Goal: Task Accomplishment & Management: Complete application form

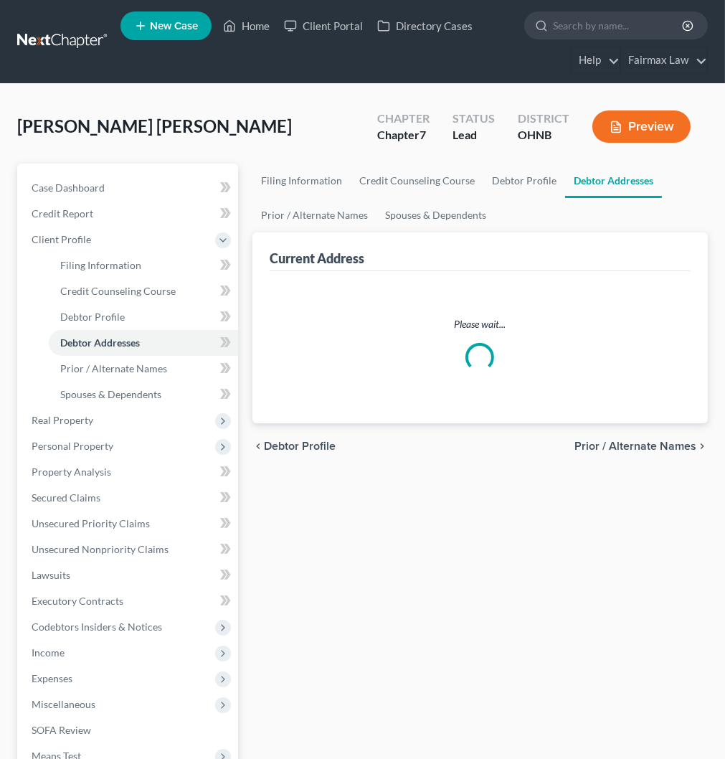
select select "0"
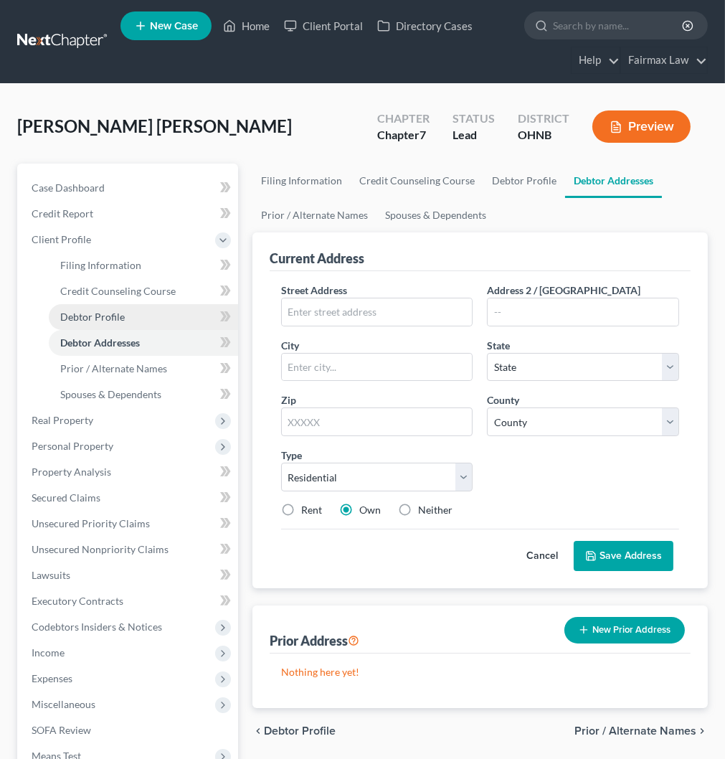
click at [96, 313] on span "Debtor Profile" at bounding box center [92, 317] width 65 height 12
select select "0"
select select "2"
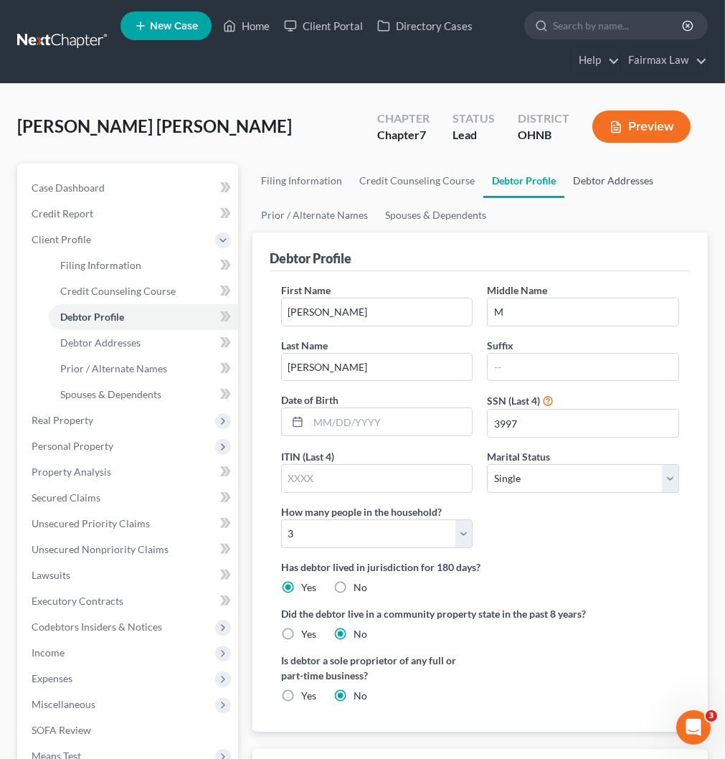
click at [605, 174] on link "Debtor Addresses" at bounding box center [613, 181] width 98 height 34
select select "0"
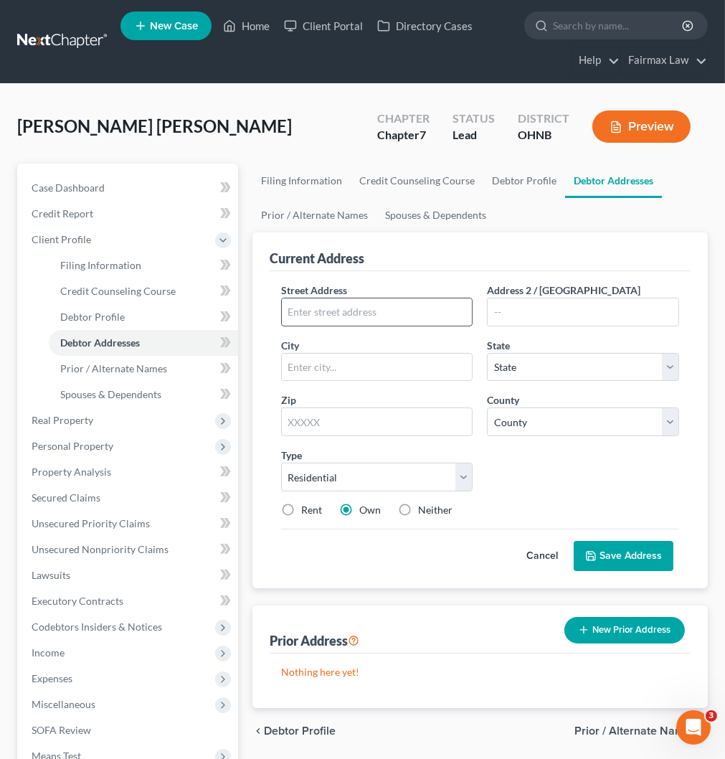
drag, startPoint x: 321, startPoint y: 317, endPoint x: 328, endPoint y: 319, distance: 7.5
click at [321, 317] on input "text" at bounding box center [377, 311] width 191 height 27
paste input "[STREET_ADDRESS]"
type input "[STREET_ADDRESS]"
click at [349, 423] on input "text" at bounding box center [377, 421] width 192 height 29
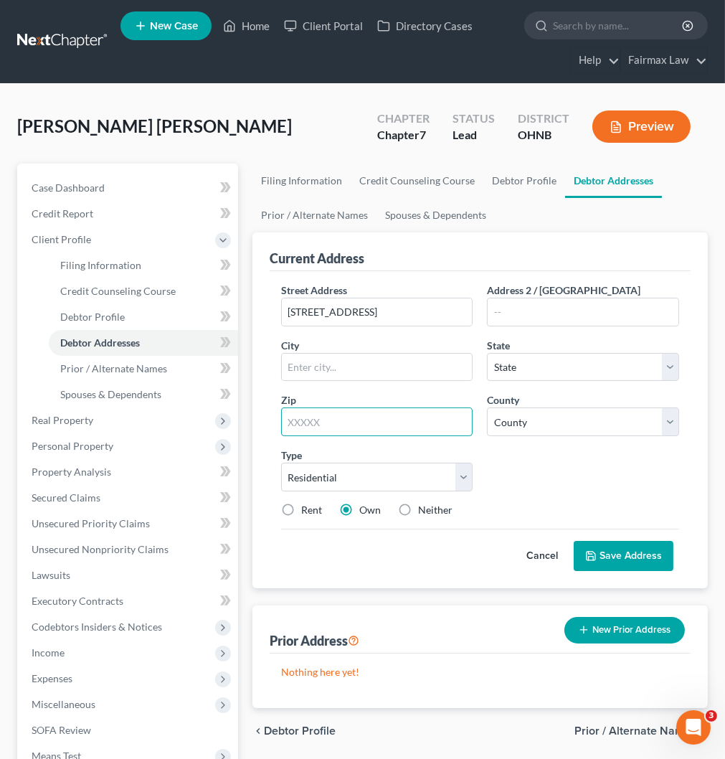
paste input "44055"
type input "44055"
click at [559, 366] on select "State [US_STATE] AK AR AZ CA CO CT DE DC [GEOGRAPHIC_DATA] [GEOGRAPHIC_DATA] GU…" at bounding box center [583, 367] width 192 height 29
type input "Lorain"
select select "19"
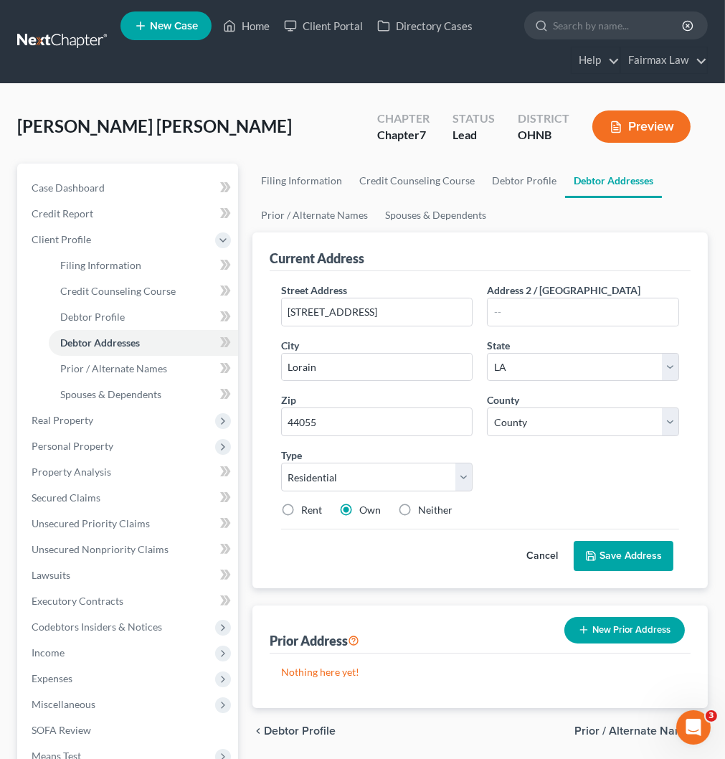
click at [521, 506] on div "Rent Own Neither" at bounding box center [480, 510] width 412 height 14
click at [313, 423] on input "44055" at bounding box center [377, 421] width 192 height 29
click at [311, 422] on input "text" at bounding box center [377, 421] width 192 height 29
paste input "44055"
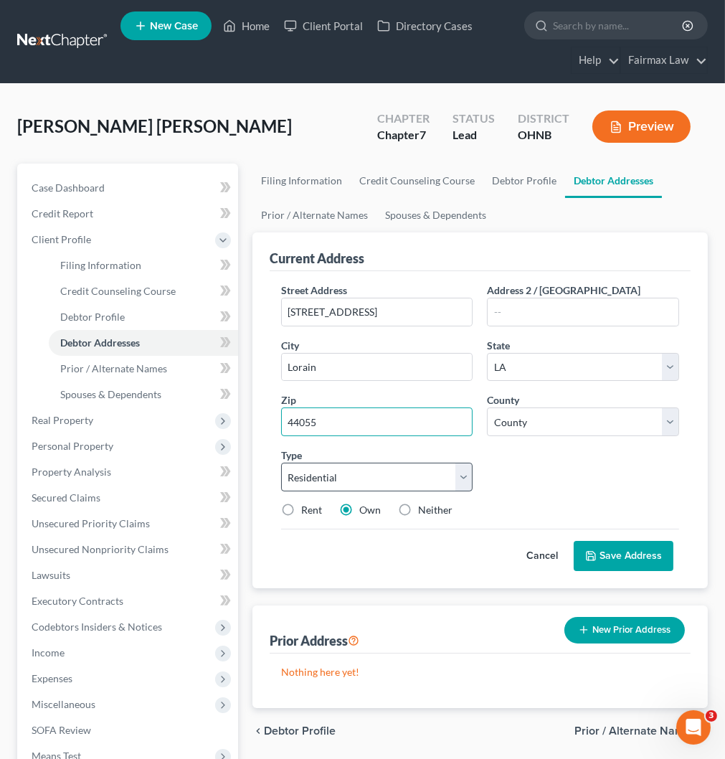
type input "44055"
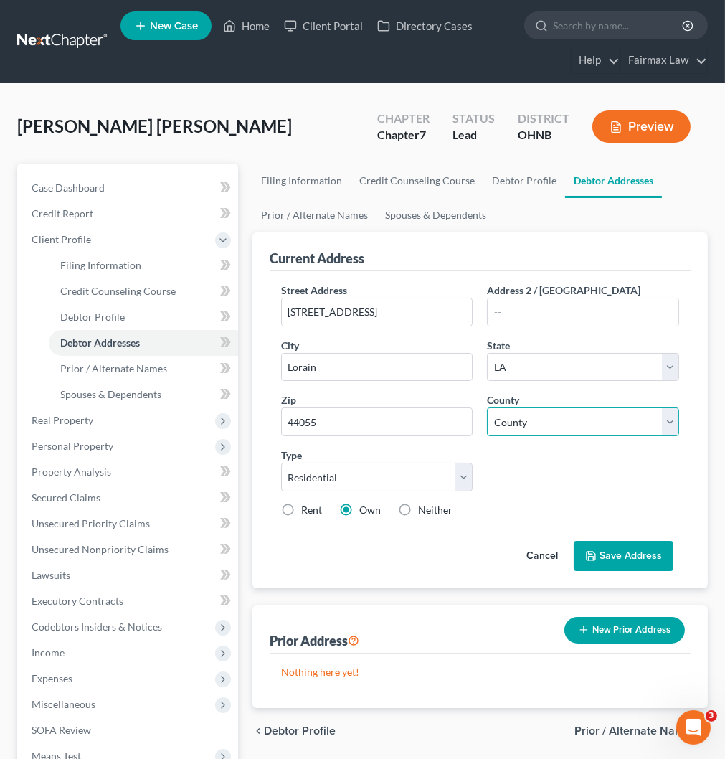
select select "36"
click at [544, 491] on div "Street Address * [STREET_ADDRESS] * [GEOGRAPHIC_DATA] * State [US_STATE] AK AR …" at bounding box center [480, 406] width 412 height 246
click at [533, 424] on select "County [GEOGRAPHIC_DATA] [GEOGRAPHIC_DATA] [GEOGRAPHIC_DATA] [GEOGRAPHIC_DATA] …" at bounding box center [583, 421] width 192 height 29
select select "46"
click at [487, 407] on select "County [GEOGRAPHIC_DATA] [GEOGRAPHIC_DATA] [GEOGRAPHIC_DATA] [GEOGRAPHIC_DATA] …" at bounding box center [583, 421] width 192 height 29
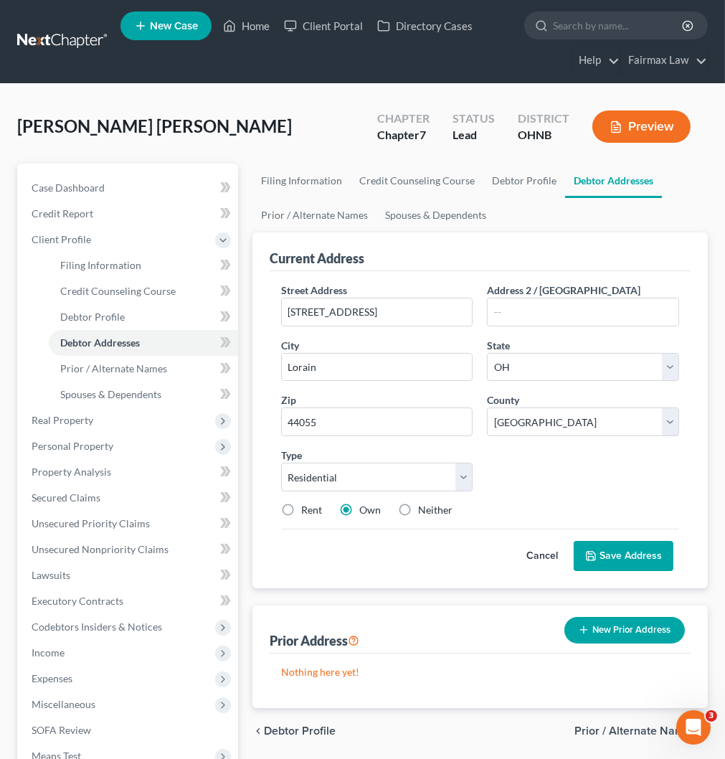
click at [611, 554] on button "Save Address" at bounding box center [624, 556] width 100 height 30
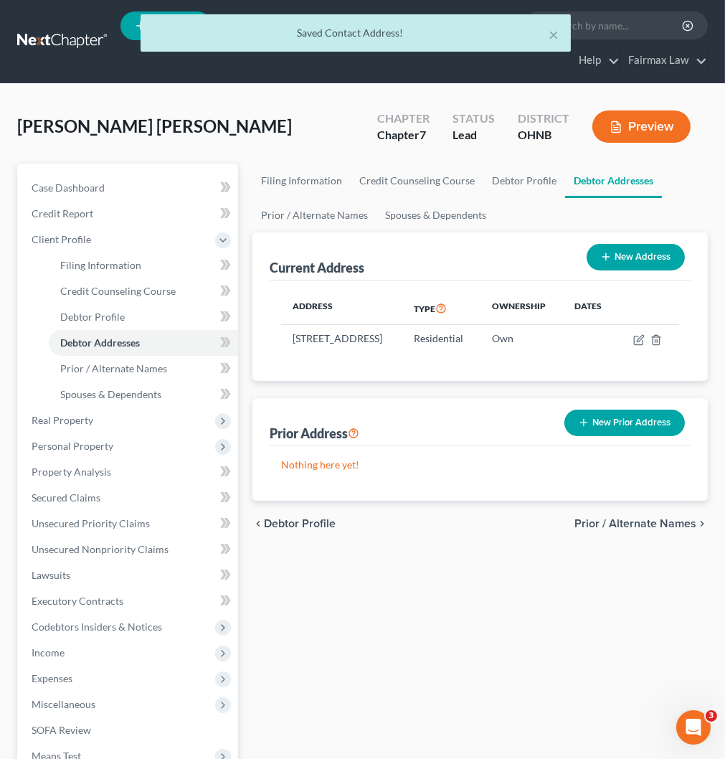
click at [607, 436] on button "New Prior Address" at bounding box center [624, 423] width 120 height 27
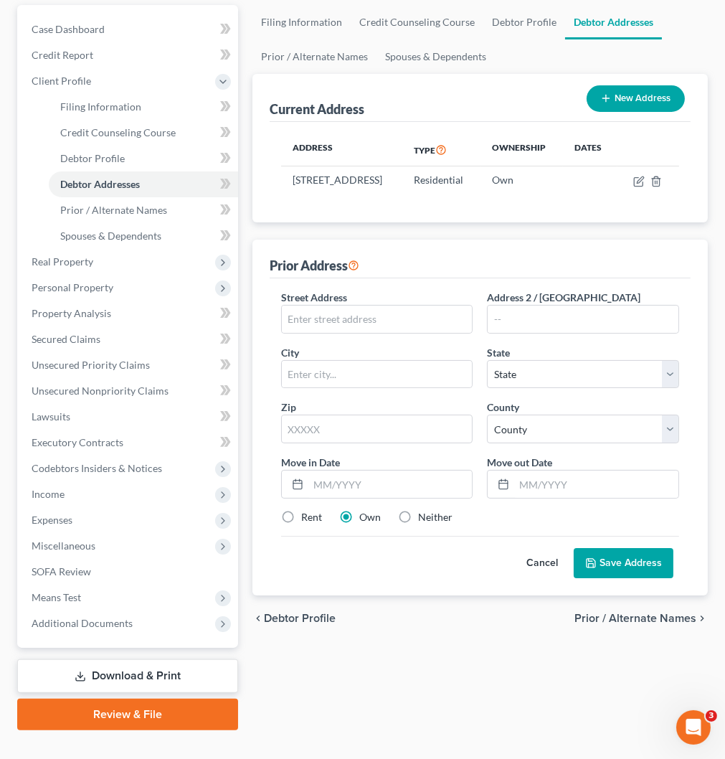
scroll to position [159, 0]
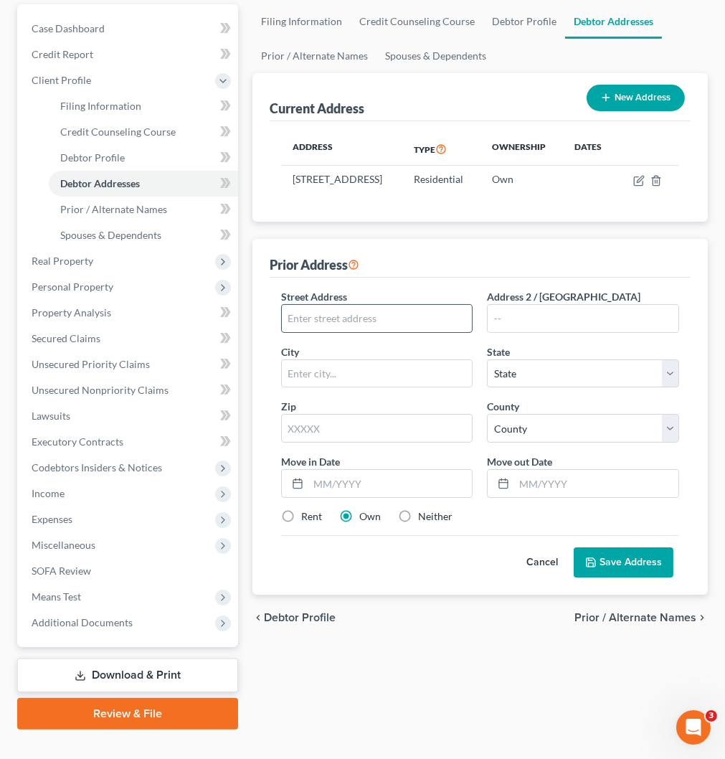
click at [377, 328] on input "text" at bounding box center [377, 318] width 191 height 27
paste input "[STREET_ADDRESS]"
type input "[STREET_ADDRESS]"
click at [529, 331] on input "text" at bounding box center [583, 318] width 191 height 27
paste input "Apt D"
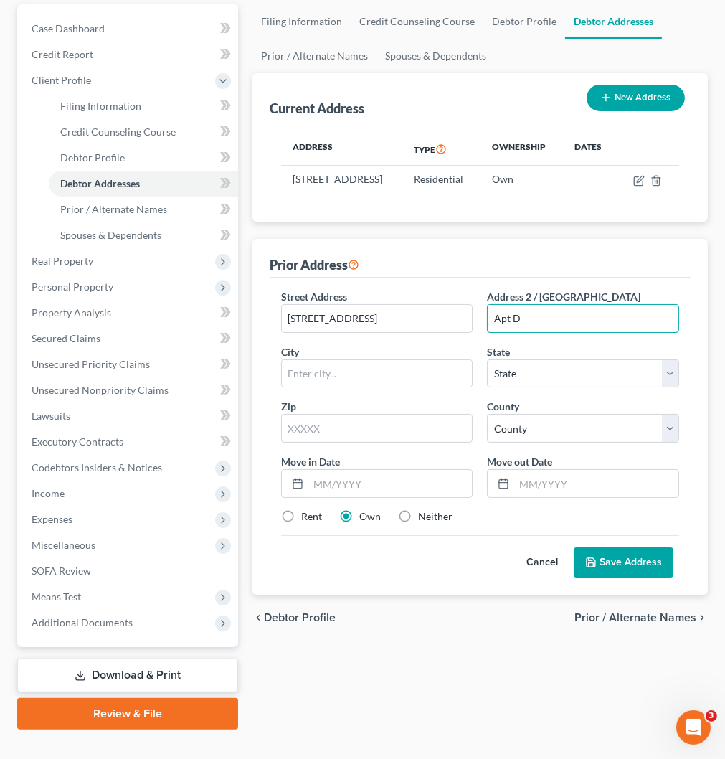
type input "Apt D"
click at [374, 439] on input "text" at bounding box center [377, 428] width 192 height 29
paste input "44055"
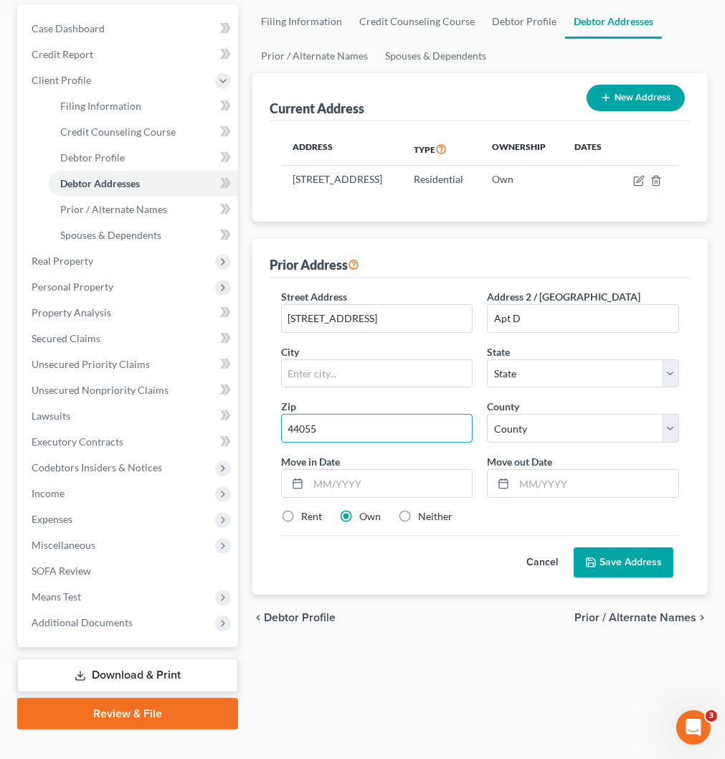
type input "44055"
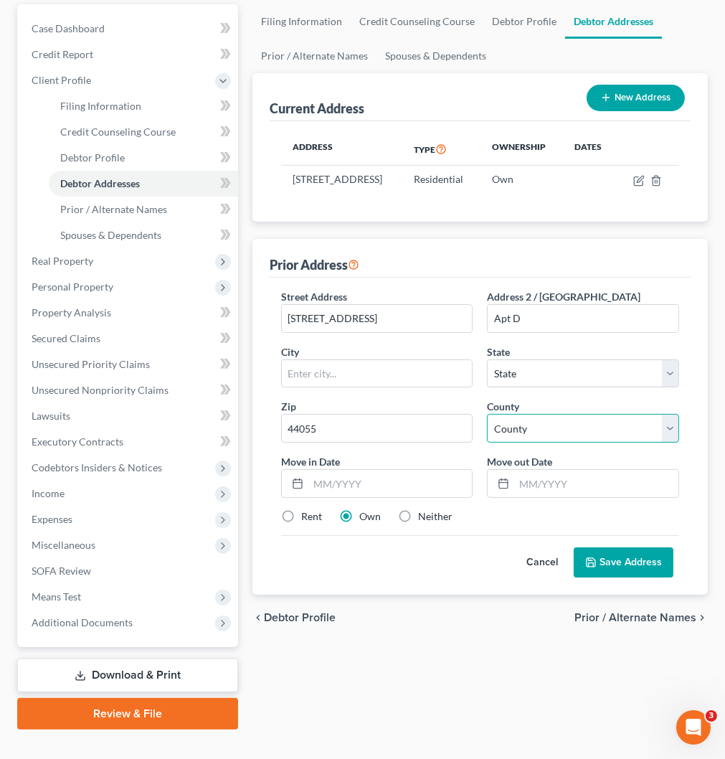
type input "Lorain"
select select "36"
click at [580, 443] on select "County [GEOGRAPHIC_DATA] [GEOGRAPHIC_DATA] [GEOGRAPHIC_DATA] [GEOGRAPHIC_DATA] …" at bounding box center [583, 428] width 192 height 29
select select "46"
click at [487, 428] on select "County [GEOGRAPHIC_DATA] [GEOGRAPHIC_DATA] [GEOGRAPHIC_DATA] [GEOGRAPHIC_DATA] …" at bounding box center [583, 428] width 192 height 29
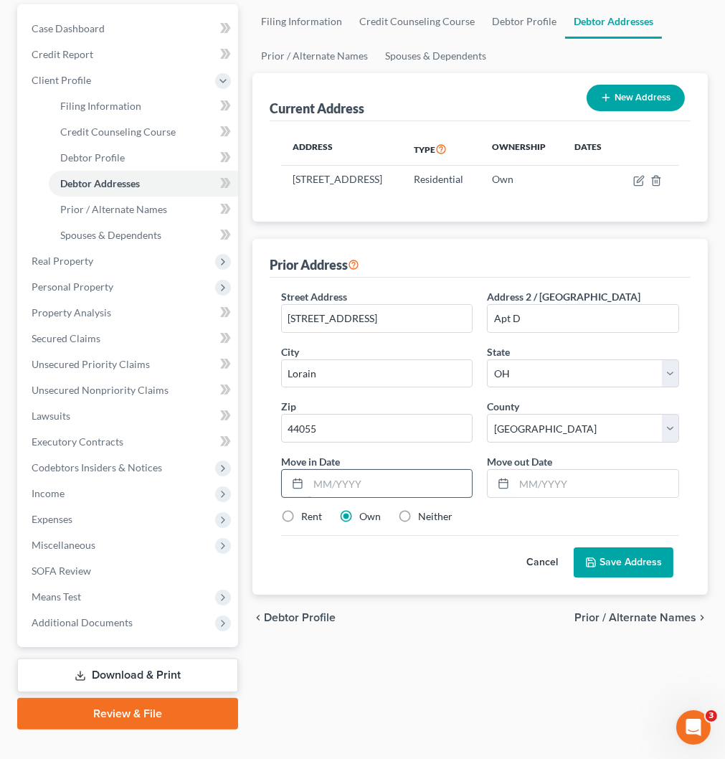
click at [373, 497] on input "text" at bounding box center [390, 483] width 164 height 27
type input "03/2019"
type input "02/2025"
click at [301, 524] on label "Rent" at bounding box center [311, 516] width 21 height 14
click at [307, 519] on input "Rent" at bounding box center [311, 513] width 9 height 9
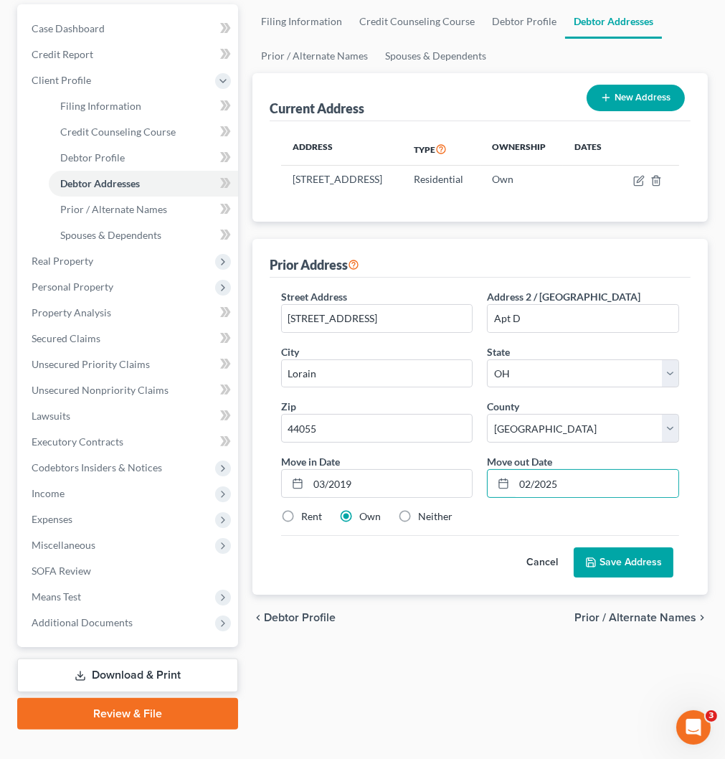
radio input "true"
click at [615, 574] on button "Save Address" at bounding box center [624, 562] width 100 height 30
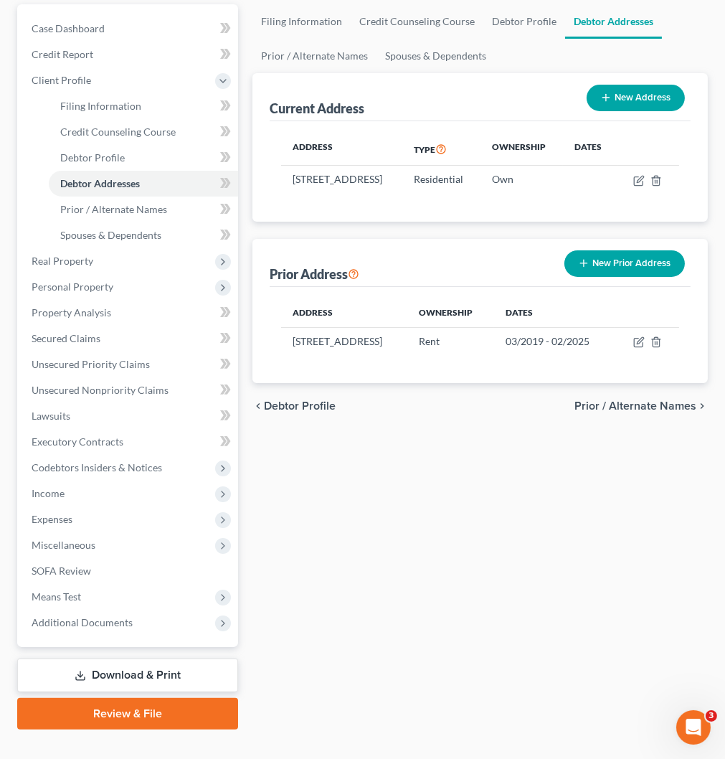
click at [625, 277] on button "New Prior Address" at bounding box center [624, 263] width 120 height 27
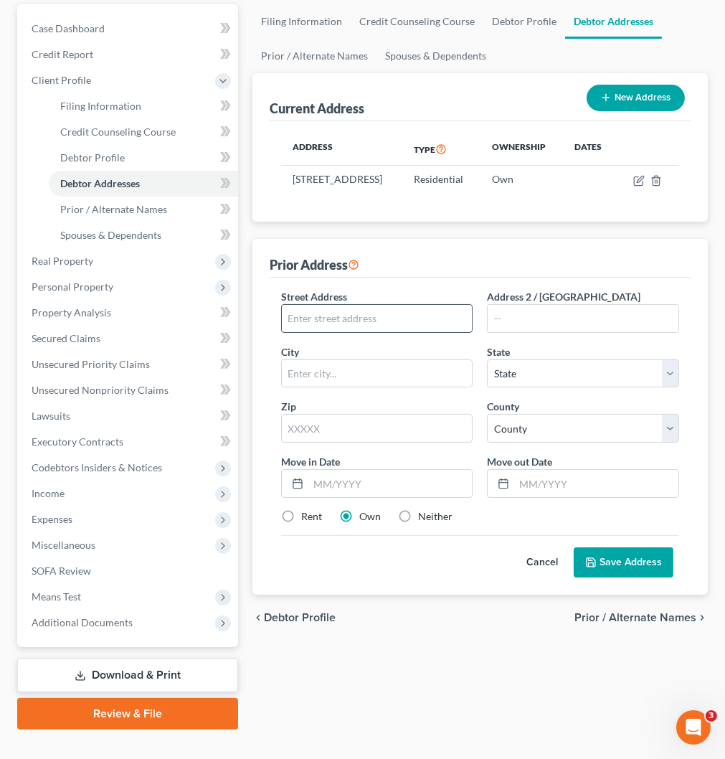
click at [374, 330] on input "text" at bounding box center [377, 318] width 191 height 27
paste input "[STREET_ADDRESS][PERSON_NAME]"
type input "[STREET_ADDRESS][PERSON_NAME]"
drag, startPoint x: 568, startPoint y: 325, endPoint x: 569, endPoint y: 337, distance: 12.2
click at [568, 325] on input "text" at bounding box center [583, 318] width 191 height 27
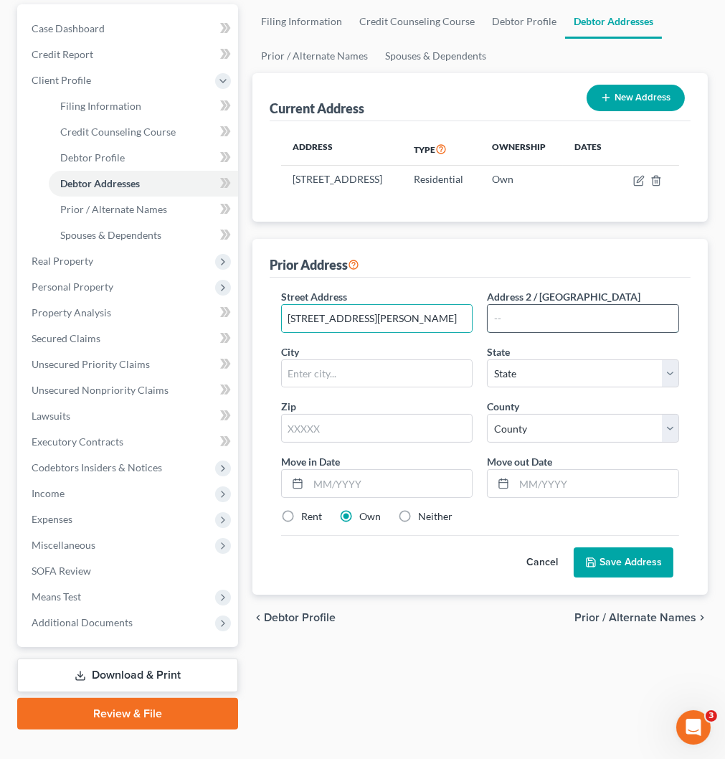
paste input "Apt 310"
type input "Apt 310"
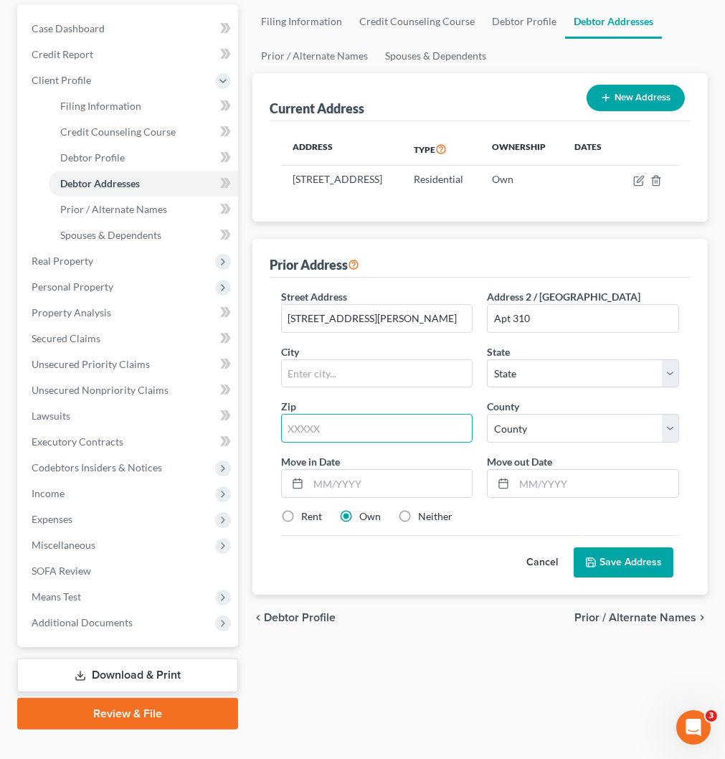
drag, startPoint x: 313, startPoint y: 447, endPoint x: 326, endPoint y: 447, distance: 13.6
click at [316, 443] on input "text" at bounding box center [377, 428] width 192 height 29
paste input "44055"
type input "44055"
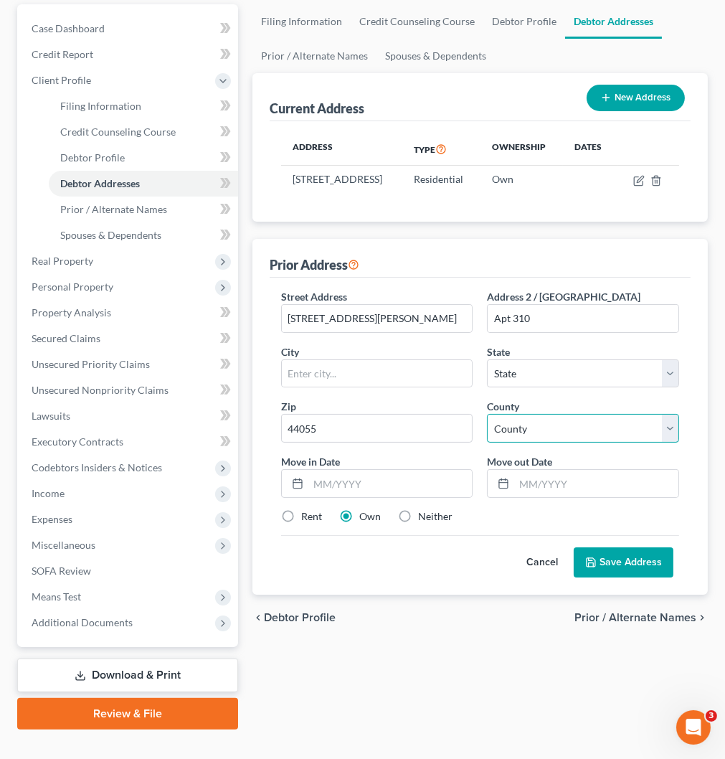
type input "Lorain"
select select "36"
click at [577, 441] on select "County" at bounding box center [583, 428] width 192 height 29
select select "46"
click at [487, 428] on select "County [GEOGRAPHIC_DATA] [GEOGRAPHIC_DATA] [GEOGRAPHIC_DATA] [GEOGRAPHIC_DATA] …" at bounding box center [583, 428] width 192 height 29
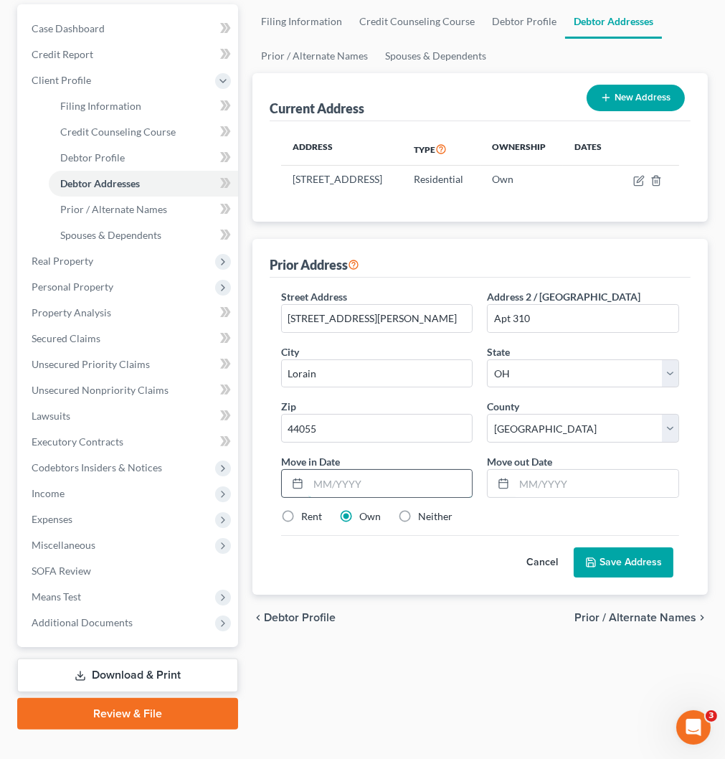
click at [340, 497] on input "text" at bounding box center [390, 483] width 164 height 27
type input "01/2017"
type input "01/2020"
click at [301, 524] on label "Rent" at bounding box center [311, 516] width 21 height 14
click at [307, 519] on input "Rent" at bounding box center [311, 513] width 9 height 9
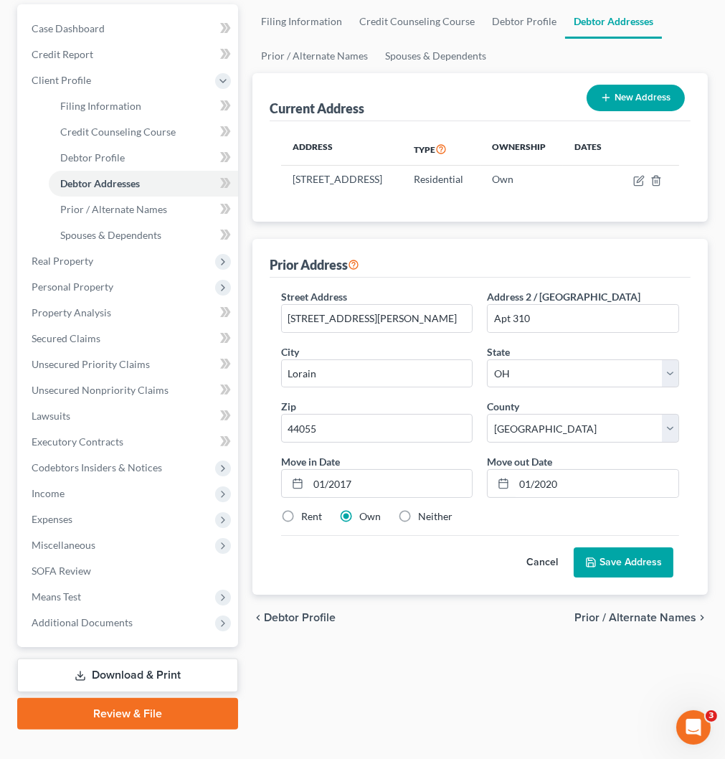
radio input "true"
click at [608, 572] on button "Save Address" at bounding box center [624, 562] width 100 height 30
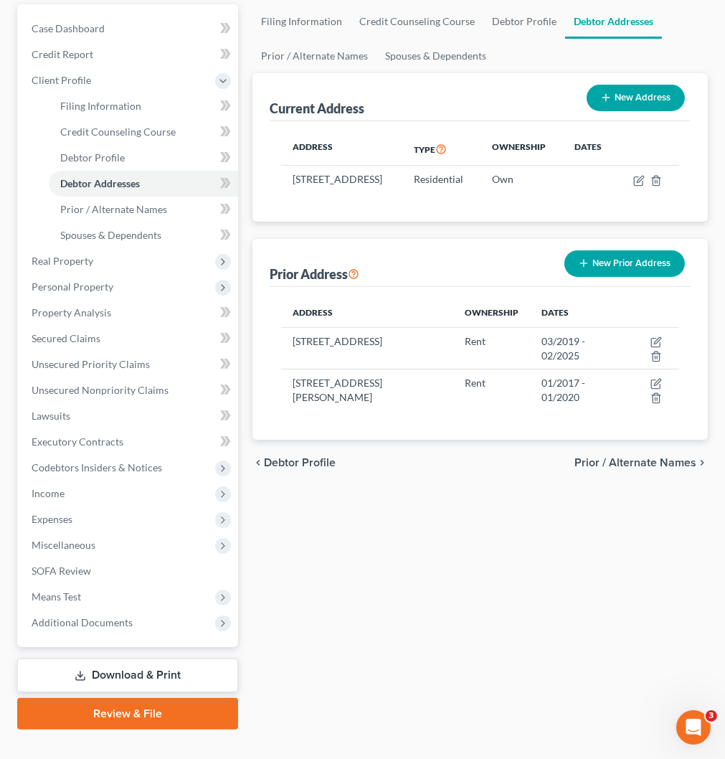
click at [640, 277] on button "New Prior Address" at bounding box center [624, 263] width 120 height 27
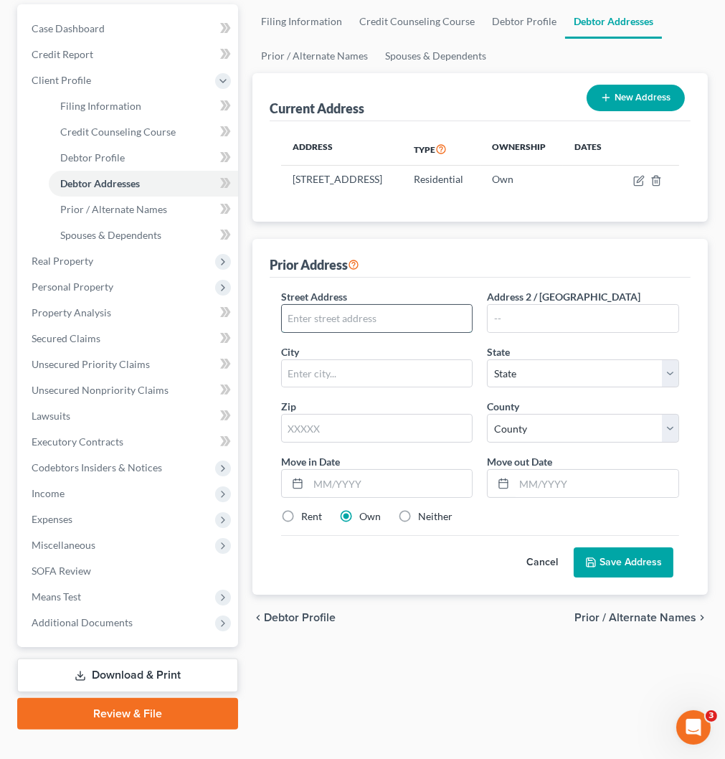
drag, startPoint x: 327, startPoint y: 328, endPoint x: 356, endPoint y: 341, distance: 32.1
click at [327, 328] on input "text" at bounding box center [377, 318] width 191 height 27
paste input "[STREET_ADDRESS]"
type input "[STREET_ADDRESS]"
click at [382, 436] on input "text" at bounding box center [377, 428] width 192 height 29
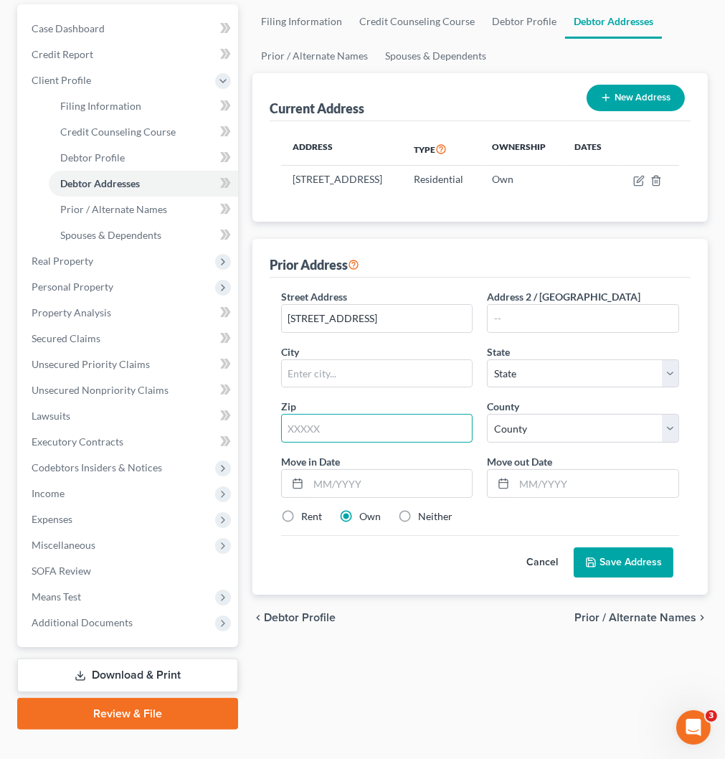
paste input "44052"
type input "44052"
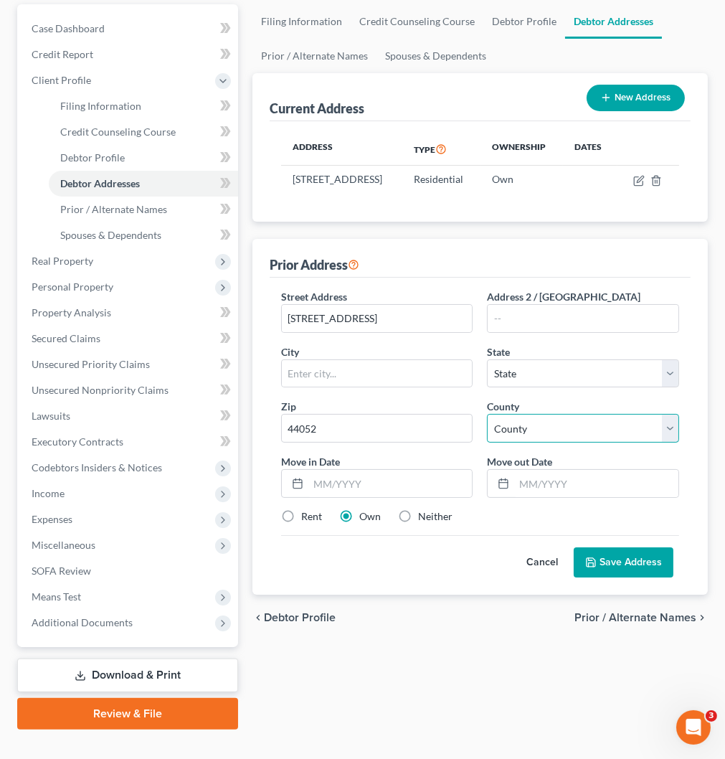
type input "Lorain"
select select "36"
click at [577, 463] on div "Street Address * [STREET_ADDRESS] * [GEOGRAPHIC_DATA] * State [US_STATE] AK AR …" at bounding box center [480, 412] width 412 height 246
click at [576, 443] on select "County [GEOGRAPHIC_DATA] [GEOGRAPHIC_DATA] [GEOGRAPHIC_DATA] [GEOGRAPHIC_DATA] …" at bounding box center [583, 428] width 192 height 29
select select "46"
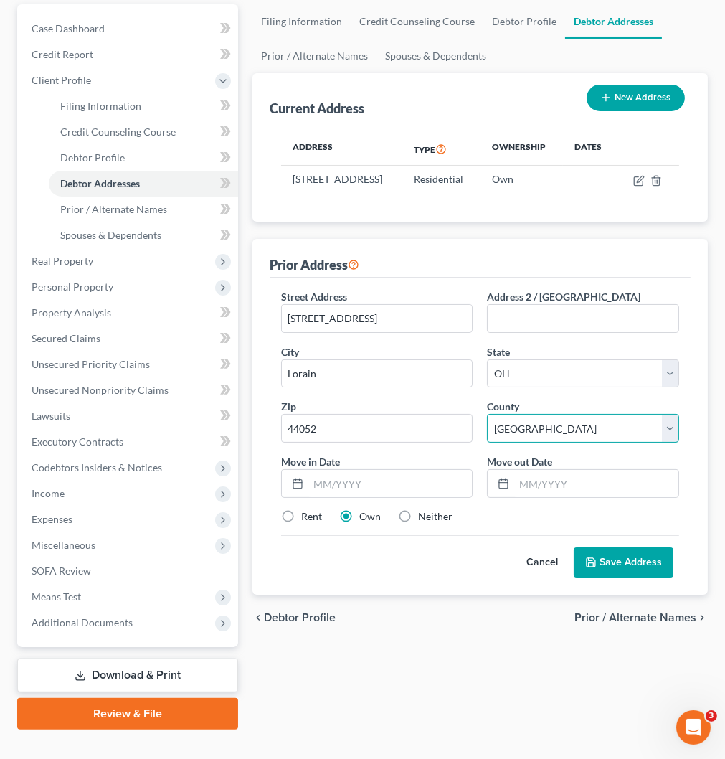
click at [487, 428] on select "County [GEOGRAPHIC_DATA] [GEOGRAPHIC_DATA] [GEOGRAPHIC_DATA] [GEOGRAPHIC_DATA] …" at bounding box center [583, 428] width 192 height 29
click at [341, 493] on input "text" at bounding box center [390, 483] width 164 height 27
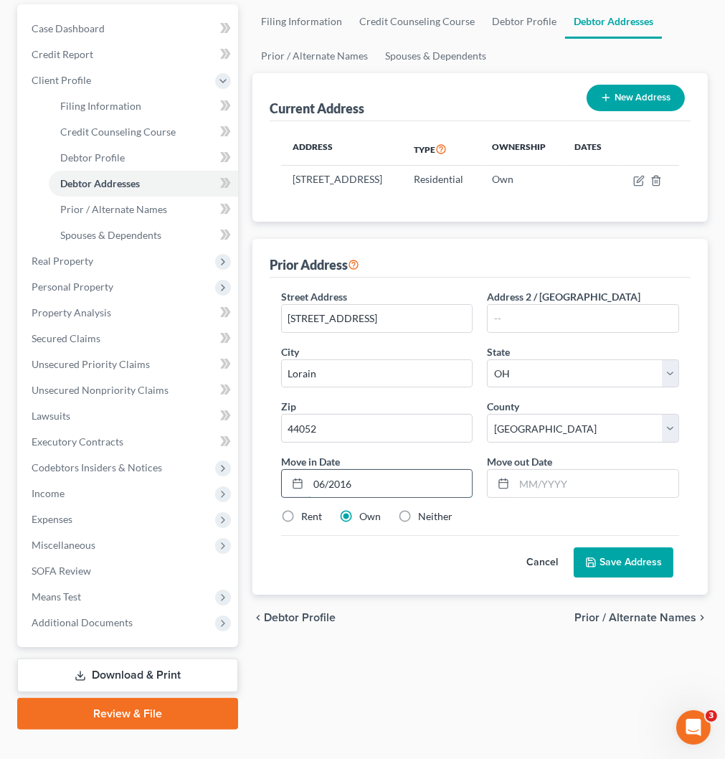
type input "06/2016"
type input "08/2018"
click at [418, 524] on label "Neither" at bounding box center [435, 516] width 34 height 14
click at [424, 519] on input "Neither" at bounding box center [428, 513] width 9 height 9
radio input "true"
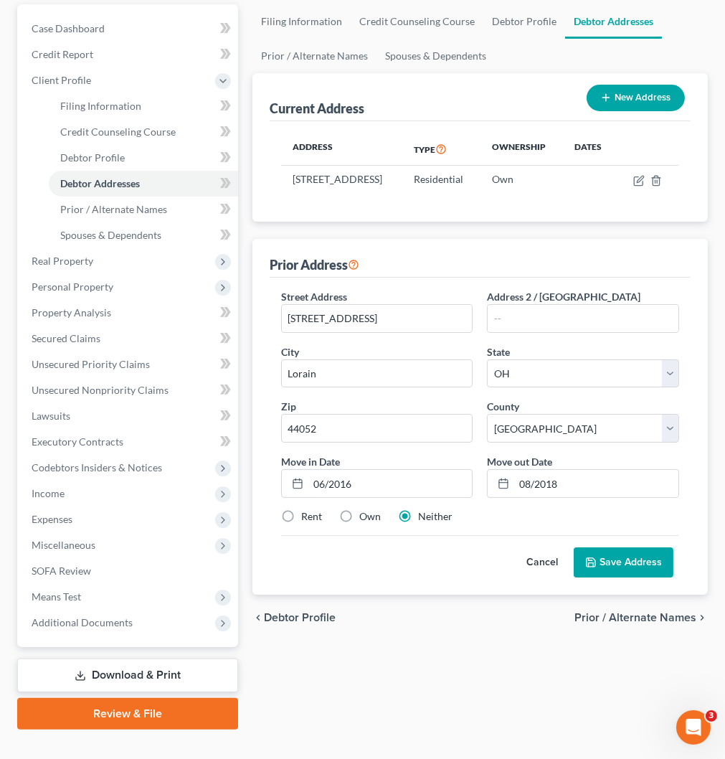
click at [632, 577] on button "Save Address" at bounding box center [624, 562] width 100 height 30
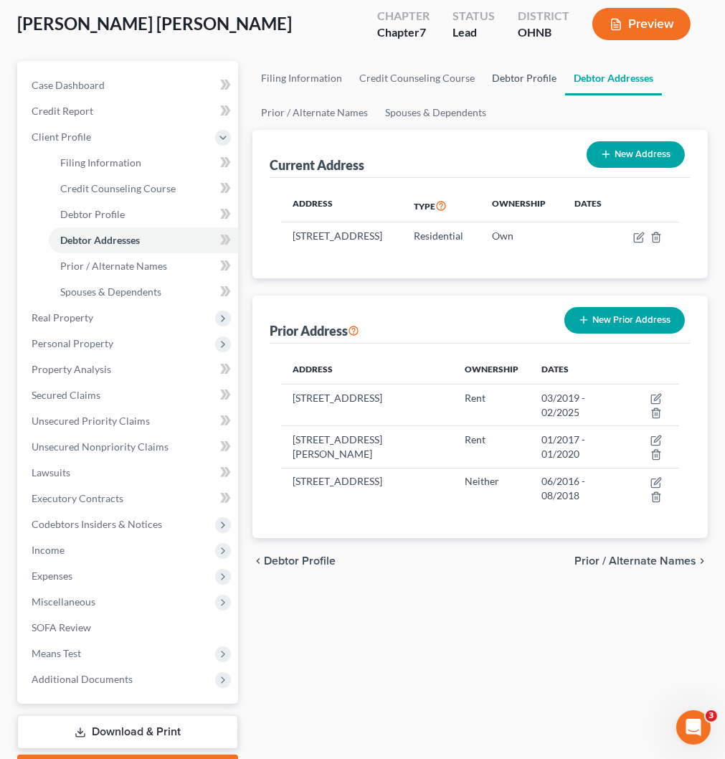
click at [504, 73] on link "Debtor Profile" at bounding box center [524, 78] width 82 height 34
select select "0"
select select "2"
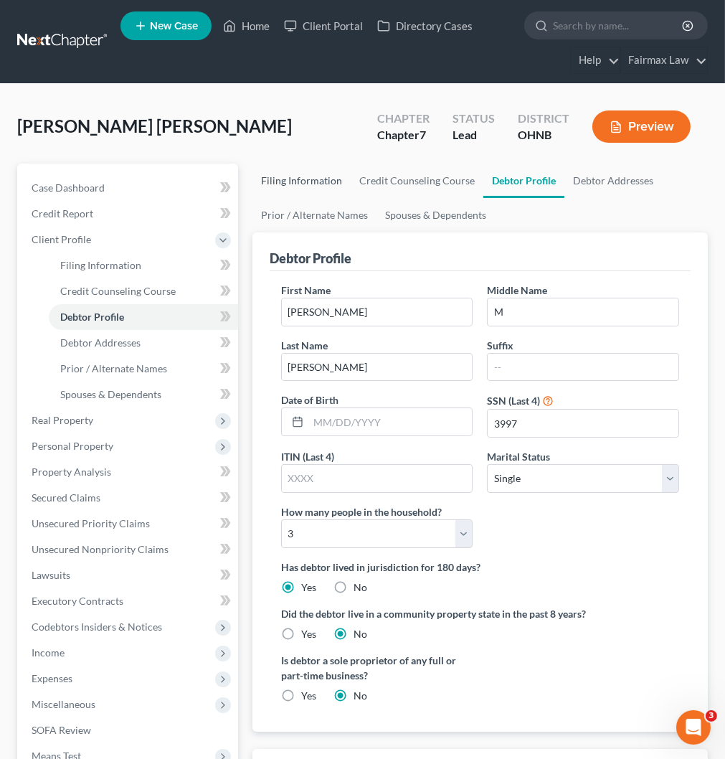
click at [310, 177] on link "Filing Information" at bounding box center [301, 181] width 98 height 34
select select "1"
select select "0"
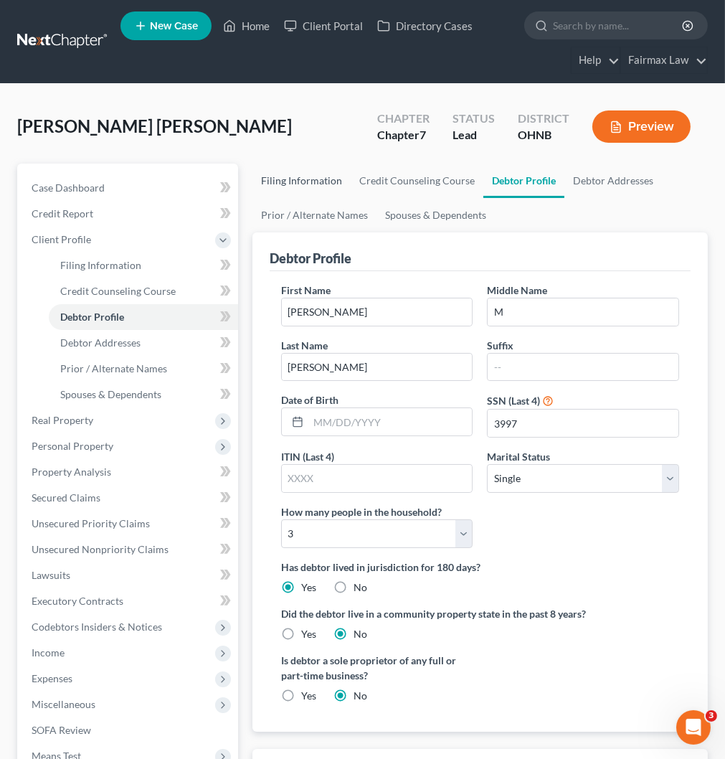
select select "36"
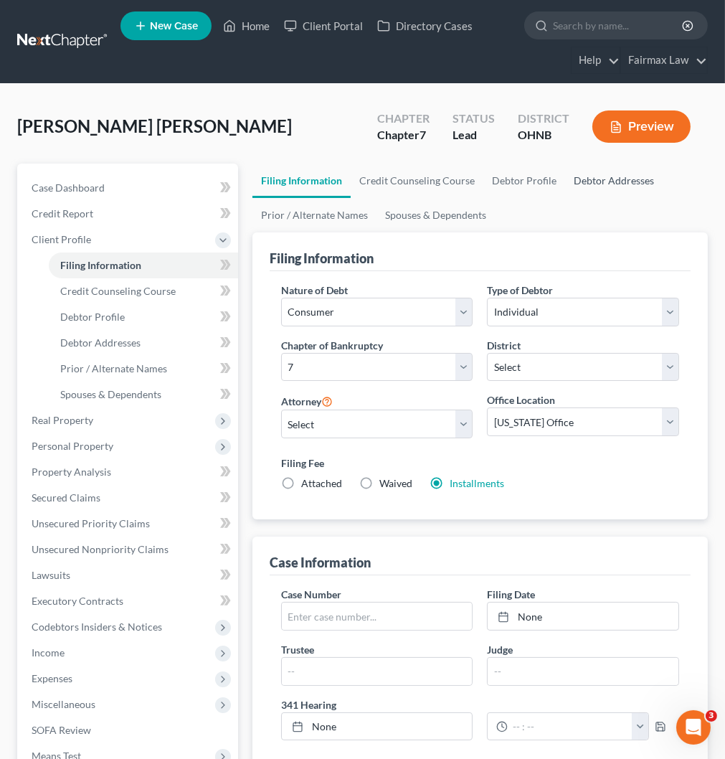
click at [593, 180] on link "Debtor Addresses" at bounding box center [614, 181] width 98 height 34
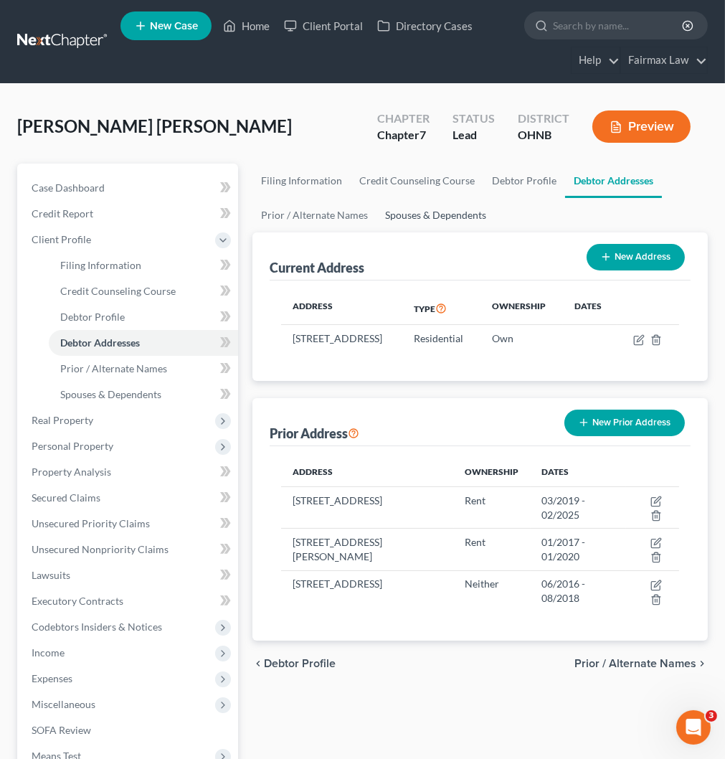
click at [417, 215] on link "Spouses & Dependents" at bounding box center [436, 215] width 118 height 34
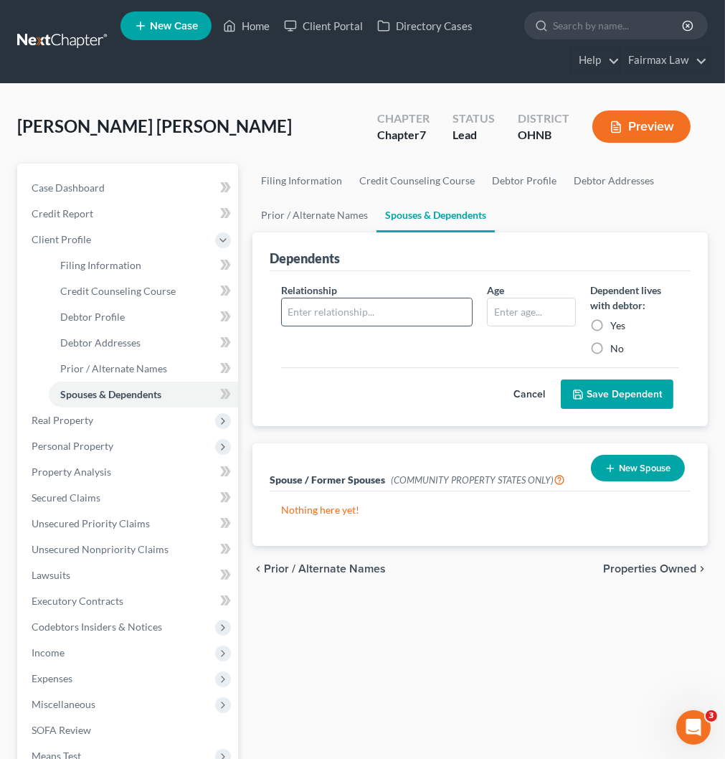
click at [369, 313] on input "text" at bounding box center [377, 311] width 191 height 27
type input "Daughter"
click at [509, 324] on div "Age" at bounding box center [531, 319] width 103 height 73
click at [514, 317] on input "text" at bounding box center [532, 311] width 88 height 27
type input "11"
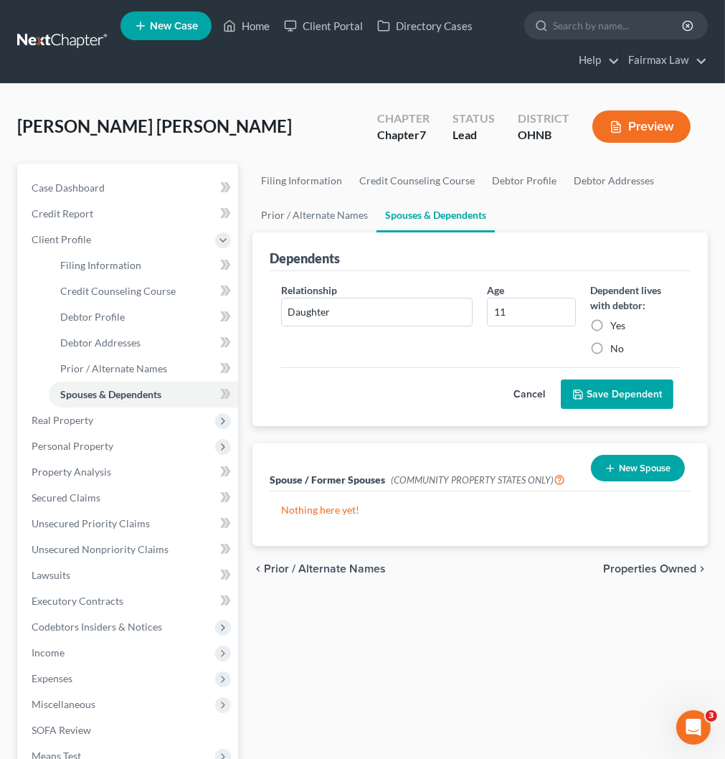
click at [610, 323] on label "Yes" at bounding box center [617, 325] width 15 height 14
click at [616, 323] on input "Yes" at bounding box center [620, 322] width 9 height 9
radio input "true"
click at [594, 395] on button "Save Dependent" at bounding box center [617, 394] width 113 height 30
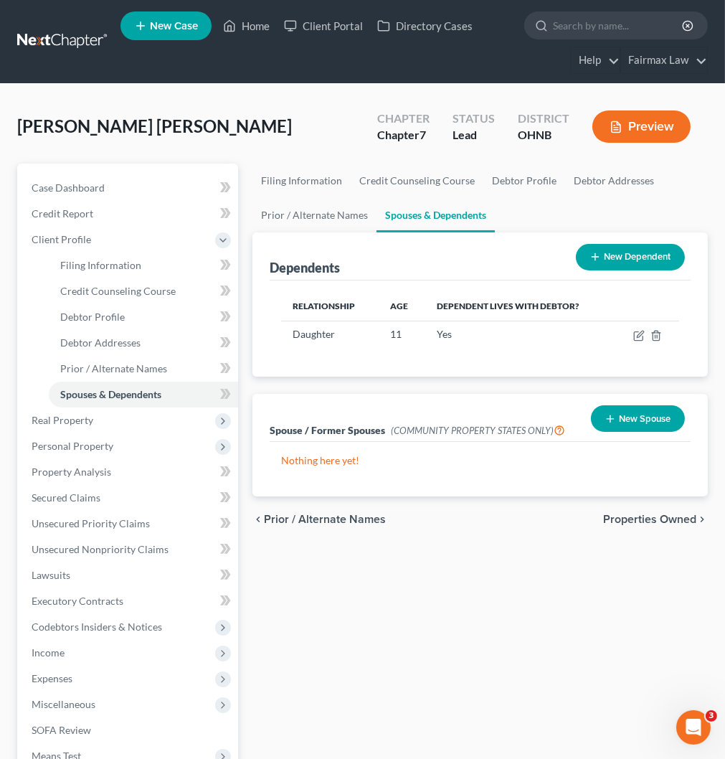
click at [628, 249] on button "New Dependent" at bounding box center [630, 257] width 109 height 27
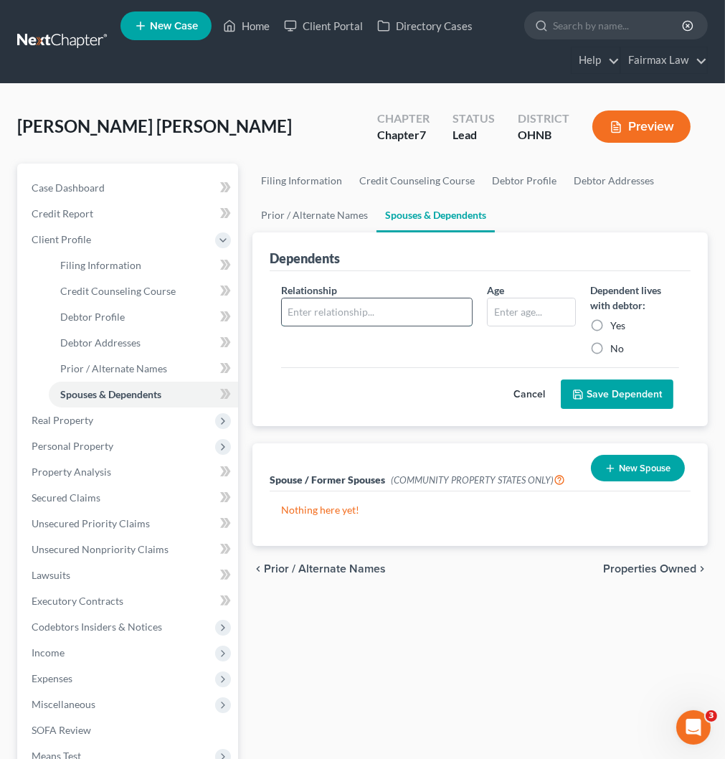
click at [343, 311] on input "text" at bounding box center [377, 311] width 191 height 27
type input "Son"
click at [536, 321] on input "text" at bounding box center [532, 311] width 88 height 27
type input "3"
click at [610, 323] on label "Yes" at bounding box center [617, 325] width 15 height 14
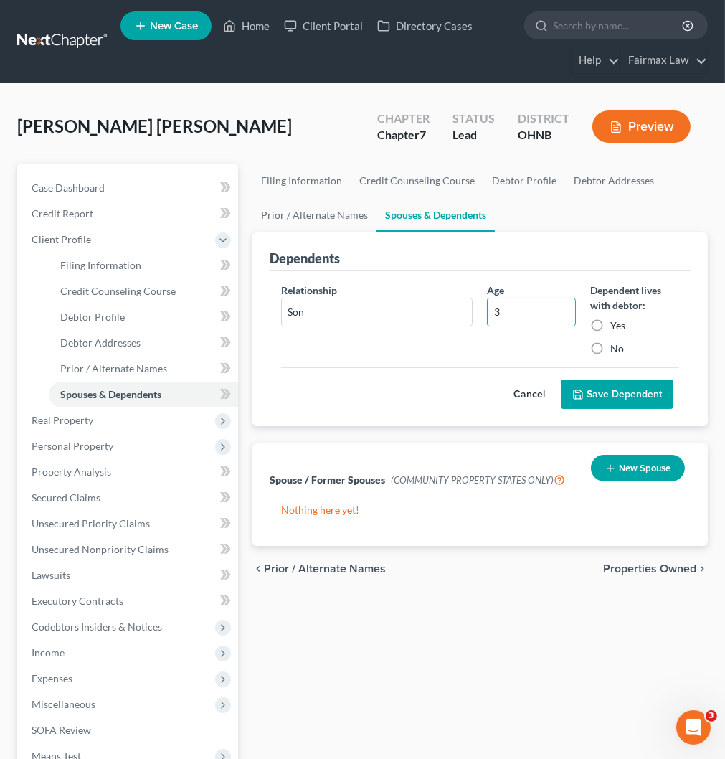
click at [616, 323] on input "Yes" at bounding box center [620, 322] width 9 height 9
radio input "true"
click at [627, 395] on button "Save Dependent" at bounding box center [617, 394] width 113 height 30
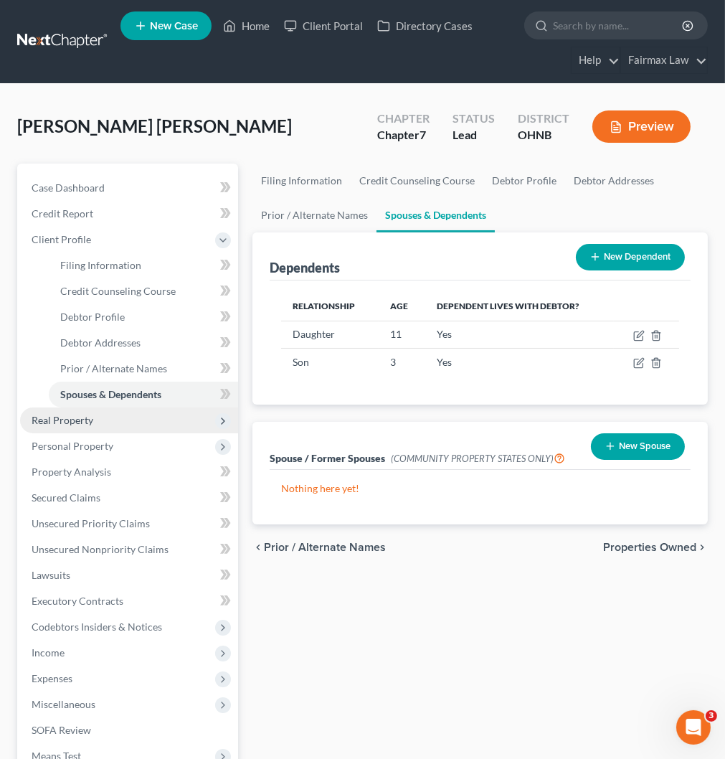
click at [60, 426] on span "Real Property" at bounding box center [129, 420] width 218 height 26
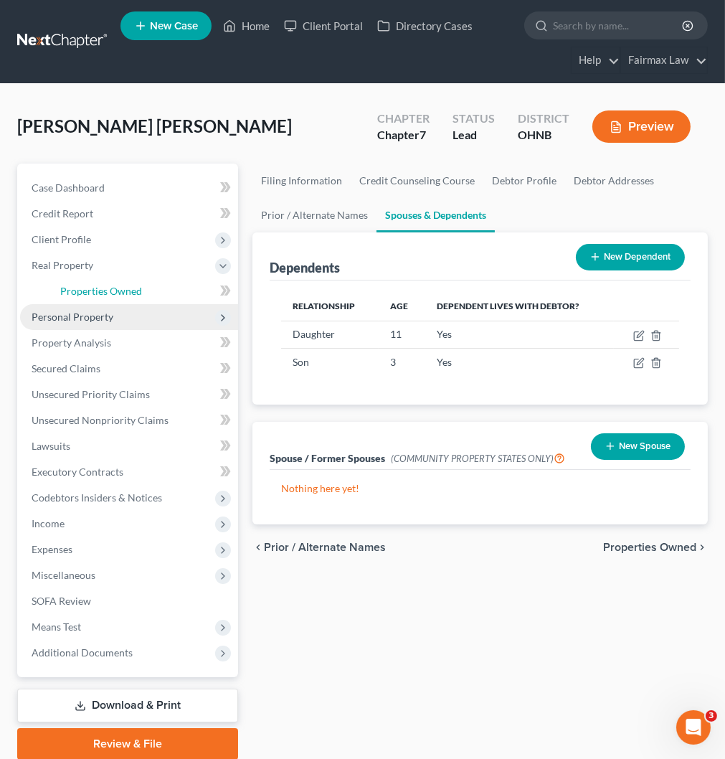
click at [102, 287] on span "Properties Owned" at bounding box center [101, 291] width 82 height 12
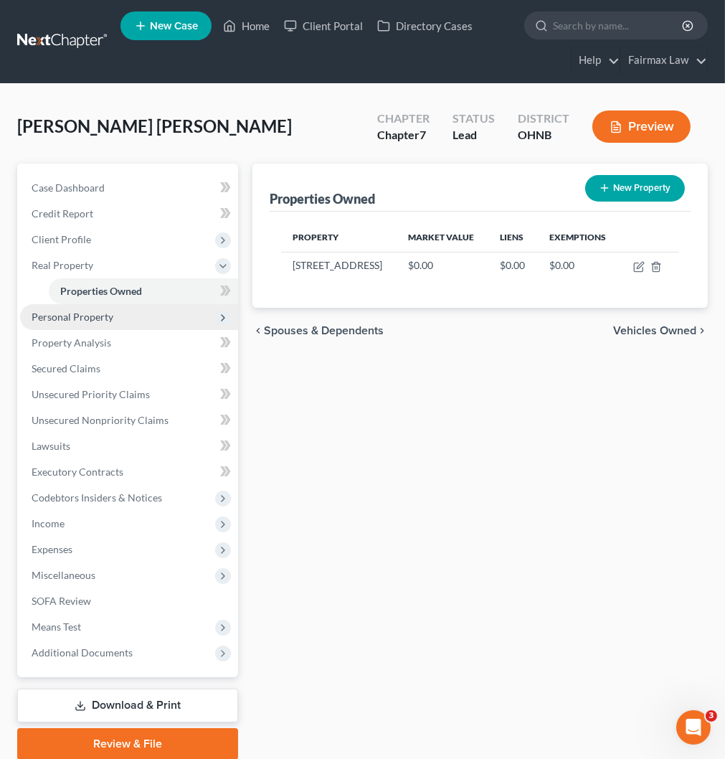
click at [83, 318] on span "Personal Property" at bounding box center [73, 317] width 82 height 12
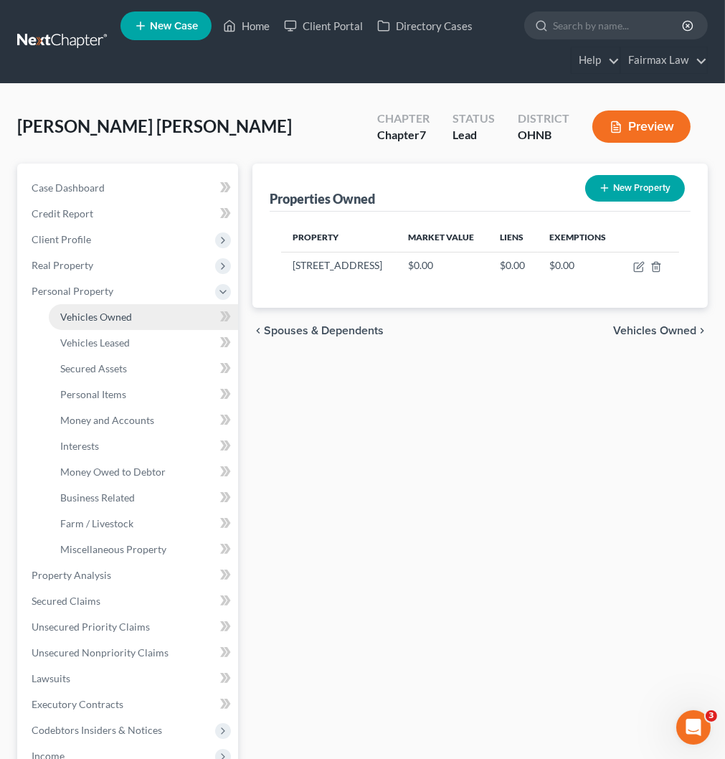
click at [103, 320] on span "Vehicles Owned" at bounding box center [96, 317] width 72 height 12
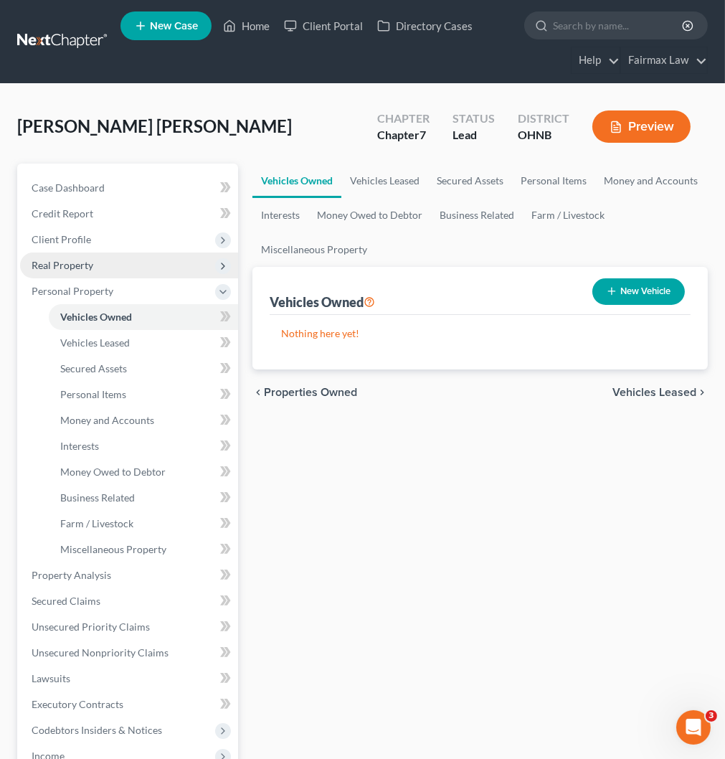
click at [55, 257] on span "Real Property" at bounding box center [129, 265] width 218 height 26
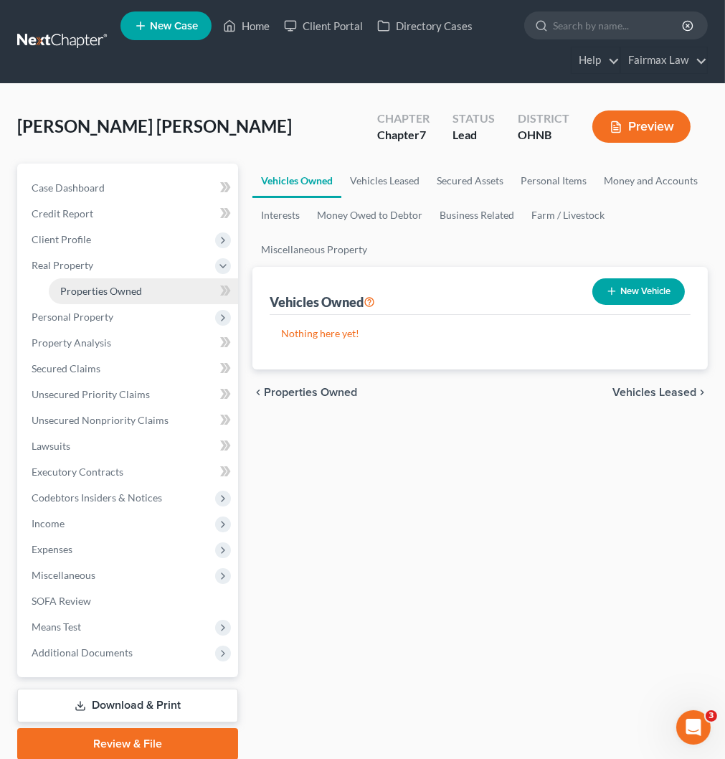
click at [102, 285] on span "Properties Owned" at bounding box center [101, 291] width 82 height 12
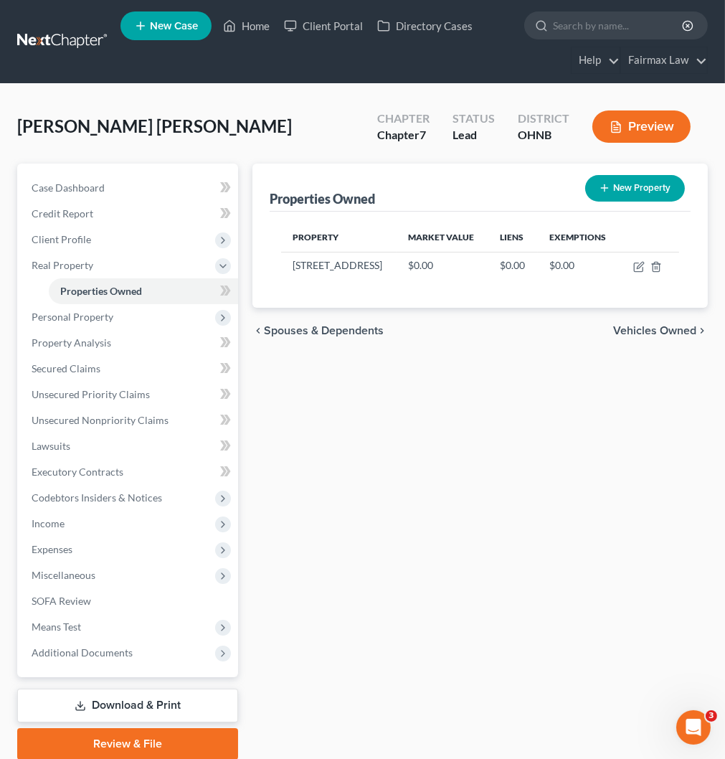
click at [639, 192] on button "New Property" at bounding box center [635, 188] width 100 height 27
select select "36"
select select "46"
select select "0"
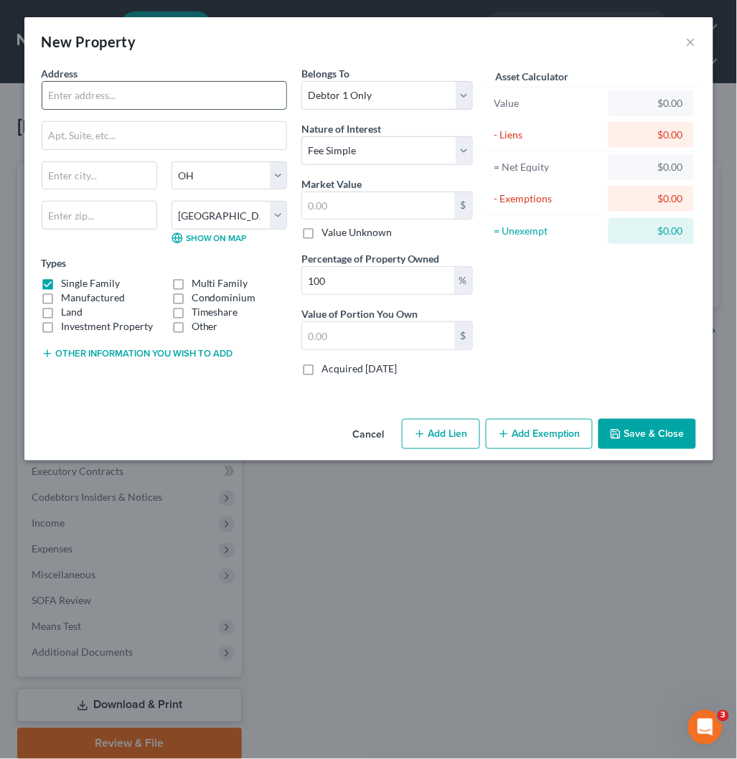
click at [158, 98] on input "text" at bounding box center [164, 95] width 244 height 27
paste input "[STREET_ADDRESS]"
type input "[STREET_ADDRESS]"
click at [101, 178] on input "text" at bounding box center [99, 175] width 114 height 27
click at [98, 214] on input "text" at bounding box center [99, 215] width 115 height 29
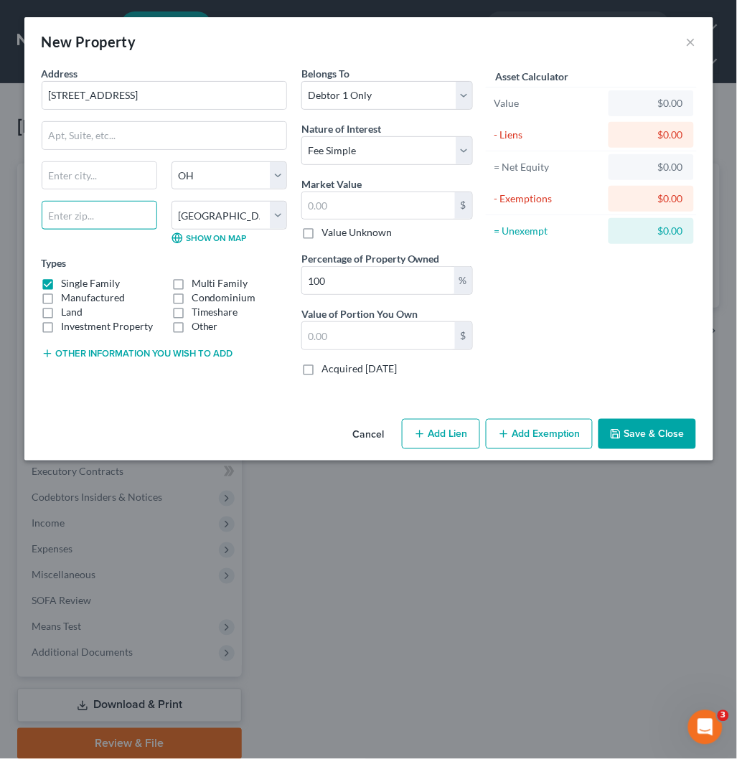
paste input "[STREET_ADDRESS]"
type input "[STREET_ADDRESS]"
drag, startPoint x: 126, startPoint y: 214, endPoint x: -4, endPoint y: 209, distance: 129.9
click at [0, 209] on html "Home New Case Client Portal Directory Cases Fairmax Law [EMAIL_ADDRESS][DOMAIN_…" at bounding box center [368, 407] width 737 height 814
click at [79, 219] on input "text" at bounding box center [99, 215] width 115 height 29
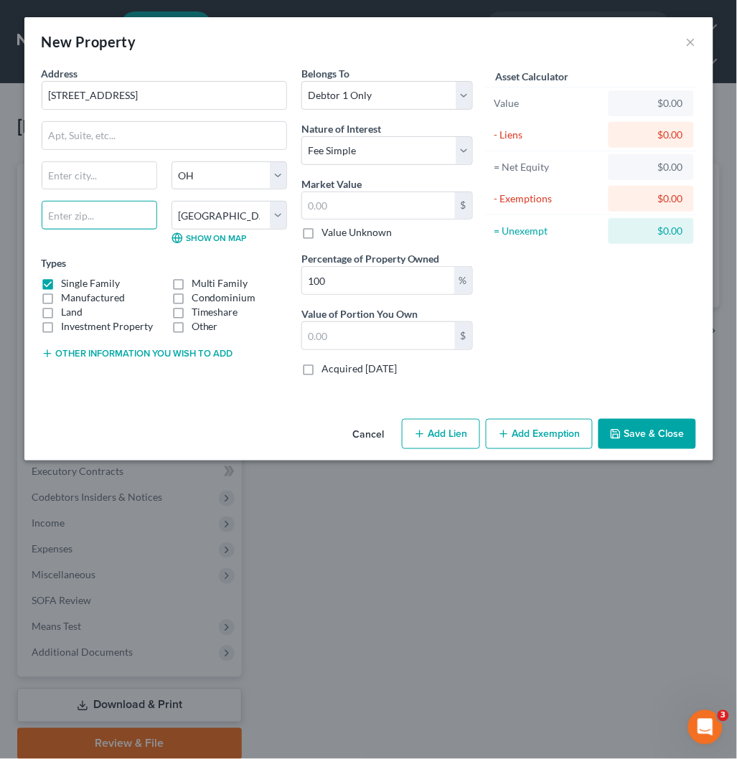
paste input "44055"
type input "44055"
type input "Lorain"
click at [359, 209] on input "text" at bounding box center [378, 205] width 153 height 27
paste input "178,300"
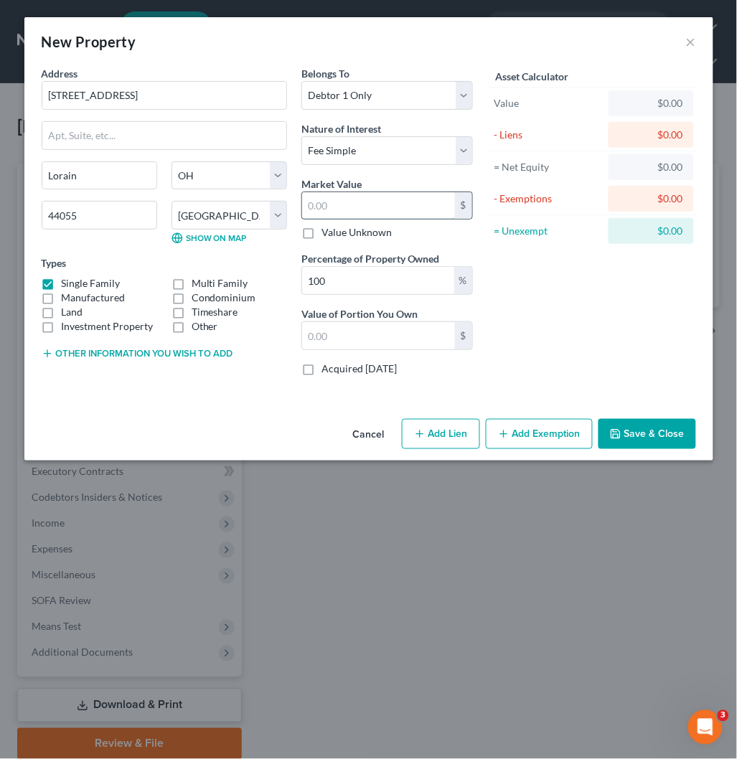
type input "178,300"
type input "178,300.00"
type input "178,300"
click at [539, 268] on div "Asset Calculator Value $178,300.00 - Liens $0.00 = Net Equity $0.00 - Exemption…" at bounding box center [591, 226] width 223 height 321
click at [376, 160] on select "Select Fee Simple Joint Tenant Life Estate Equitable Interest Future Interest T…" at bounding box center [386, 150] width 171 height 29
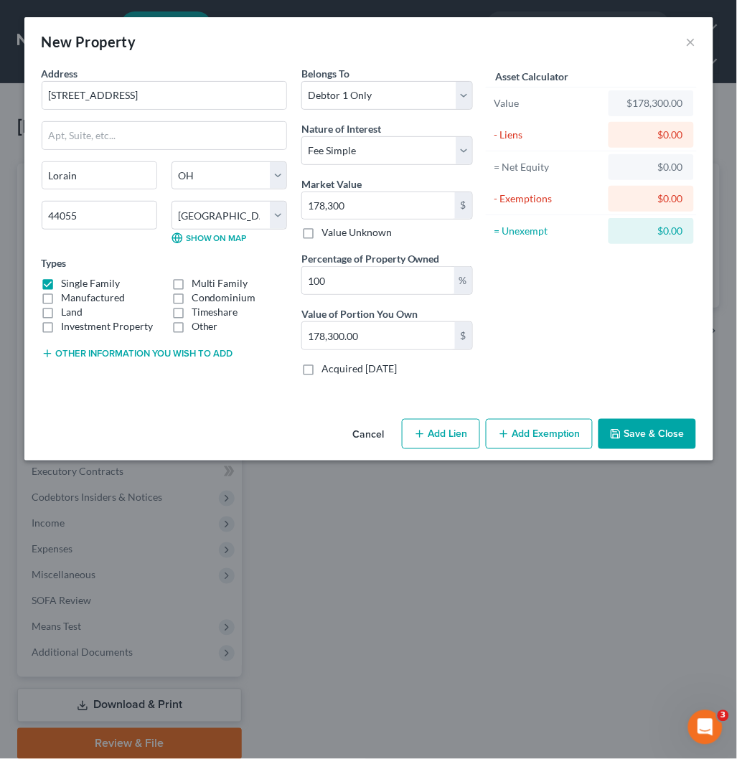
click at [543, 294] on div "Asset Calculator Value $178,300.00 - Liens $0.00 = Net Equity $0.00 - Exemption…" at bounding box center [591, 226] width 223 height 321
click at [384, 151] on select "Select Fee Simple Joint Tenant Life Estate Equitable Interest Future Interest T…" at bounding box center [386, 150] width 171 height 29
click at [553, 324] on div "Asset Calculator Value $178,300.00 - Liens $0.00 = Net Equity $0.00 - Exemption…" at bounding box center [591, 226] width 223 height 321
click at [549, 435] on button "Add Exemption" at bounding box center [539, 434] width 107 height 30
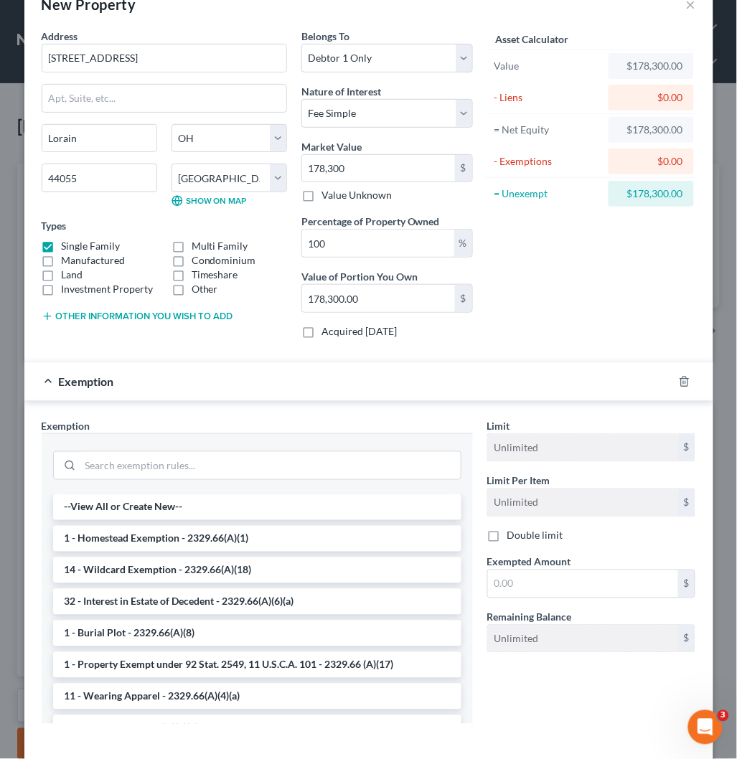
scroll to position [105, 0]
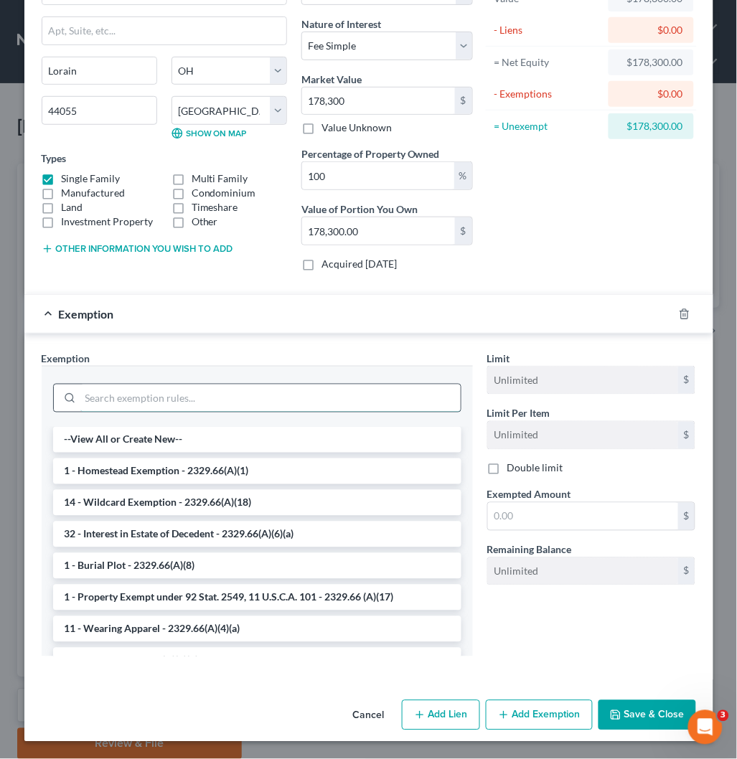
click at [278, 404] on input "search" at bounding box center [270, 397] width 380 height 27
click at [216, 476] on li "1 - Homestead Exemption - 2329.66(A)(1)" at bounding box center [257, 471] width 408 height 26
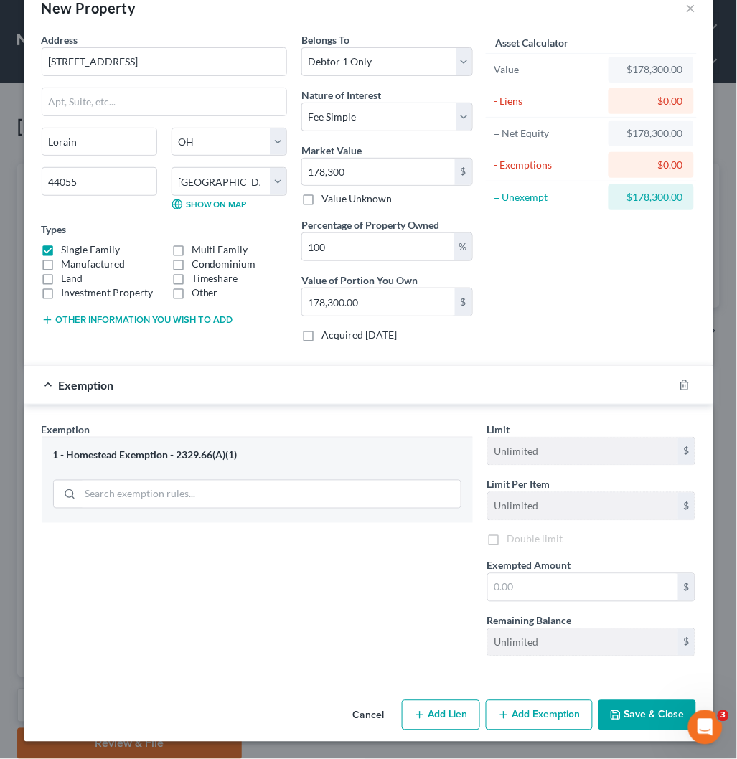
scroll to position [37, 0]
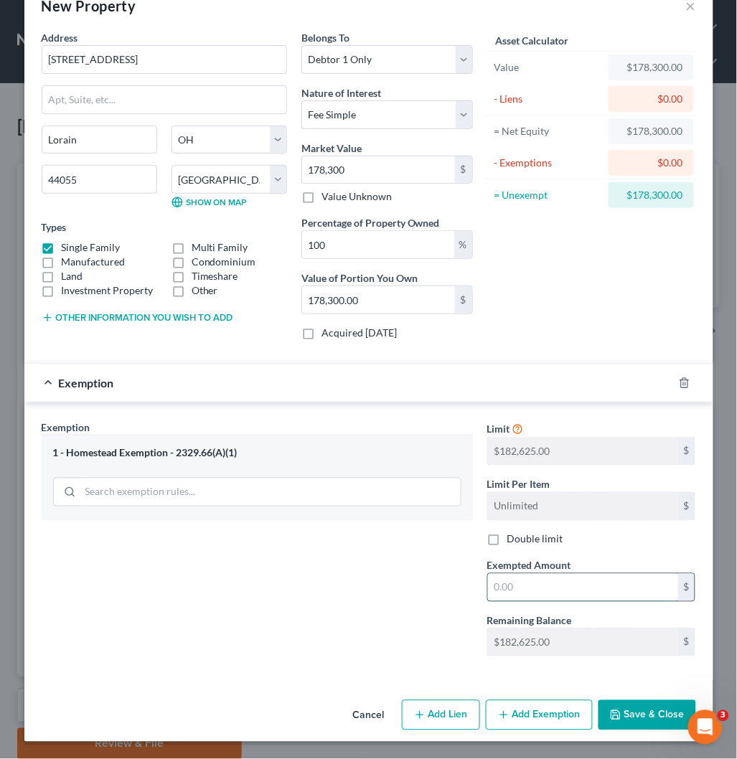
click at [526, 585] on input "text" at bounding box center [583, 587] width 190 height 27
paste input "$182,625.00"
type input "182,625.00"
click at [339, 603] on div "Exemption Set must be selected for CA. Exemption * 1 - Homestead Exemption - 23…" at bounding box center [256, 544] width 445 height 248
click at [634, 714] on button "Save & Close" at bounding box center [647, 715] width 98 height 30
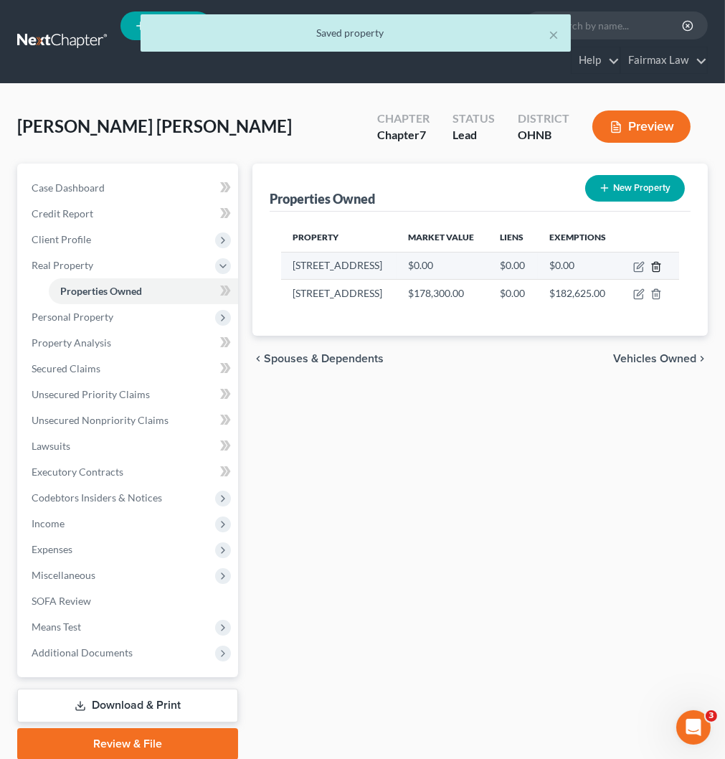
click at [654, 266] on icon "button" at bounding box center [656, 266] width 11 height 11
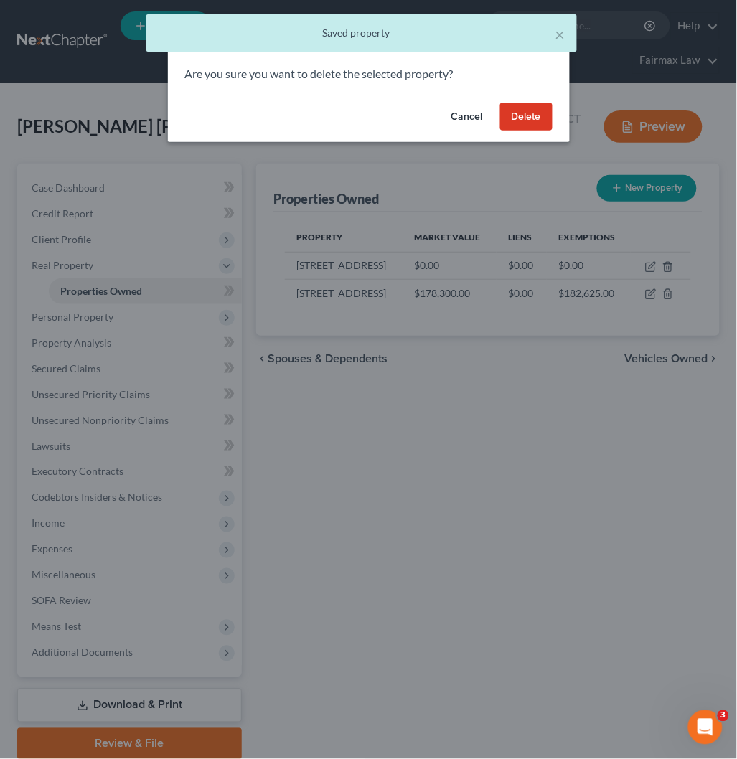
click at [517, 123] on button "Delete" at bounding box center [526, 117] width 52 height 29
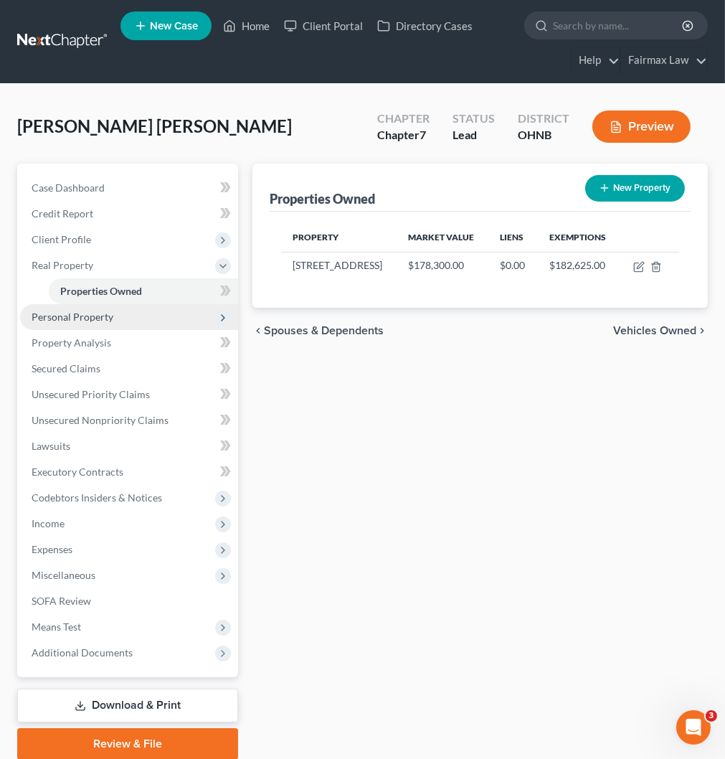
click at [82, 318] on span "Personal Property" at bounding box center [73, 317] width 82 height 12
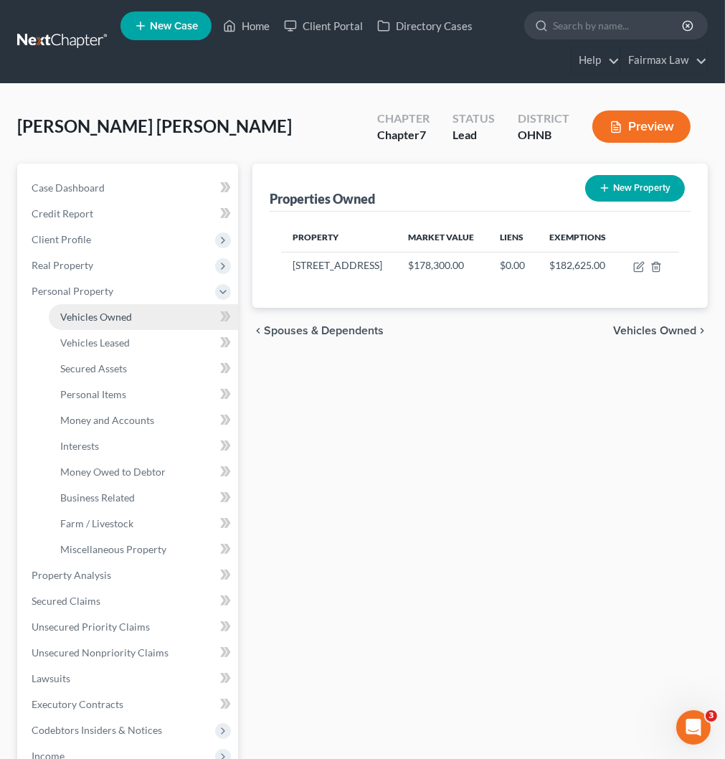
click at [92, 313] on span "Vehicles Owned" at bounding box center [96, 317] width 72 height 12
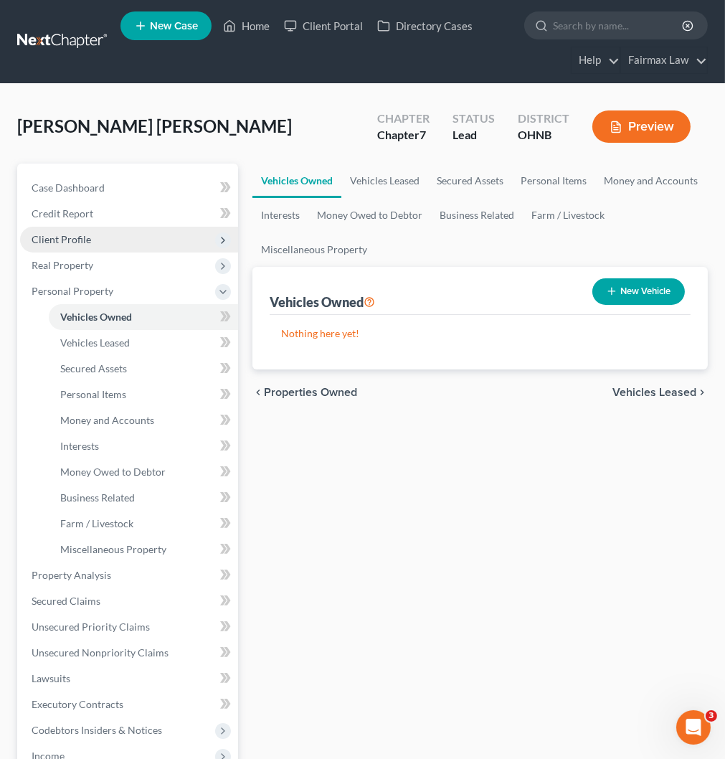
click at [57, 240] on span "Client Profile" at bounding box center [62, 239] width 60 height 12
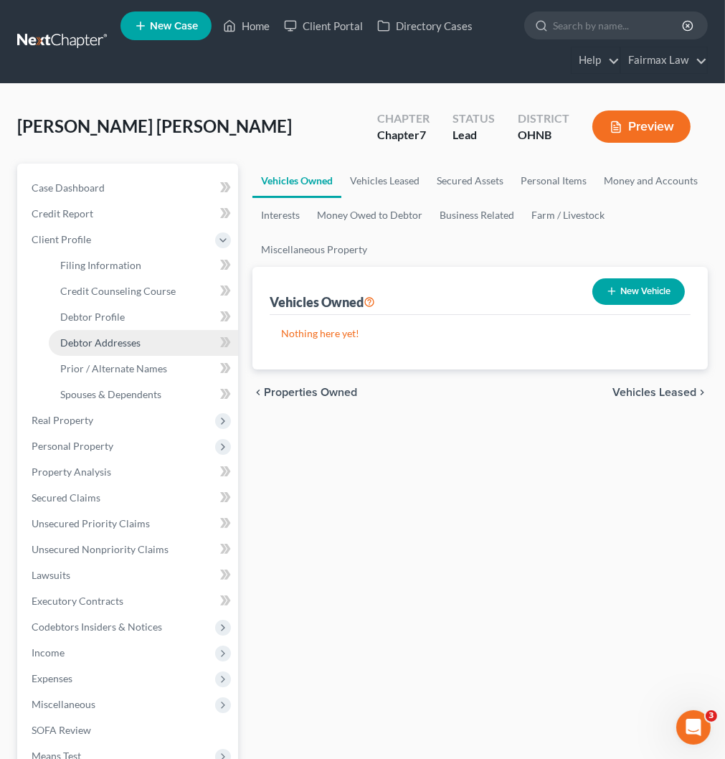
click at [108, 339] on span "Debtor Addresses" at bounding box center [100, 342] width 80 height 12
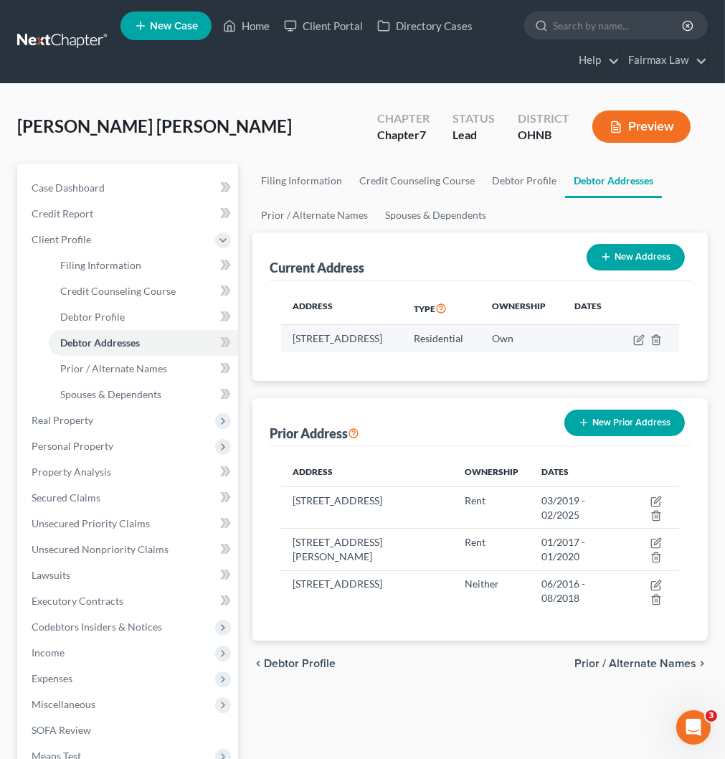
click at [305, 351] on td "[STREET_ADDRESS]" at bounding box center [341, 338] width 121 height 27
click at [306, 351] on td "[STREET_ADDRESS]" at bounding box center [341, 338] width 121 height 27
copy td "44055"
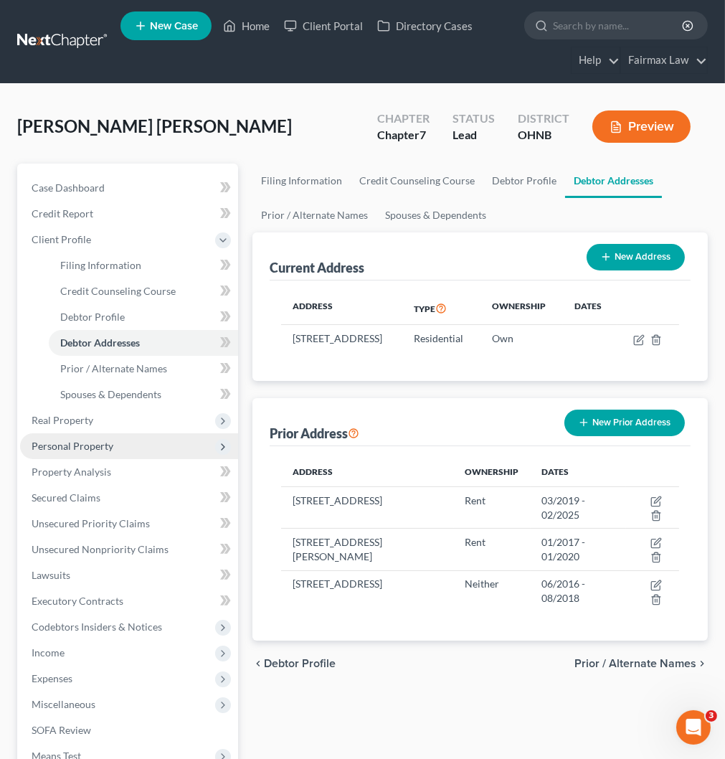
click at [88, 450] on span "Personal Property" at bounding box center [73, 446] width 82 height 12
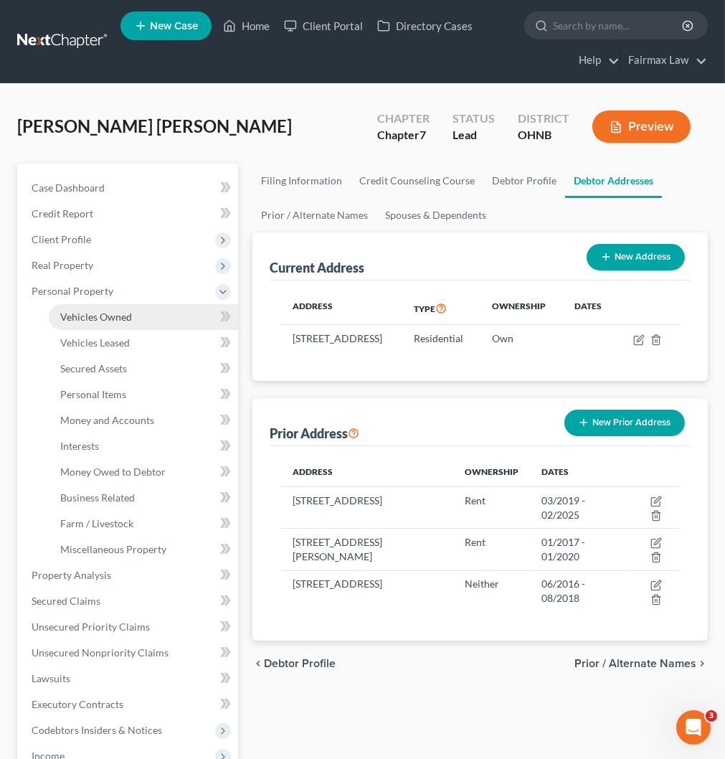
click at [113, 319] on span "Vehicles Owned" at bounding box center [96, 317] width 72 height 12
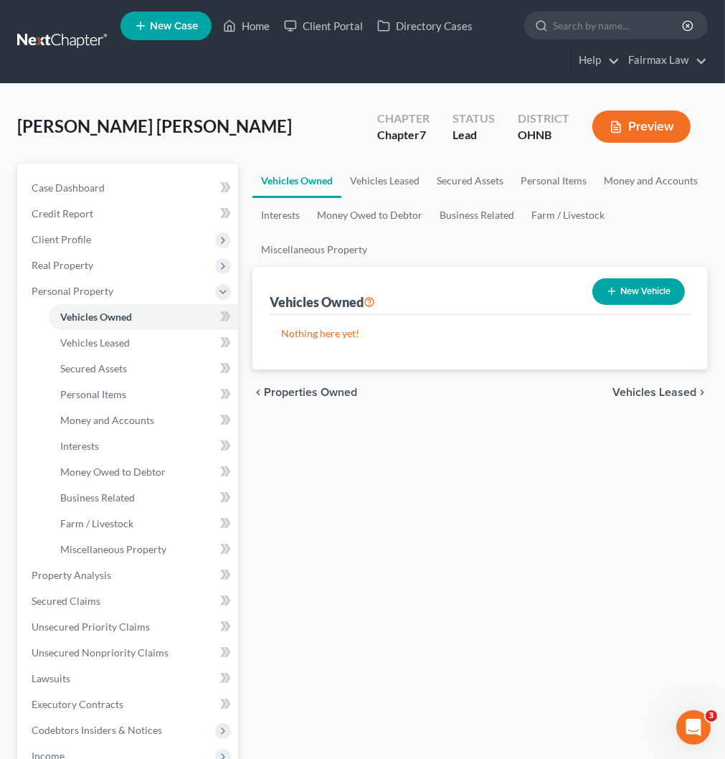
click at [639, 282] on button "New Vehicle" at bounding box center [638, 291] width 93 height 27
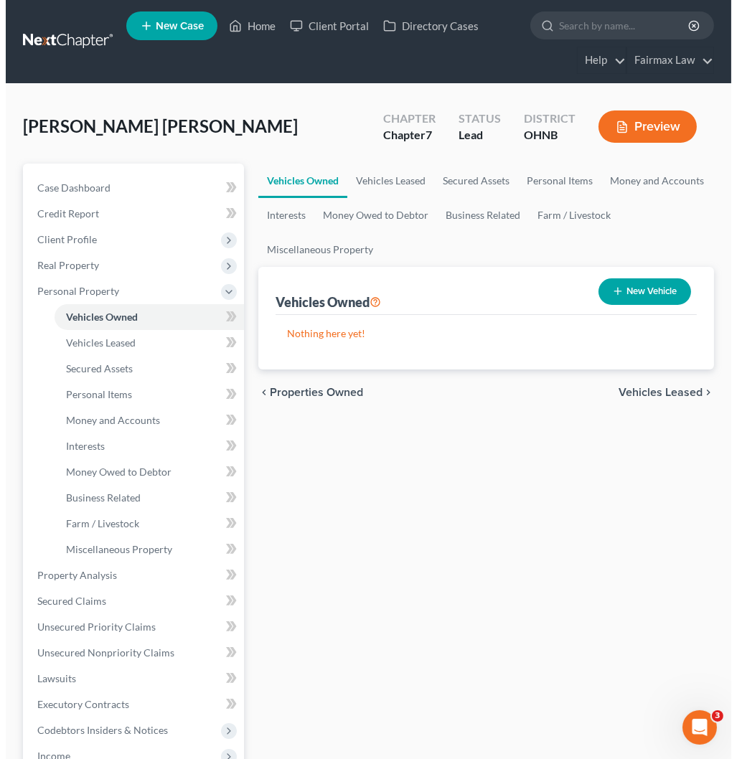
select select "0"
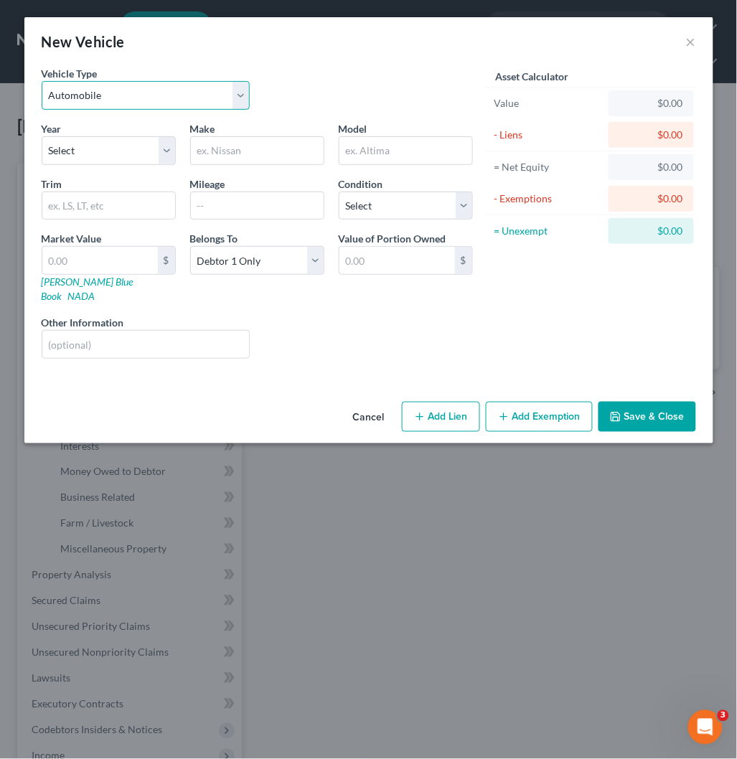
click at [116, 82] on select "Select Automobile Truck Trailer Watercraft Aircraft Motor Home Atv Other Vehicle" at bounding box center [146, 95] width 209 height 29
drag, startPoint x: 197, startPoint y: 65, endPoint x: 181, endPoint y: 86, distance: 26.1
click at [202, 62] on div "New Vehicle × Vehicle Type Select Automobile Truck Trailer Watercraft Aircraft …" at bounding box center [368, 230] width 689 height 426
drag, startPoint x: 120, startPoint y: 145, endPoint x: 111, endPoint y: 163, distance: 19.9
click at [120, 142] on select "Select 2026 2025 2024 2023 2022 2021 2020 2019 2018 2017 2016 2015 2014 2013 20…" at bounding box center [109, 150] width 134 height 29
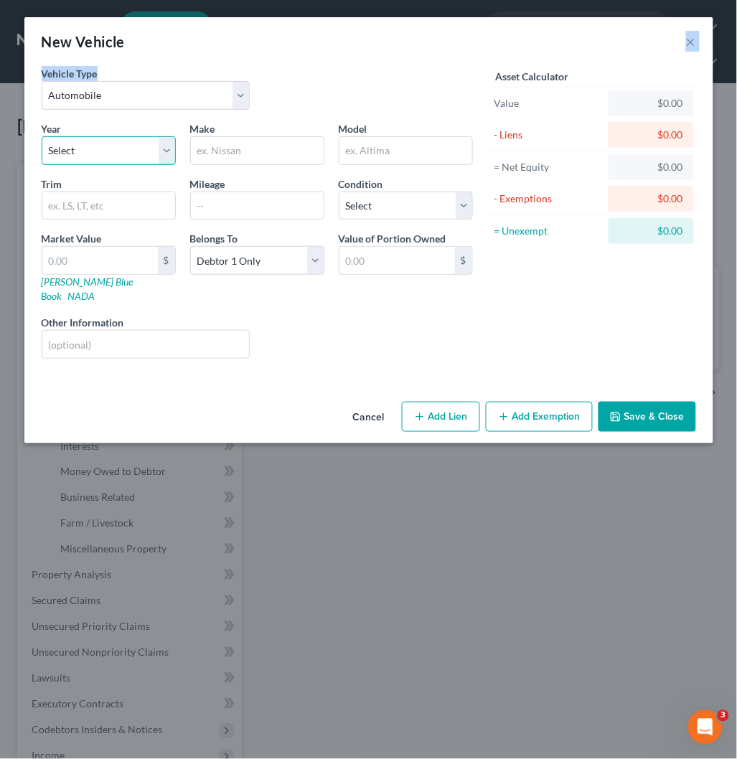
select select "7"
click at [42, 136] on select "Select 2026 2025 2024 2023 2022 2021 2020 2019 2018 2017 2016 2015 2014 2013 20…" at bounding box center [109, 150] width 134 height 29
drag, startPoint x: 263, startPoint y: 158, endPoint x: 292, endPoint y: 164, distance: 29.3
click at [263, 156] on input "text" at bounding box center [257, 150] width 133 height 27
paste input "Nissan"
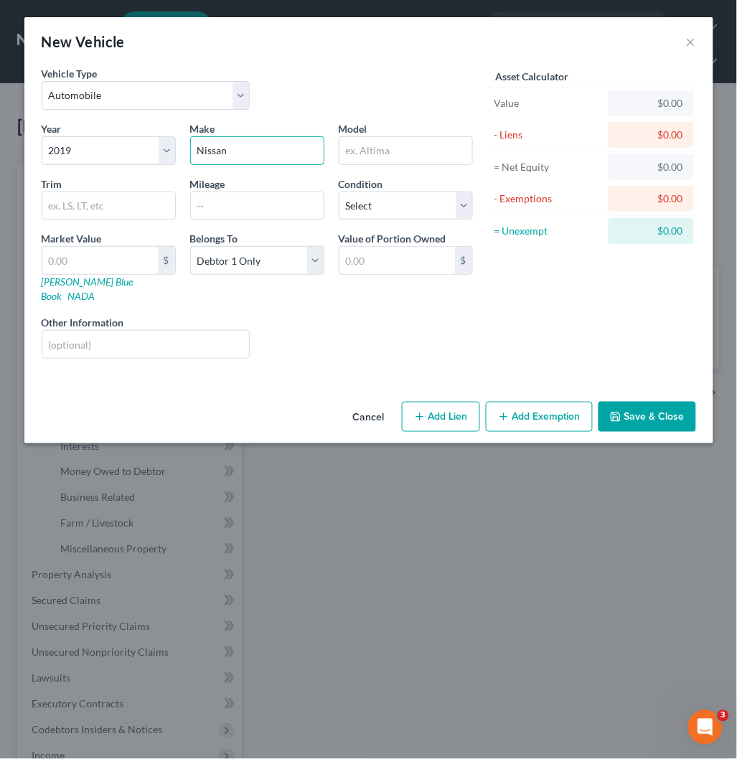
type input "Nissan"
drag, startPoint x: 394, startPoint y: 147, endPoint x: 398, endPoint y: 159, distance: 12.0
click at [394, 147] on input "text" at bounding box center [405, 150] width 133 height 27
paste input "Rogue SV"
type input "Rogue SV"
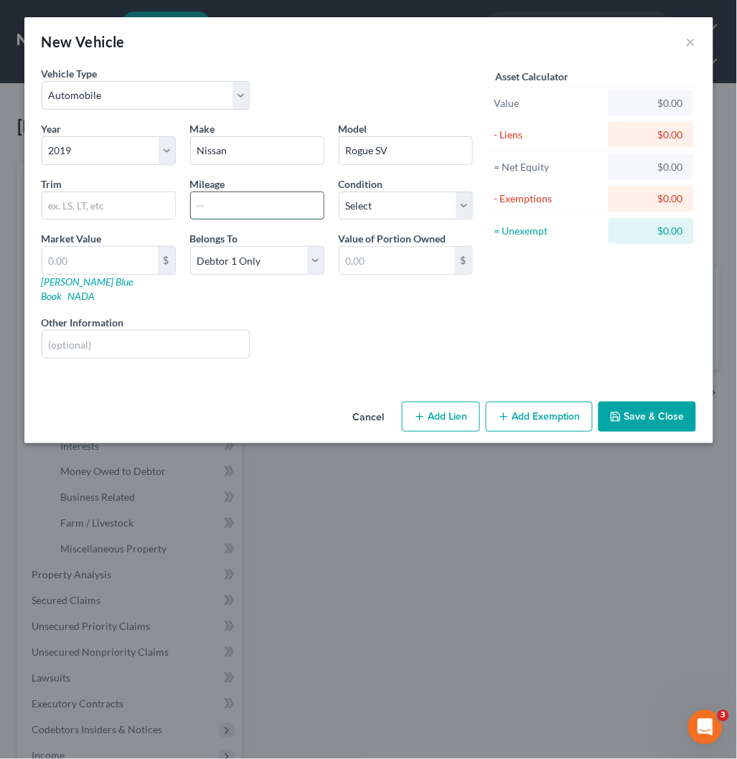
click at [264, 212] on input "text" at bounding box center [257, 205] width 133 height 27
paste input "75000"
type input "75000"
click at [412, 212] on select "Select Excellent Very Good Good Fair Poor" at bounding box center [406, 206] width 134 height 29
select select "3"
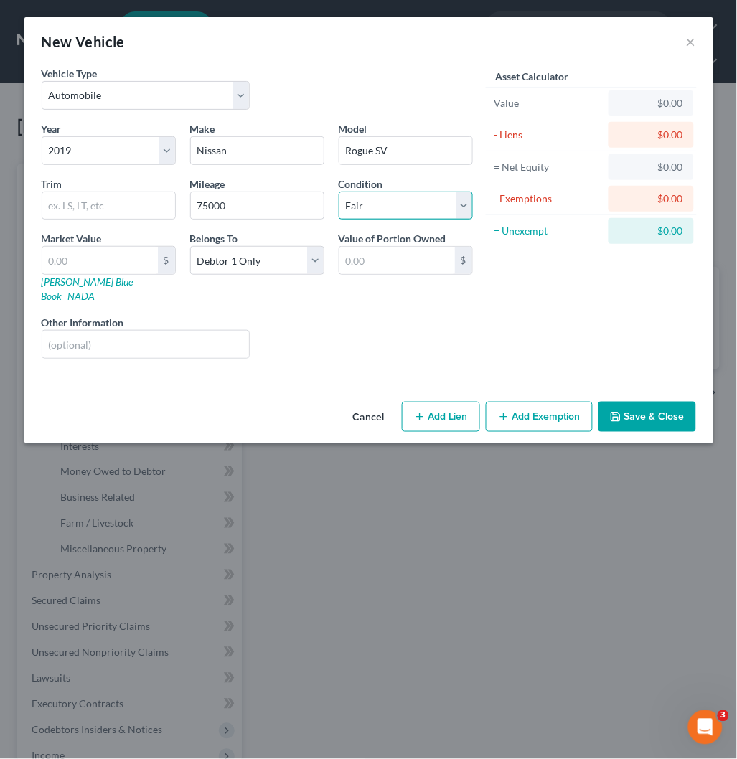
click at [339, 192] on select "Select Excellent Very Good Good Fair Poor" at bounding box center [406, 206] width 134 height 29
click at [99, 250] on input "text" at bounding box center [99, 260] width 115 height 27
type input "1"
type input "1.00"
type input "12"
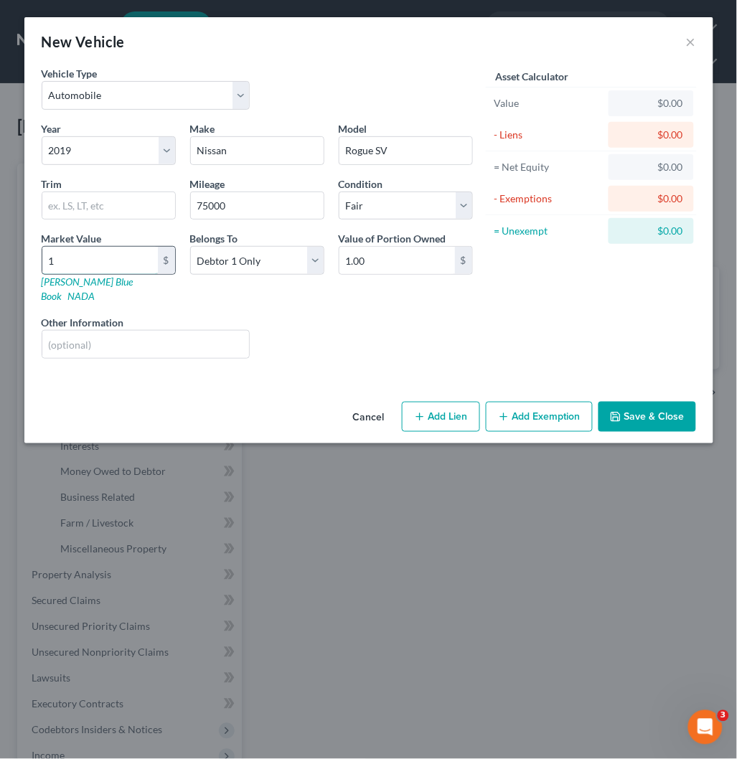
type input "12.00"
type input "122"
type input "122.00"
type input "1228"
type input "1,228.00"
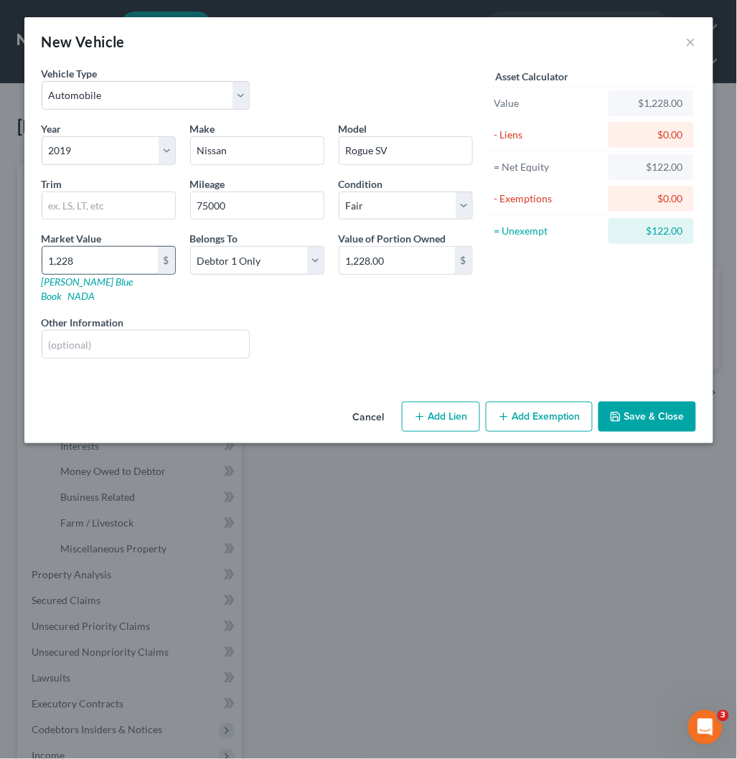
type input "1,2284"
type input "12,284.00"
type input "12,284"
click at [402, 349] on div "Year Select 2026 2025 2024 2023 2022 2021 2020 2019 2018 2017 2016 2015 2014 20…" at bounding box center [256, 245] width 445 height 249
click at [550, 402] on button "Add Exemption" at bounding box center [539, 417] width 107 height 30
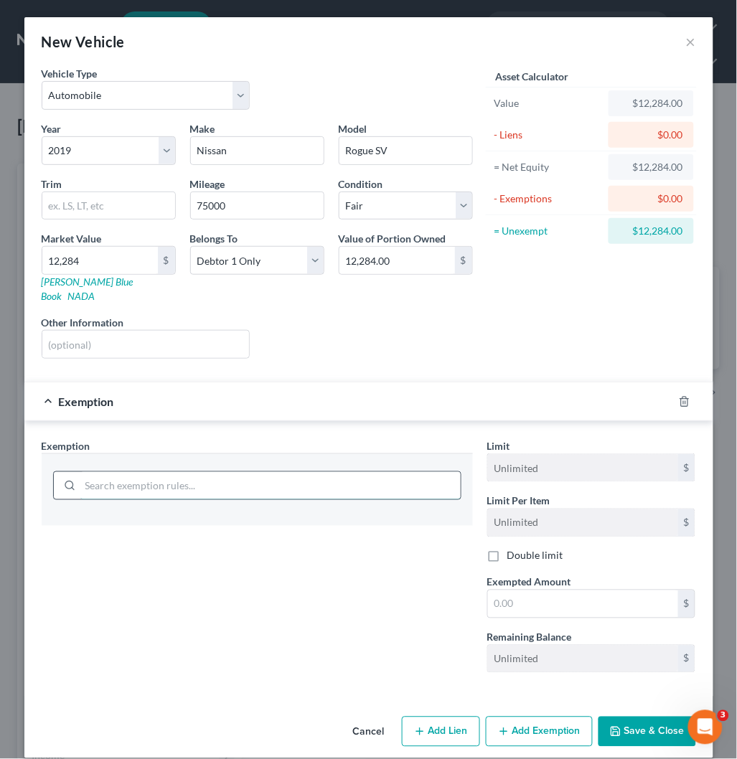
click at [184, 472] on input "search" at bounding box center [270, 485] width 380 height 27
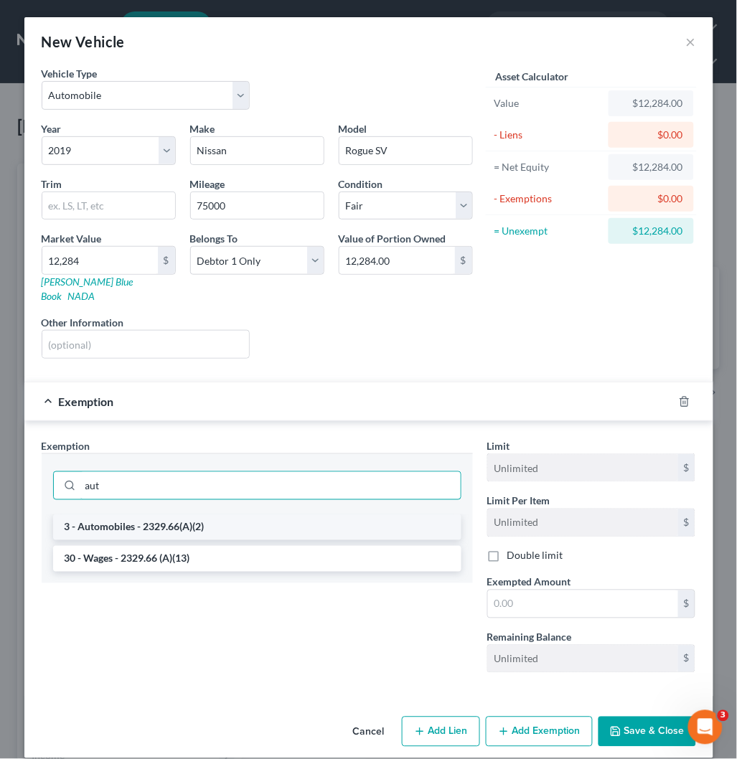
type input "aut"
click at [156, 520] on li "3 - Automobiles - 2329.66(A)(2)" at bounding box center [257, 527] width 408 height 26
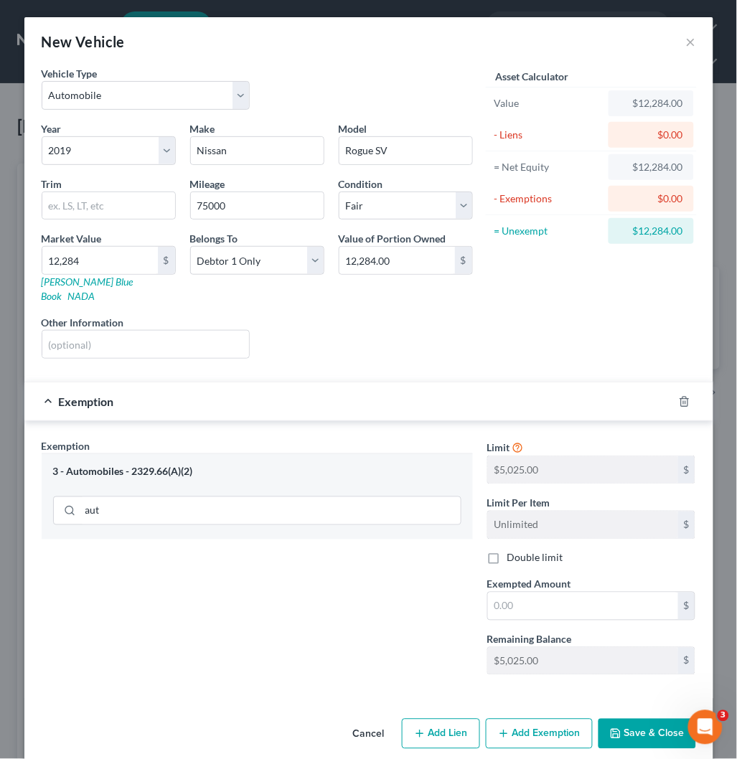
click at [455, 455] on div "Exemption Set must be selected for CA. Exemption * 3 - Automobiles - 2329.66(A)…" at bounding box center [368, 562] width 668 height 249
click at [519, 592] on input "text" at bounding box center [583, 605] width 190 height 27
paste input "$5,025.00"
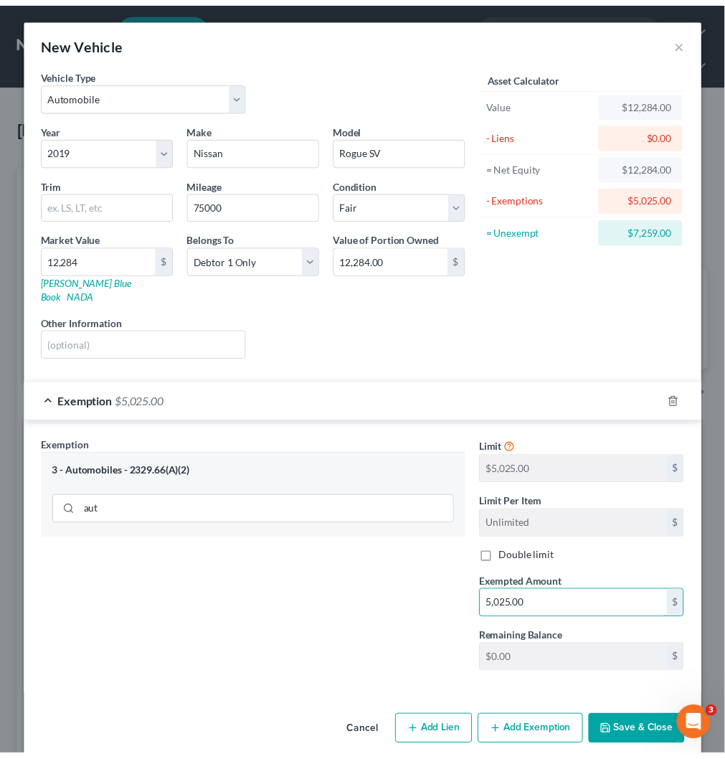
scroll to position [5, 0]
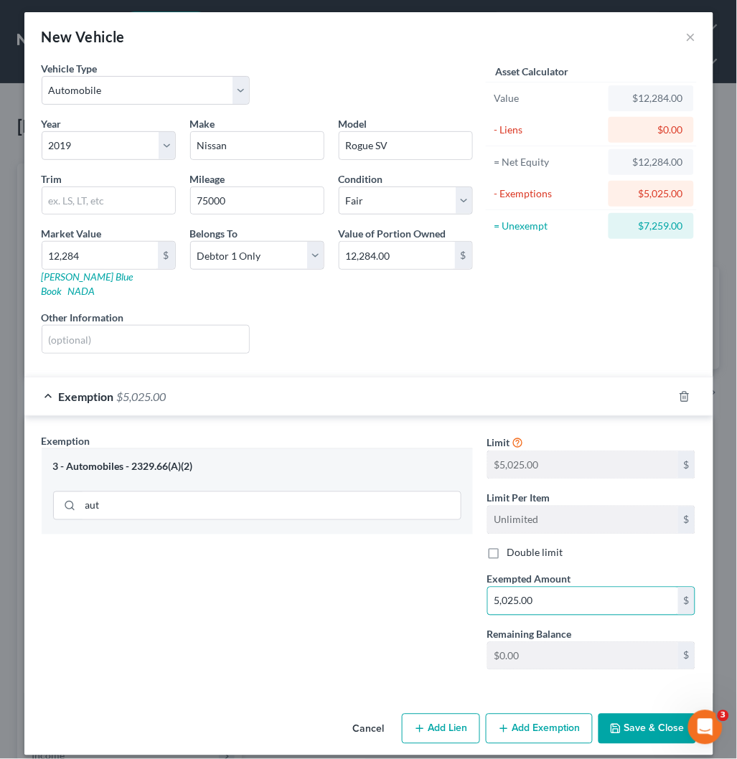
type input "5,025.00"
click at [628, 714] on button "Save & Close" at bounding box center [647, 729] width 98 height 30
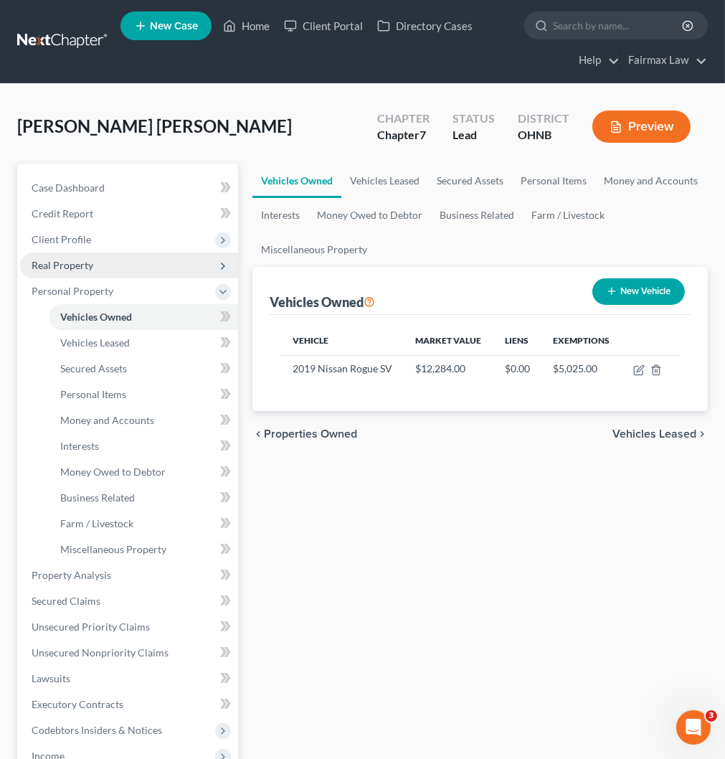
click at [67, 265] on span "Real Property" at bounding box center [63, 265] width 62 height 12
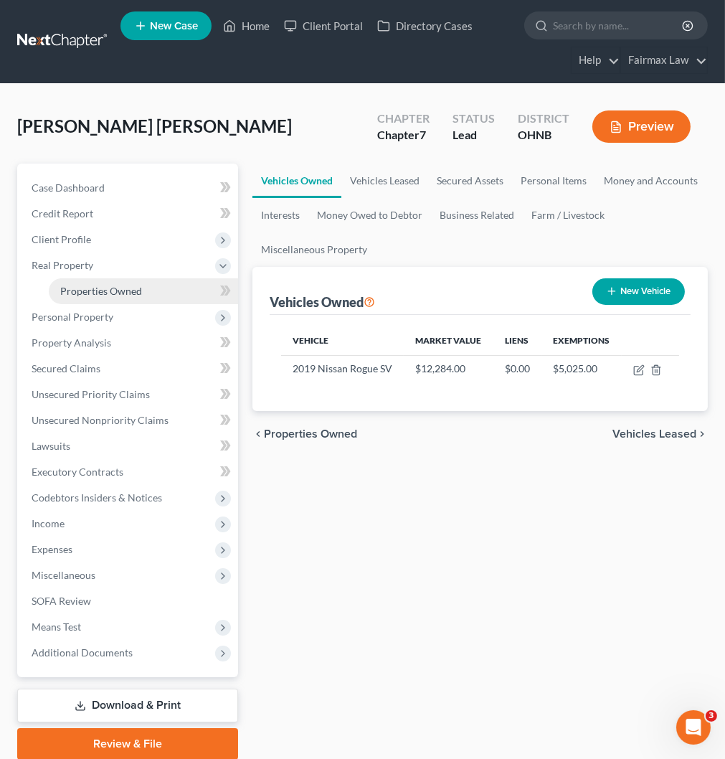
click at [94, 285] on span "Properties Owned" at bounding box center [101, 291] width 82 height 12
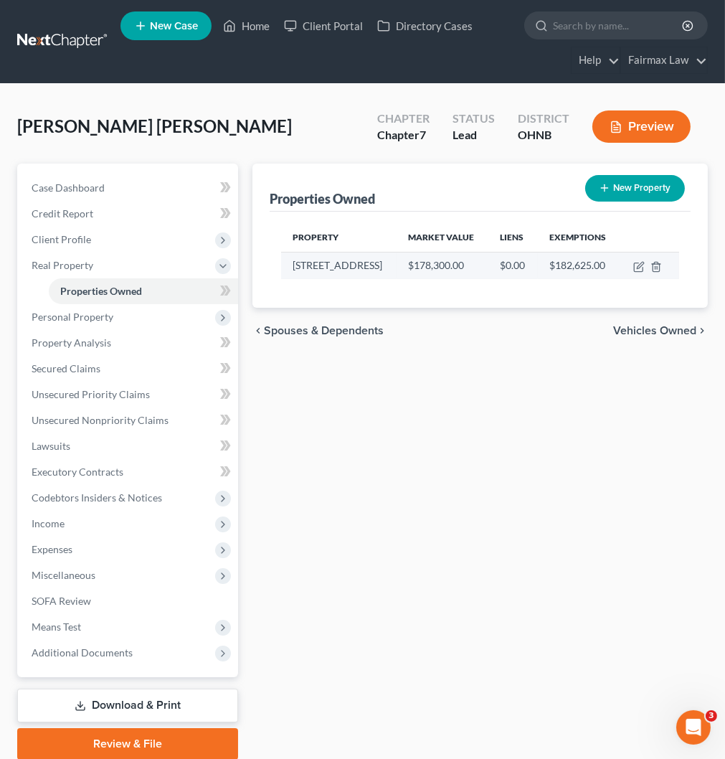
click at [466, 267] on td "$178,300.00" at bounding box center [443, 265] width 92 height 27
click at [639, 263] on icon "button" at bounding box center [638, 266] width 11 height 11
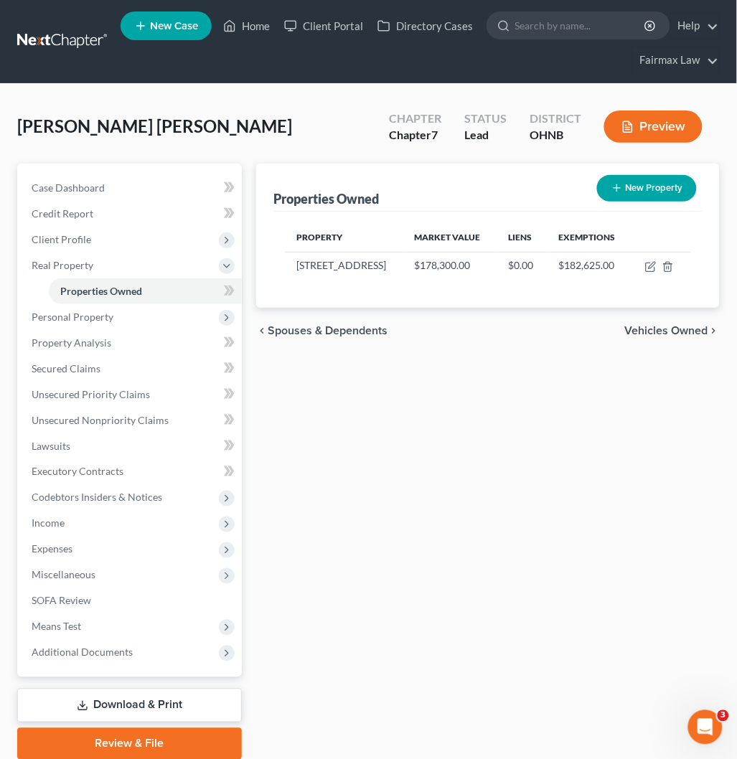
select select "36"
select select "46"
select select "0"
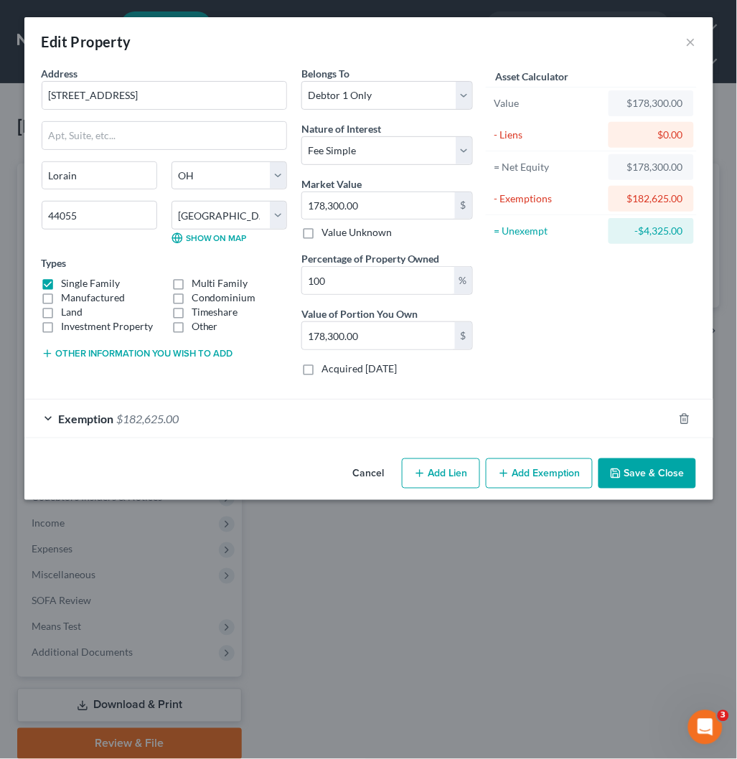
click at [101, 418] on span "Exemption" at bounding box center [86, 419] width 55 height 14
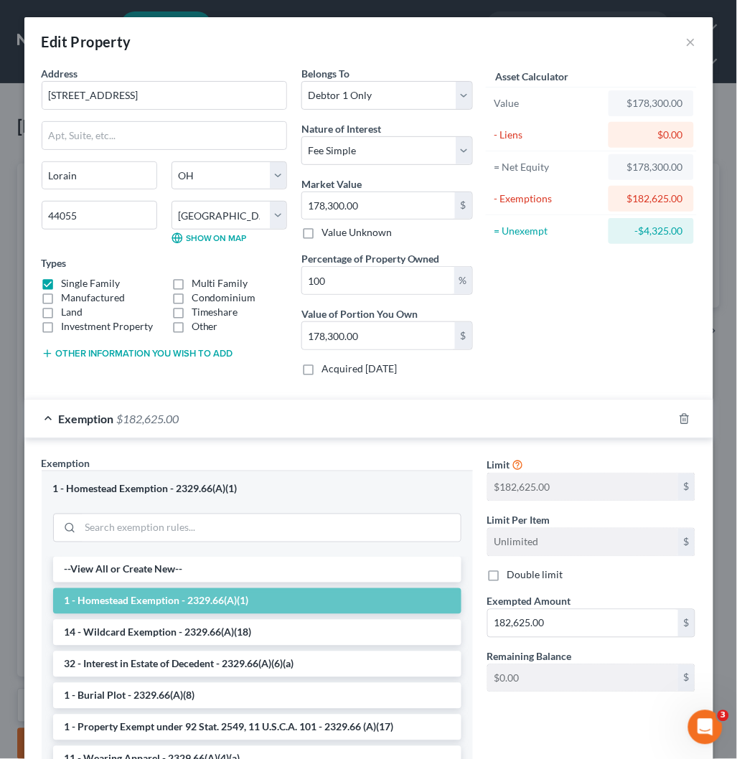
click at [690, 44] on div "Edit Property ×" at bounding box center [368, 41] width 689 height 49
click at [686, 40] on button "×" at bounding box center [691, 41] width 10 height 17
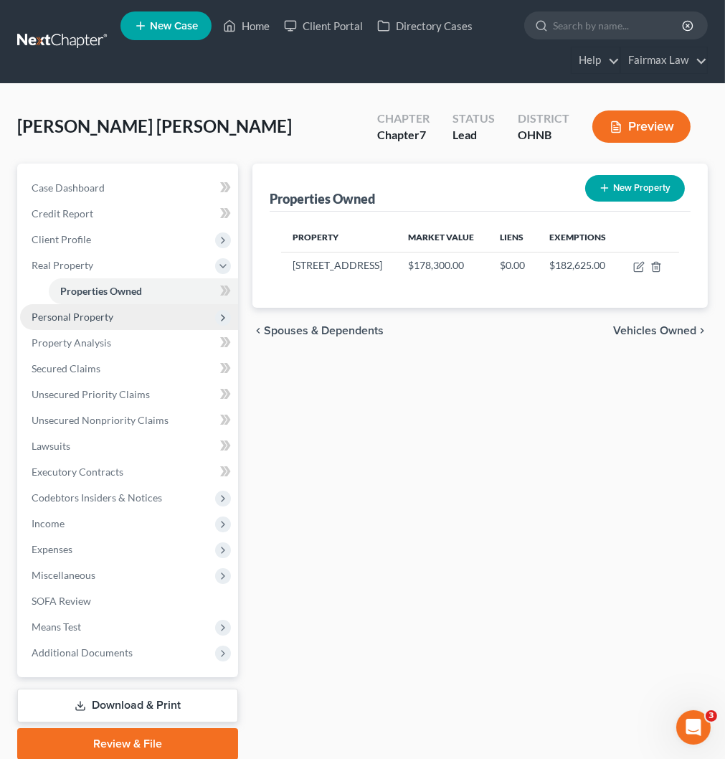
click at [80, 316] on span "Personal Property" at bounding box center [73, 317] width 82 height 12
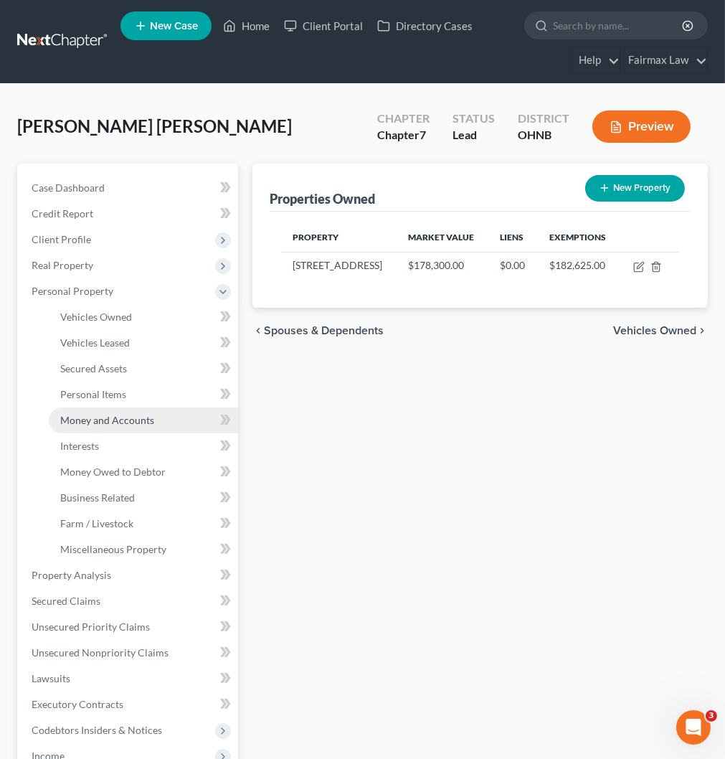
click at [75, 425] on link "Money and Accounts" at bounding box center [143, 420] width 189 height 26
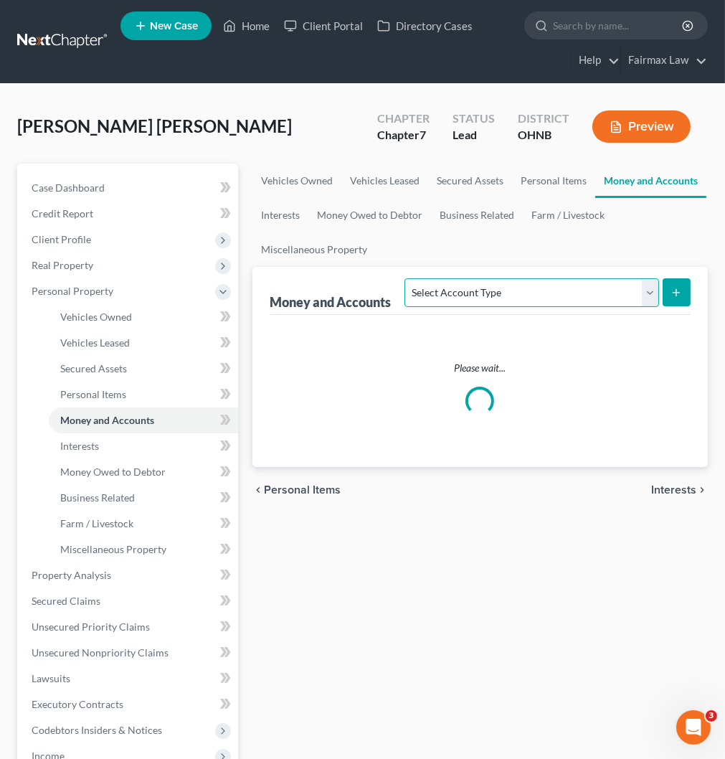
click at [600, 295] on select "Select Account Type Brokerage Cash on Hand Certificates of Deposit Checking Acc…" at bounding box center [532, 292] width 254 height 29
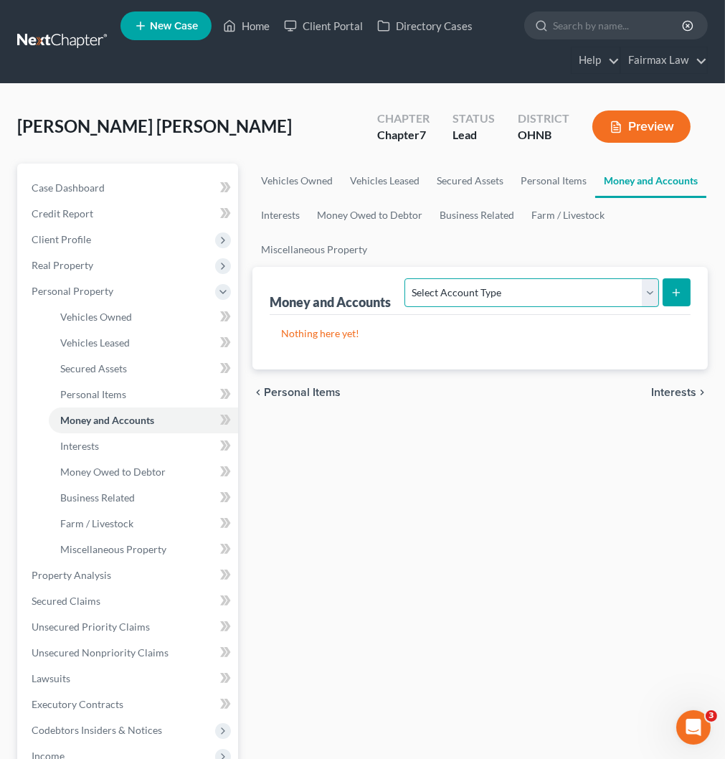
select select "cash_on_hand"
click at [407, 278] on select "Select Account Type Brokerage Cash on Hand Certificates of Deposit Checking Acc…" at bounding box center [532, 292] width 254 height 29
click at [676, 288] on icon "submit" at bounding box center [676, 292] width 11 height 11
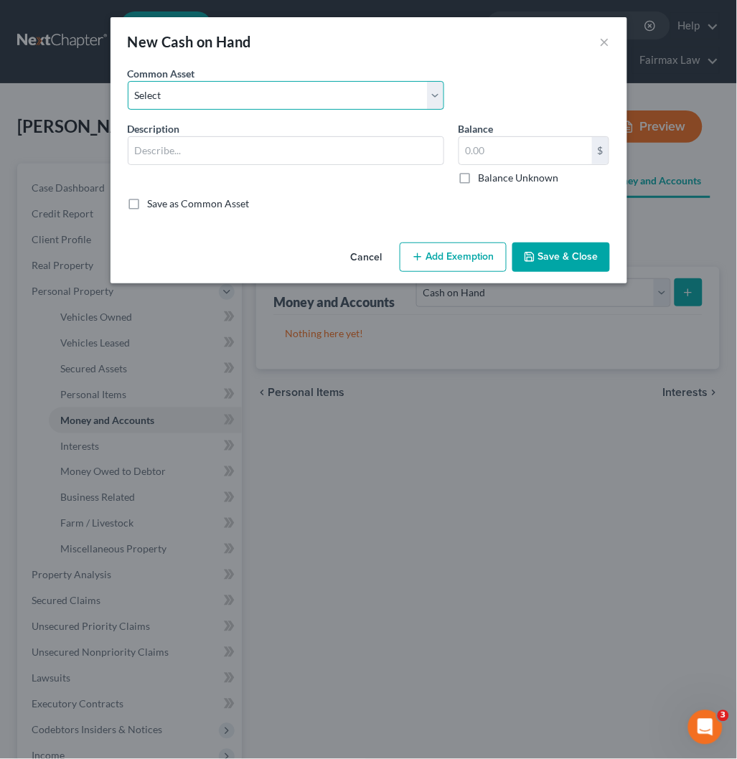
click at [263, 90] on select "Select Cash on Hand Cash Cash on hand on date of filing Cash on Hand" at bounding box center [286, 95] width 316 height 29
select select "3"
click at [128, 81] on select "Select Cash on Hand Cash Cash on hand on date of filing Cash on Hand" at bounding box center [286, 95] width 316 height 29
type input "Cash on Hand"
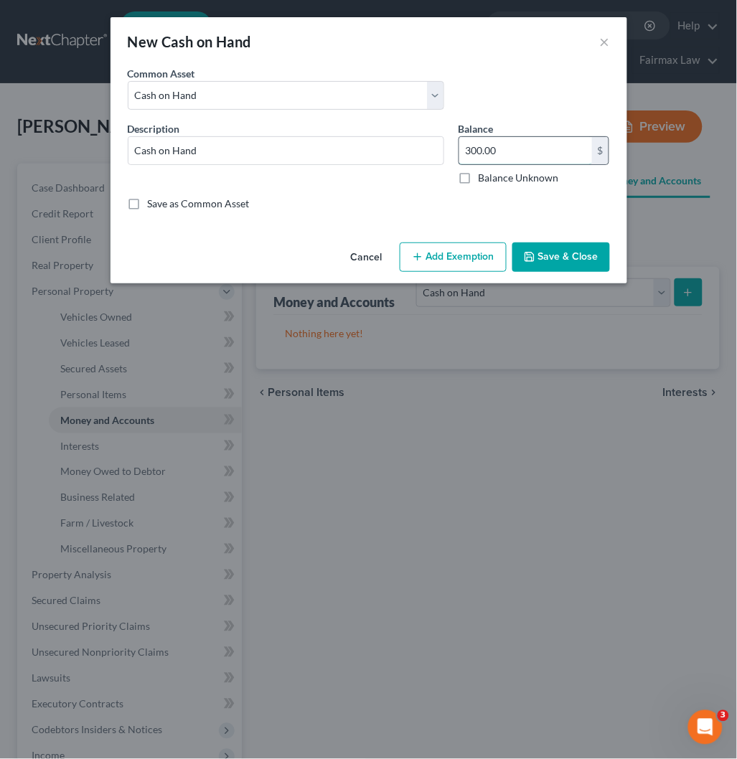
click at [521, 153] on input "300.00" at bounding box center [525, 150] width 133 height 27
type input "140"
click at [462, 254] on button "Add Exemption" at bounding box center [453, 257] width 107 height 30
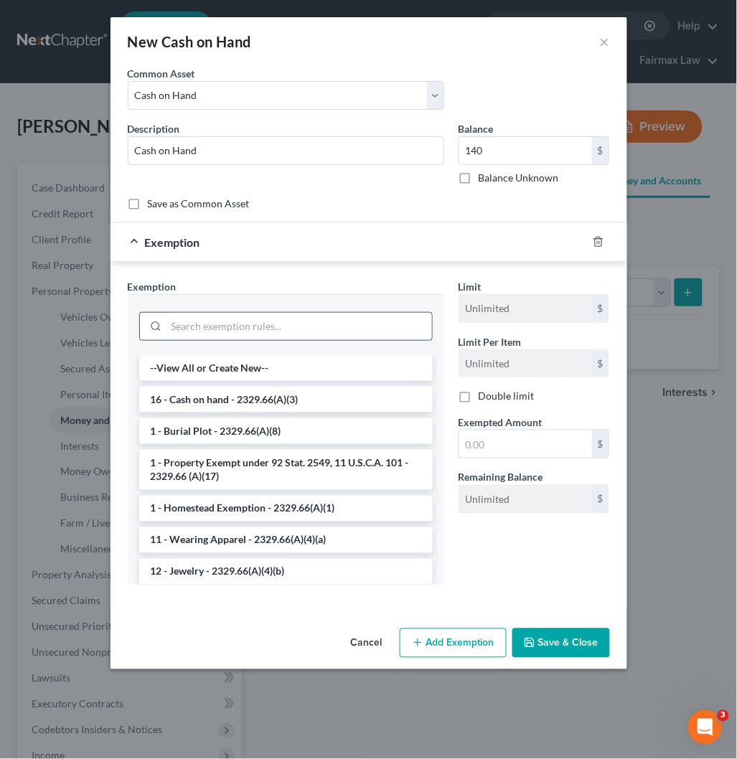
click at [249, 323] on input "search" at bounding box center [298, 326] width 265 height 27
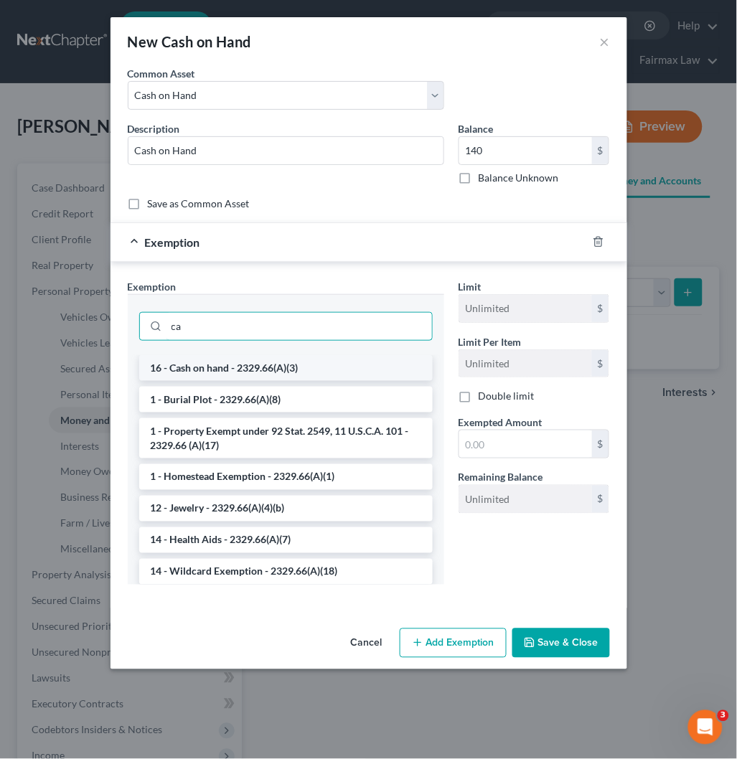
type input "ca"
click at [235, 373] on li "16 - Cash on hand - 2329.66(A)(3)" at bounding box center [285, 368] width 293 height 26
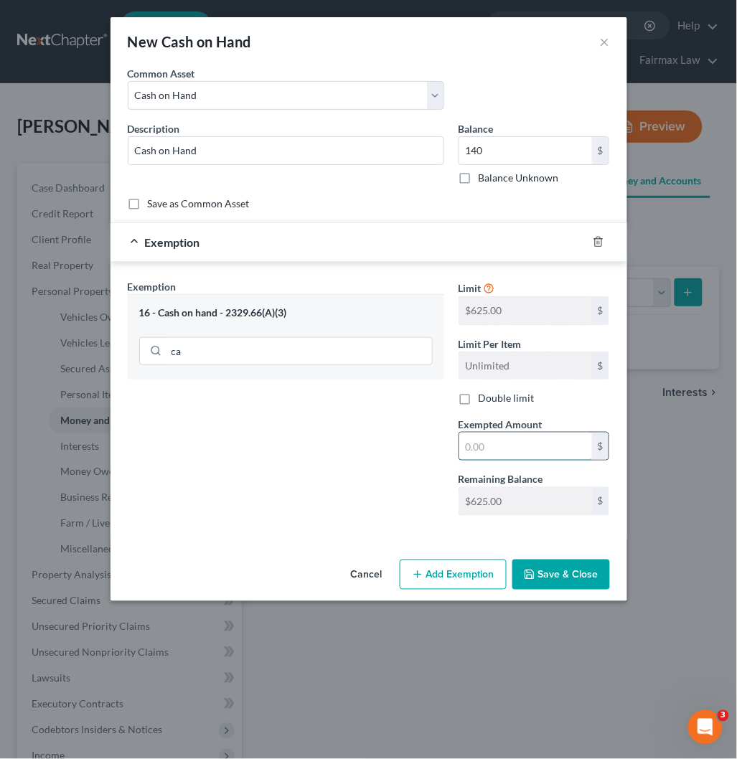
click at [506, 453] on input "text" at bounding box center [525, 445] width 133 height 27
type input "140"
click at [558, 569] on button "Save & Close" at bounding box center [561, 574] width 98 height 30
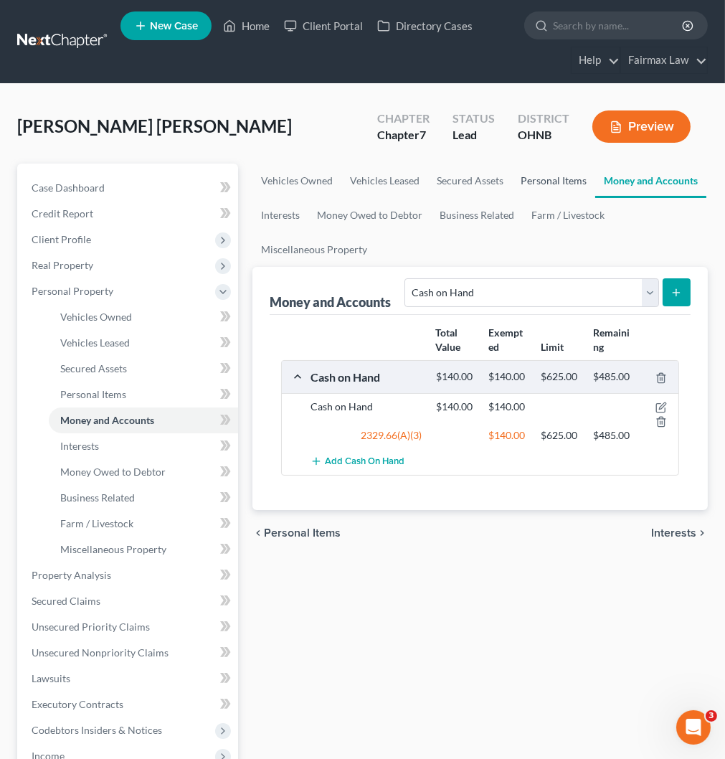
click at [562, 177] on link "Personal Items" at bounding box center [553, 181] width 83 height 34
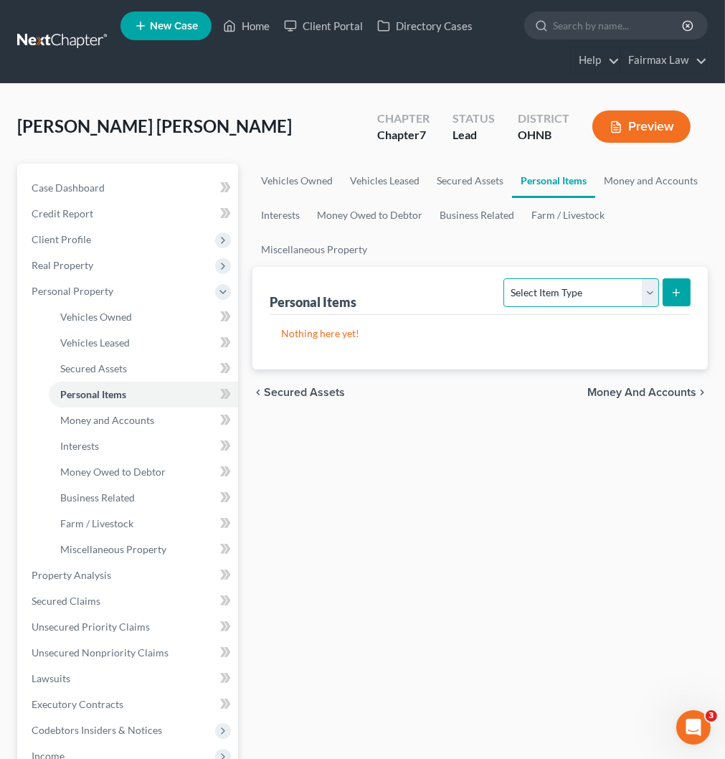
click at [618, 285] on select "Select Item Type Clothing Collectibles Of Value Electronics Firearms Household …" at bounding box center [581, 292] width 155 height 29
select select "household_goods"
click at [505, 278] on select "Select Item Type Clothing Collectibles Of Value Electronics Firearms Household …" at bounding box center [581, 292] width 155 height 29
click at [674, 285] on button "submit" at bounding box center [677, 292] width 28 height 28
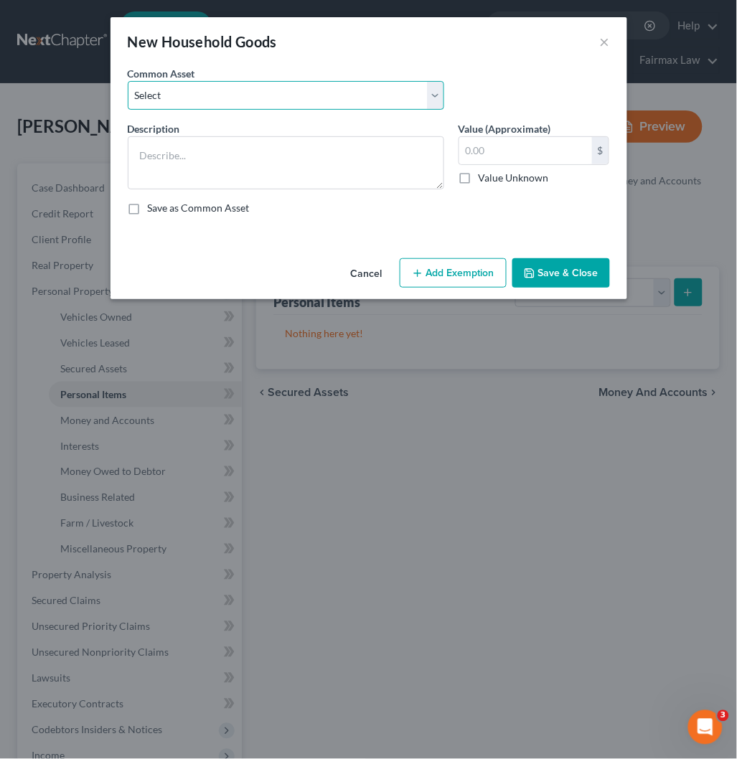
drag, startPoint x: 247, startPoint y: 102, endPoint x: 245, endPoint y: 109, distance: 7.7
click at [247, 102] on select "Select Common household furnishings, appliances, and decor Common household fur…" at bounding box center [286, 95] width 316 height 29
select select "12"
click at [128, 81] on select "Select Common household furnishings, appliances, and decor Common household fur…" at bounding box center [286, 95] width 316 height 29
type textarea "Household Goods"
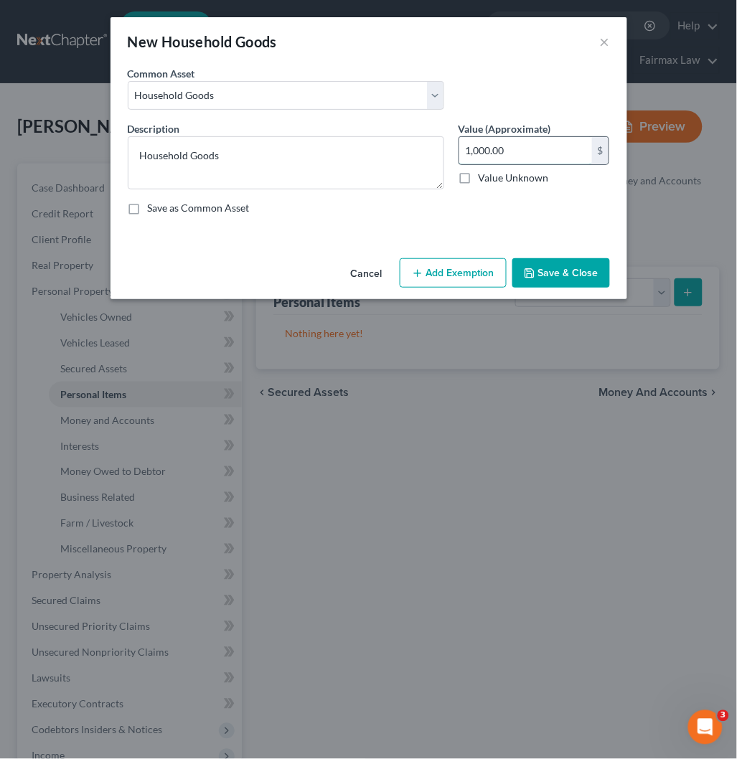
click at [488, 153] on input "1,000.00" at bounding box center [525, 150] width 133 height 27
type input "200"
click at [455, 263] on button "Add Exemption" at bounding box center [453, 273] width 107 height 30
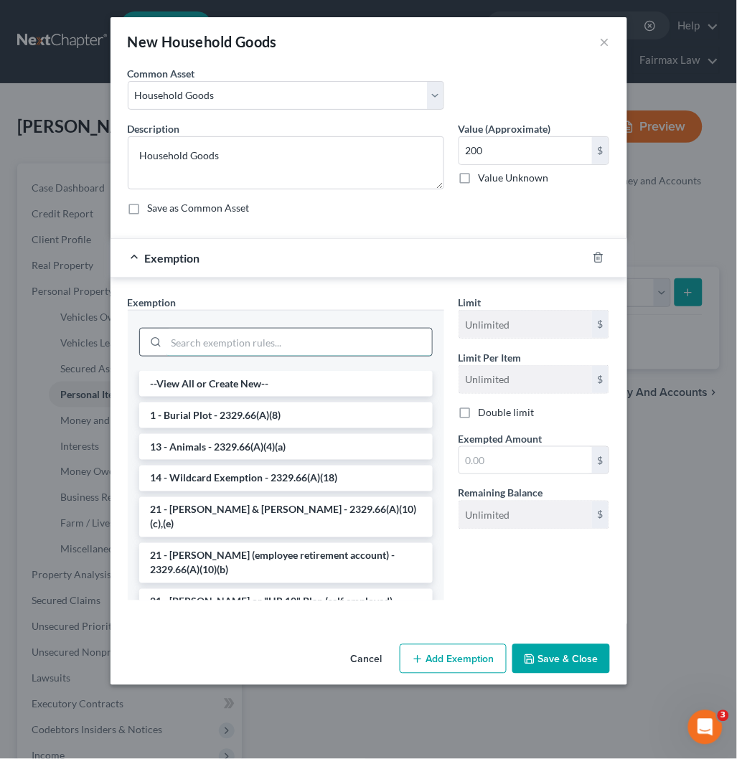
click at [326, 340] on input "search" at bounding box center [298, 341] width 265 height 27
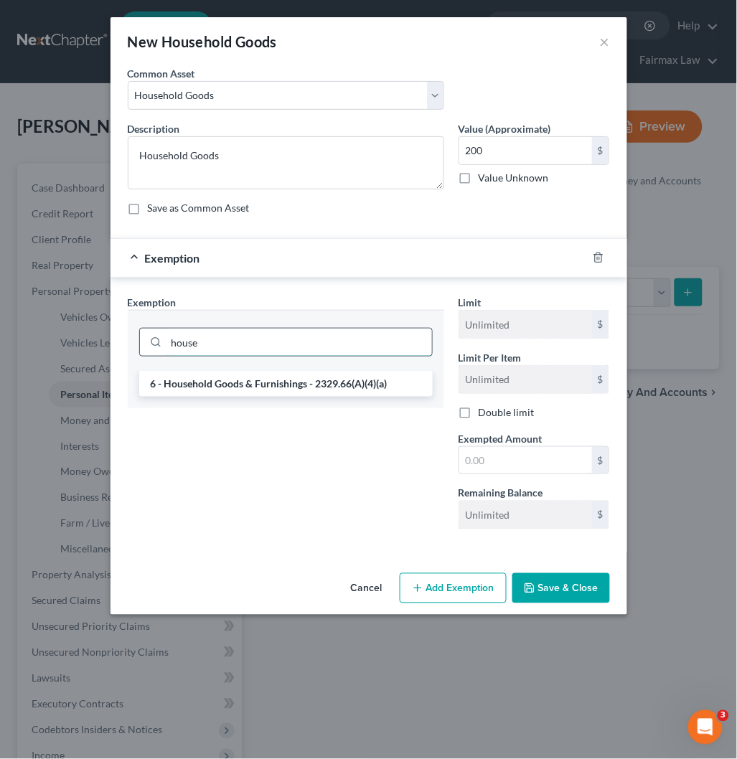
type input "house"
click at [288, 387] on li "6 - Household Goods & Furnishings - 2329.66(A)(4)(a)" at bounding box center [285, 384] width 293 height 26
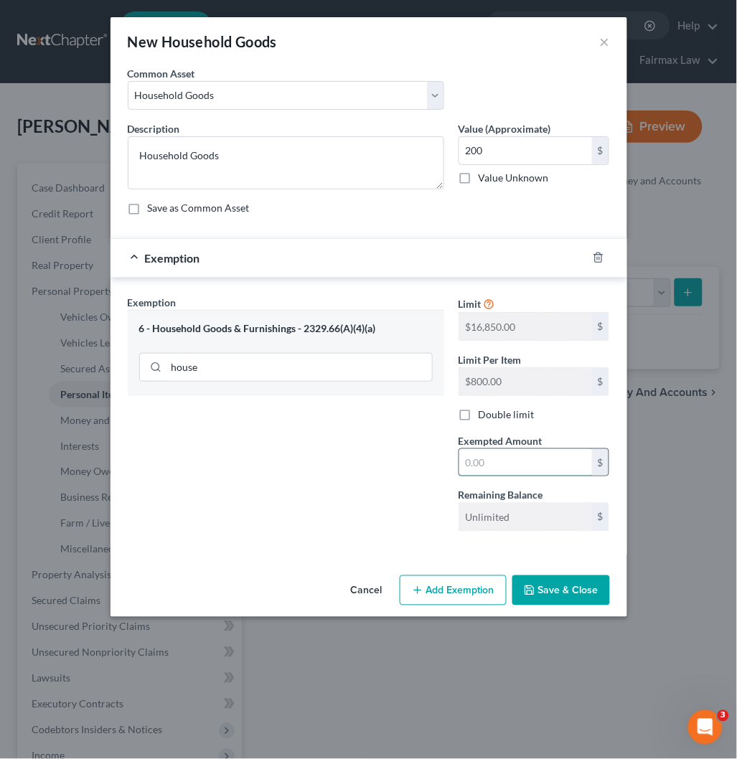
click at [502, 462] on input "text" at bounding box center [525, 462] width 133 height 27
type input "200"
click at [564, 597] on button "Save & Close" at bounding box center [561, 590] width 98 height 30
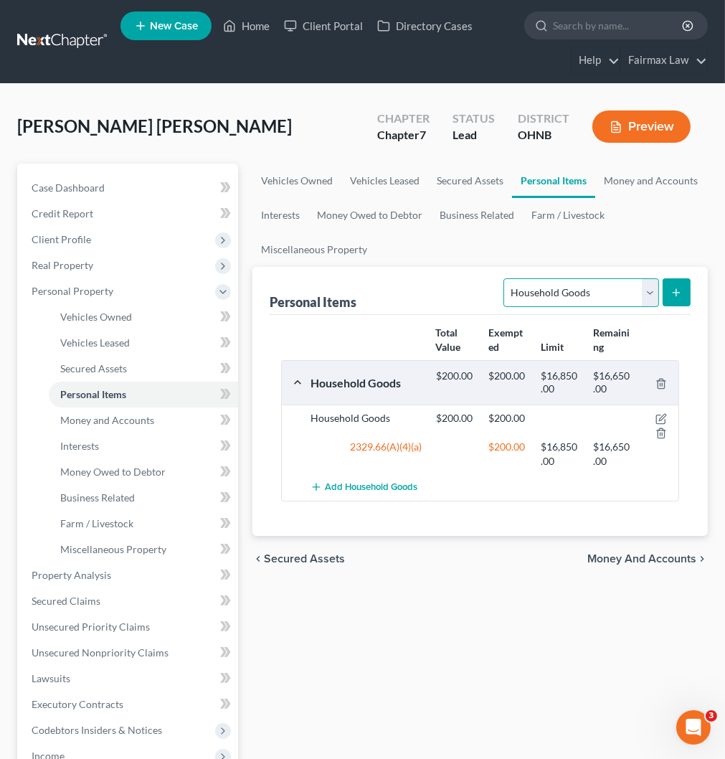
click at [589, 289] on select "Select Item Type Clothing Collectibles Of Value Electronics Firearms Household …" at bounding box center [581, 292] width 155 height 29
select select "electronics"
click at [505, 278] on select "Select Item Type Clothing Collectibles Of Value Electronics Firearms Household …" at bounding box center [581, 292] width 155 height 29
click at [676, 292] on icon "submit" at bounding box center [676, 292] width 11 height 11
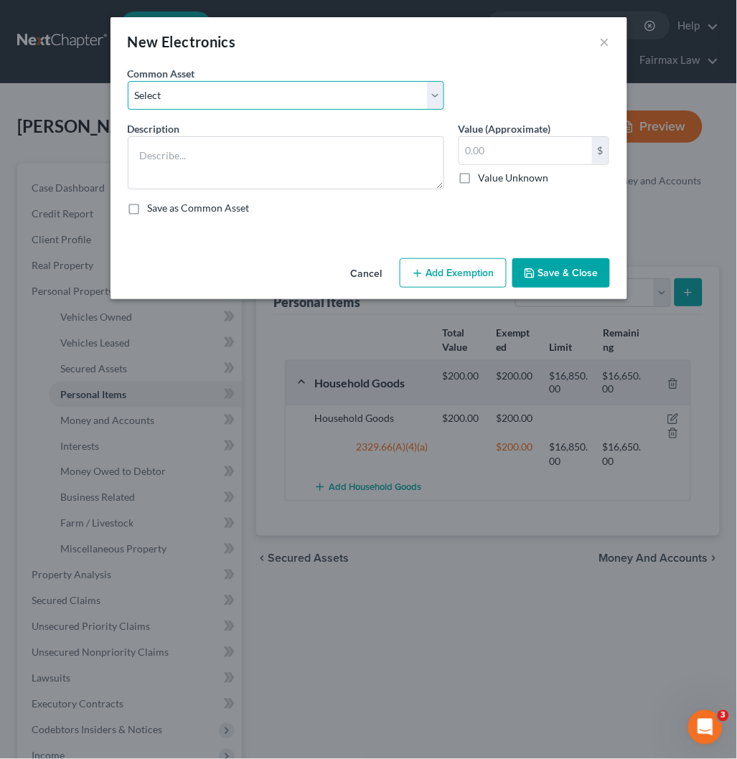
click at [258, 99] on select "Select Household Electronics, including cell phones, PC or tablet device, telev…" at bounding box center [286, 95] width 316 height 29
select select "8"
click at [128, 81] on select "Select Household Electronics, including cell phones, PC or tablet device, telev…" at bounding box center [286, 95] width 316 height 29
type textarea "Household Electronics"
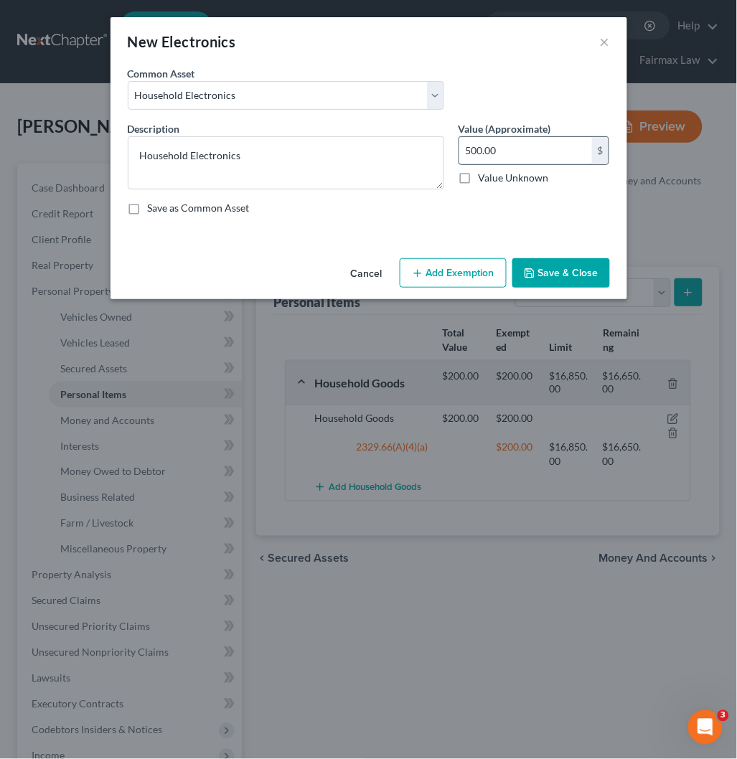
click at [508, 162] on input "500.00" at bounding box center [525, 150] width 133 height 27
type input "700"
click at [462, 267] on button "Add Exemption" at bounding box center [453, 273] width 107 height 30
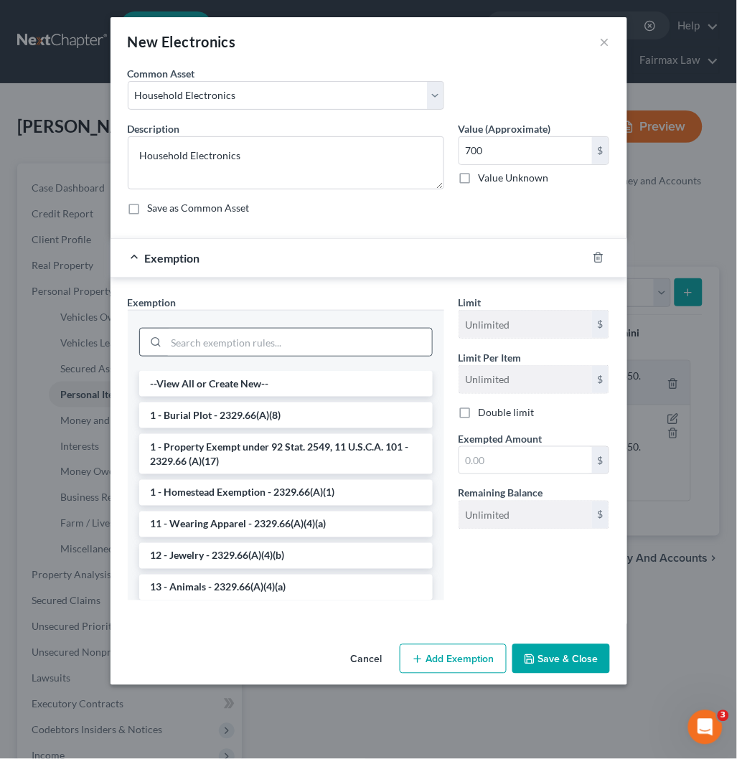
click at [256, 356] on div at bounding box center [285, 342] width 293 height 29
click at [259, 349] on input "search" at bounding box center [298, 341] width 265 height 27
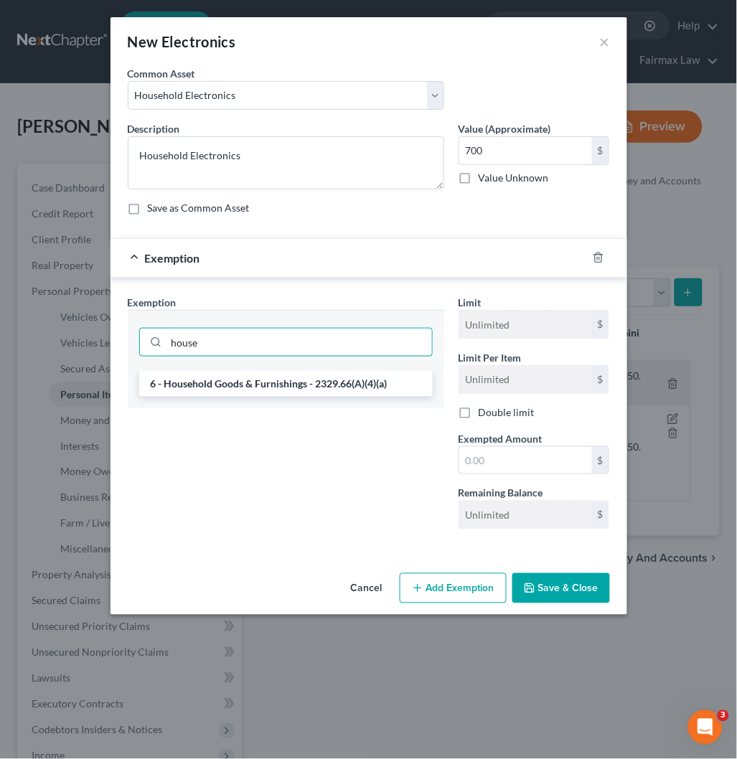
type input "house"
click at [248, 380] on li "6 - Household Goods & Furnishings - 2329.66(A)(4)(a)" at bounding box center [285, 384] width 293 height 26
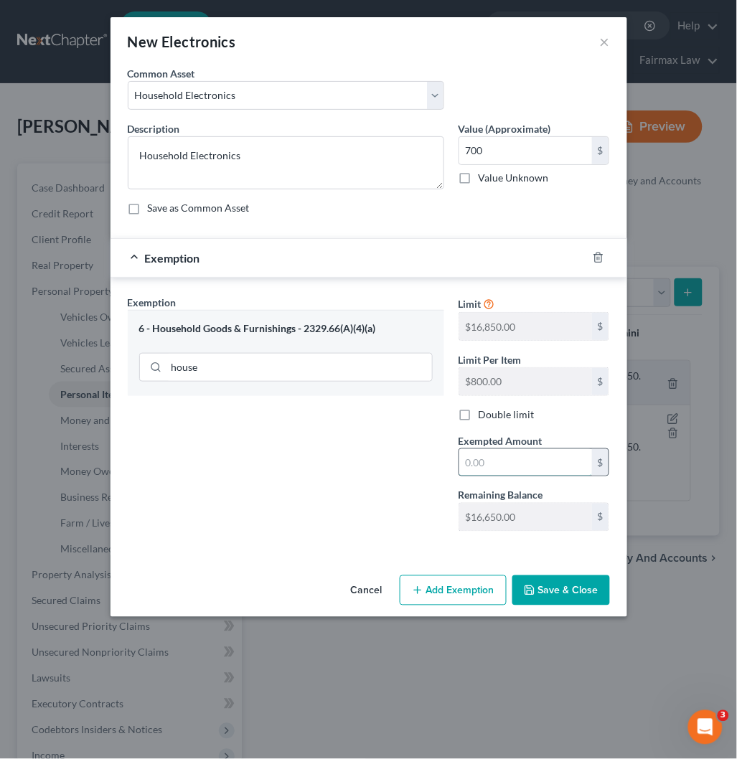
click at [501, 471] on input "text" at bounding box center [525, 462] width 133 height 27
type input "700"
click at [564, 597] on button "Save & Close" at bounding box center [561, 590] width 98 height 30
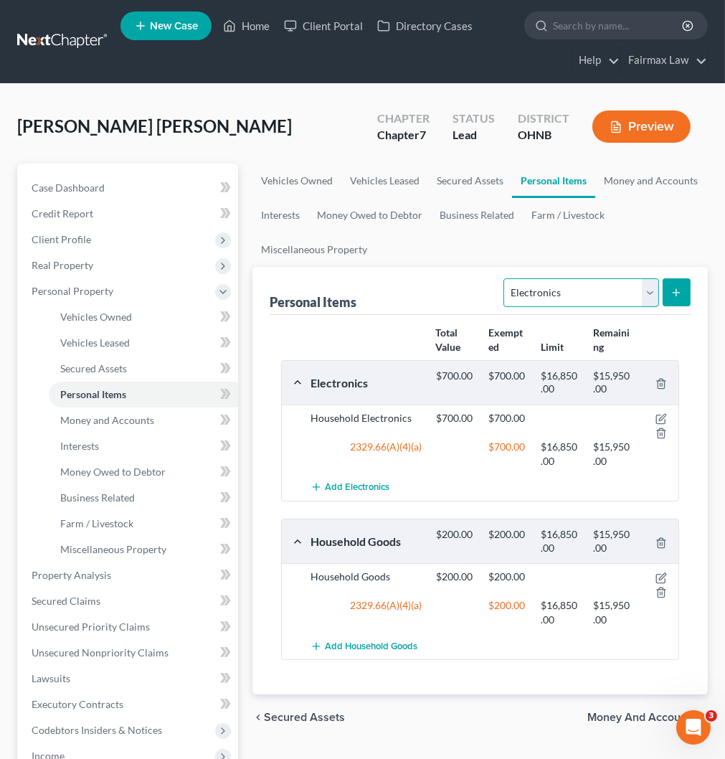
click at [550, 294] on select "Select Item Type Clothing Collectibles Of Value Electronics Firearms Household …" at bounding box center [581, 292] width 155 height 29
select select "clothing"
click at [505, 278] on select "Select Item Type Clothing Collectibles Of Value Electronics Firearms Household …" at bounding box center [581, 292] width 155 height 29
click at [676, 293] on line "submit" at bounding box center [676, 293] width 6 height 0
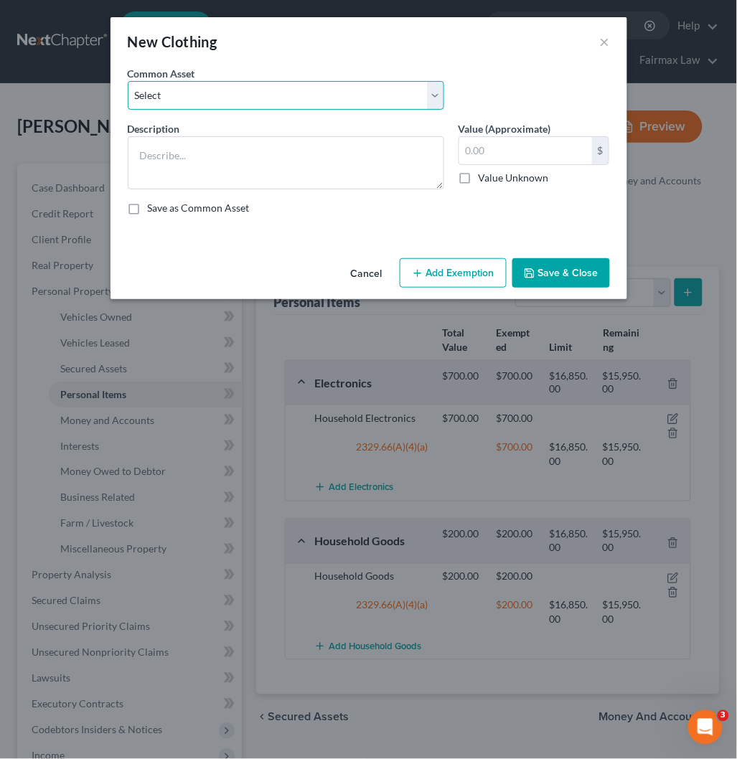
click at [189, 94] on select "Select Everyday clothing Professional Men's wear. Everyday wearing apparel Comm…" at bounding box center [286, 95] width 316 height 29
select select "3"
click at [128, 81] on select "Select Everyday clothing Professional Men's wear. Everyday wearing apparel Comm…" at bounding box center [286, 95] width 316 height 29
type textarea "Common clothing"
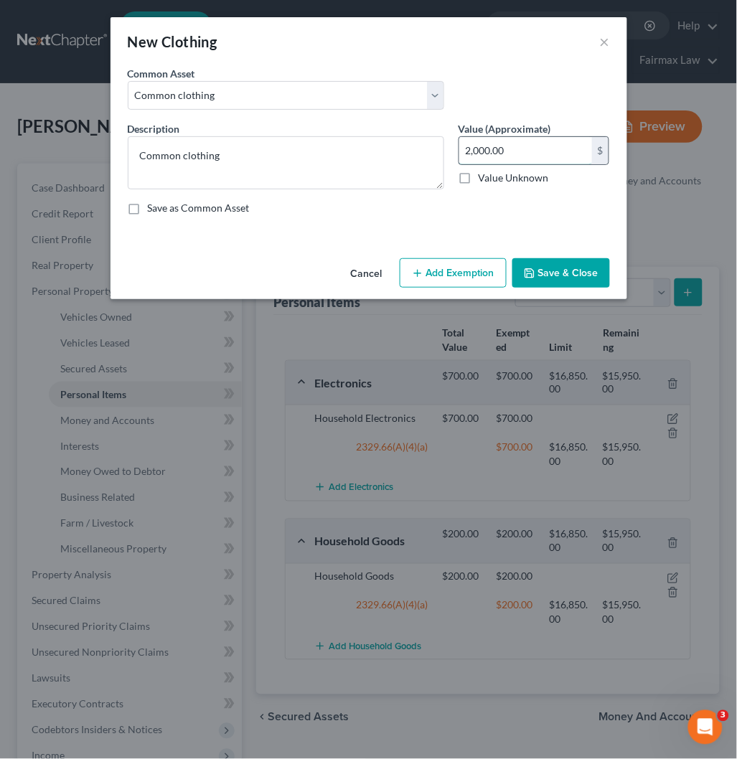
click at [526, 152] on input "2,000.00" at bounding box center [525, 150] width 133 height 27
type input "100"
click at [455, 270] on button "Add Exemption" at bounding box center [453, 273] width 107 height 30
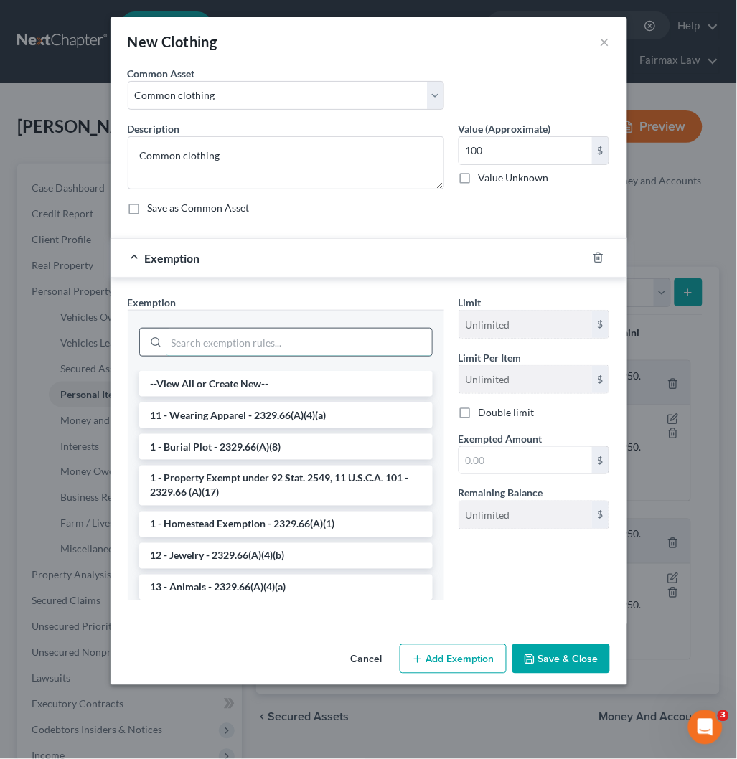
click at [317, 348] on input "search" at bounding box center [298, 341] width 265 height 27
click at [251, 416] on li "11 - Wearing Apparel - 2329.66(A)(4)(a)" at bounding box center [285, 415] width 293 height 26
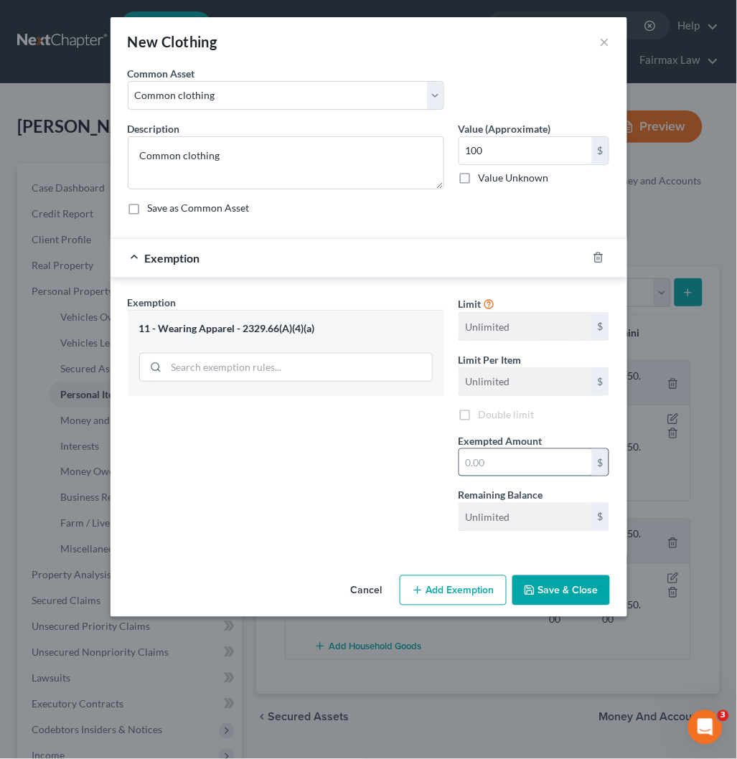
click at [503, 452] on input "text" at bounding box center [525, 462] width 133 height 27
type input "100"
click at [353, 469] on div "Exemption Set must be selected for CA. Exemption * 11 - Wearing Apparel - 2329.…" at bounding box center [285, 419] width 331 height 248
click at [564, 595] on button "Save & Close" at bounding box center [561, 590] width 98 height 30
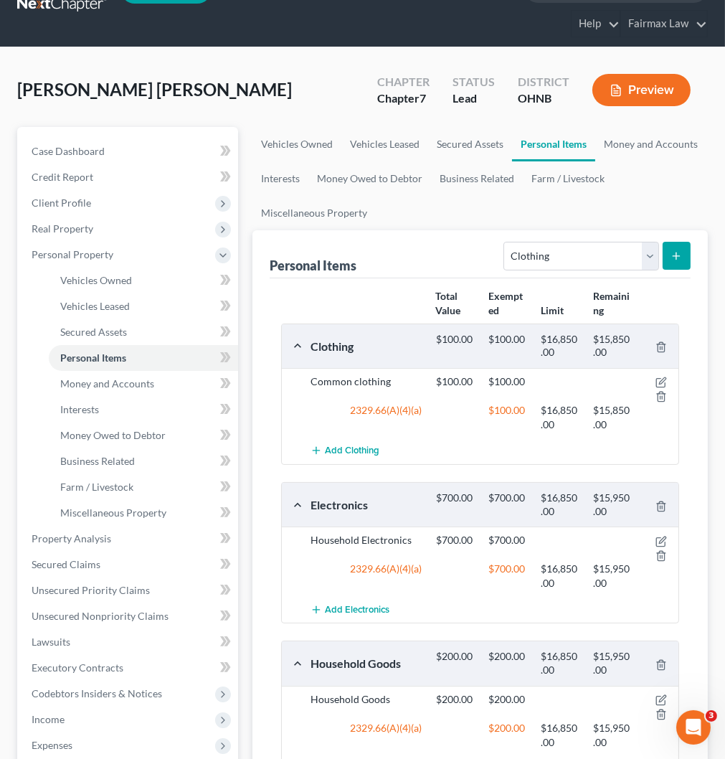
scroll to position [80, 0]
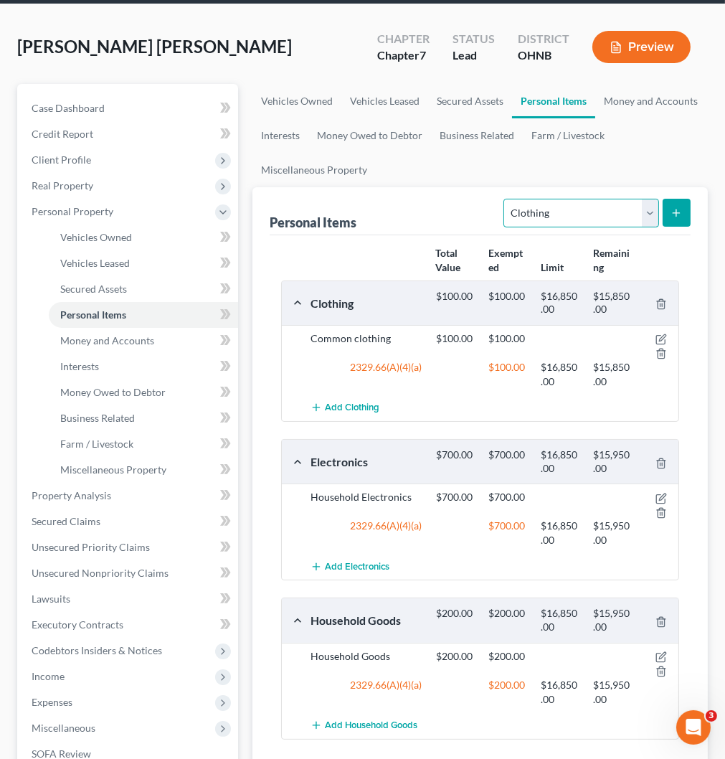
click at [542, 211] on select "Select Item Type Clothing Collectibles Of Value Electronics Firearms Household …" at bounding box center [581, 213] width 155 height 29
select select "jewelry"
click at [505, 199] on select "Select Item Type Clothing Collectibles Of Value Electronics Firearms Household …" at bounding box center [581, 213] width 155 height 29
click at [676, 210] on icon "submit" at bounding box center [676, 212] width 11 height 11
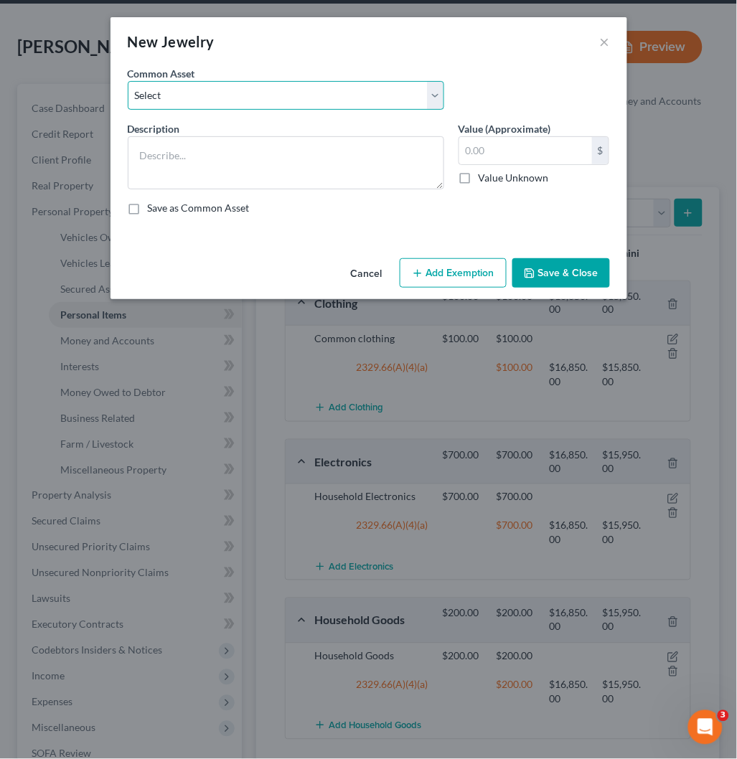
drag, startPoint x: 257, startPoint y: 99, endPoint x: 251, endPoint y: 109, distance: 11.6
click at [256, 98] on select "Select Jewelry Wedding bands Costume Jewelry Watch Wedding ring and costume jew…" at bounding box center [286, 95] width 316 height 29
select select "5"
click at [128, 81] on select "Select Jewelry Wedding bands Costume Jewelry Watch Wedding ring and costume jew…" at bounding box center [286, 95] width 316 height 29
type textarea "Common jewelry"
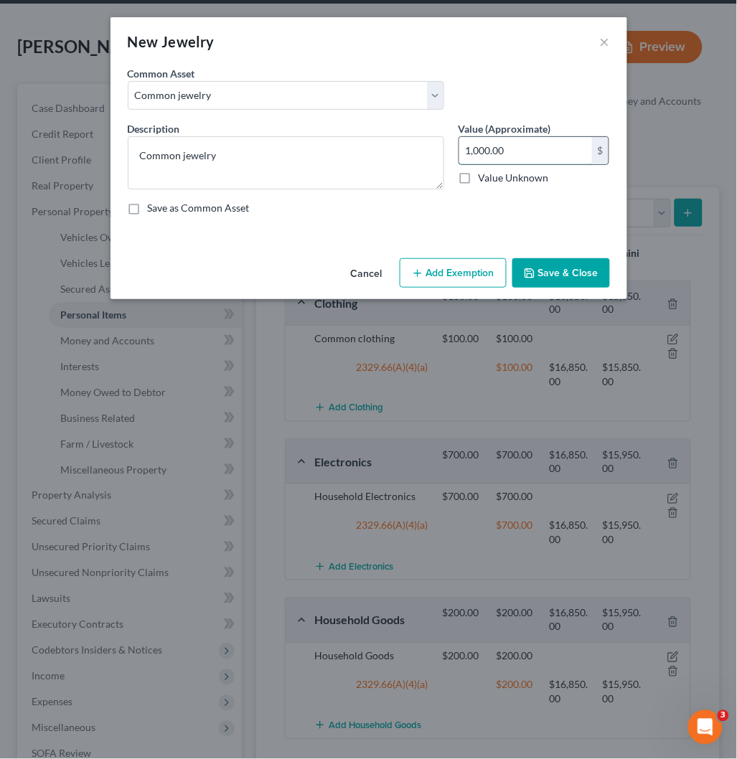
click at [513, 152] on input "1,000.00" at bounding box center [525, 150] width 133 height 27
type input "70"
click at [460, 277] on button "Add Exemption" at bounding box center [453, 273] width 107 height 30
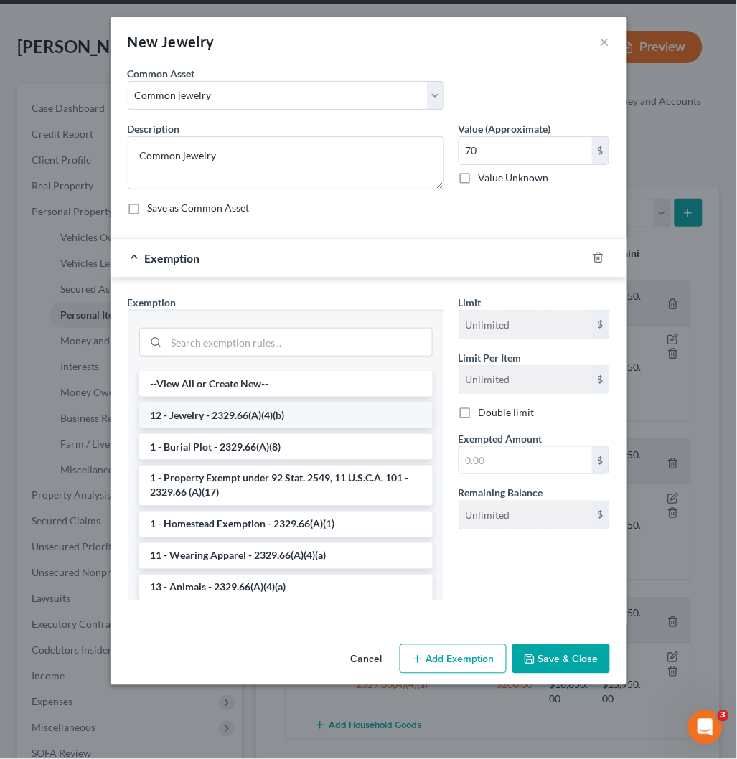
click at [248, 409] on li "12 - Jewelry - 2329.66(A)(4)(b)" at bounding box center [285, 415] width 293 height 26
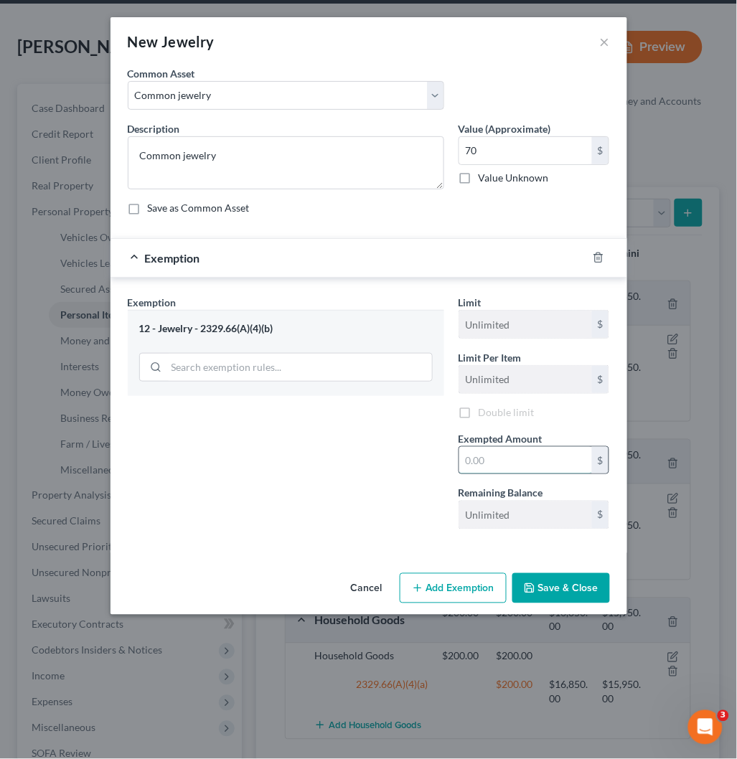
click at [502, 448] on div "Exempted Amount * $" at bounding box center [534, 453] width 166 height 44
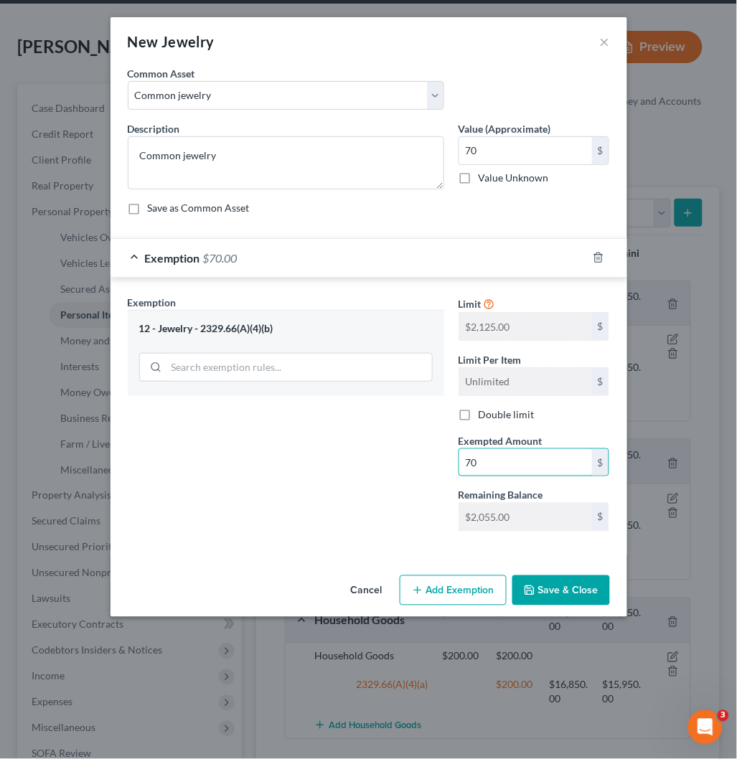
type input "70"
click at [585, 592] on button "Save & Close" at bounding box center [561, 590] width 98 height 30
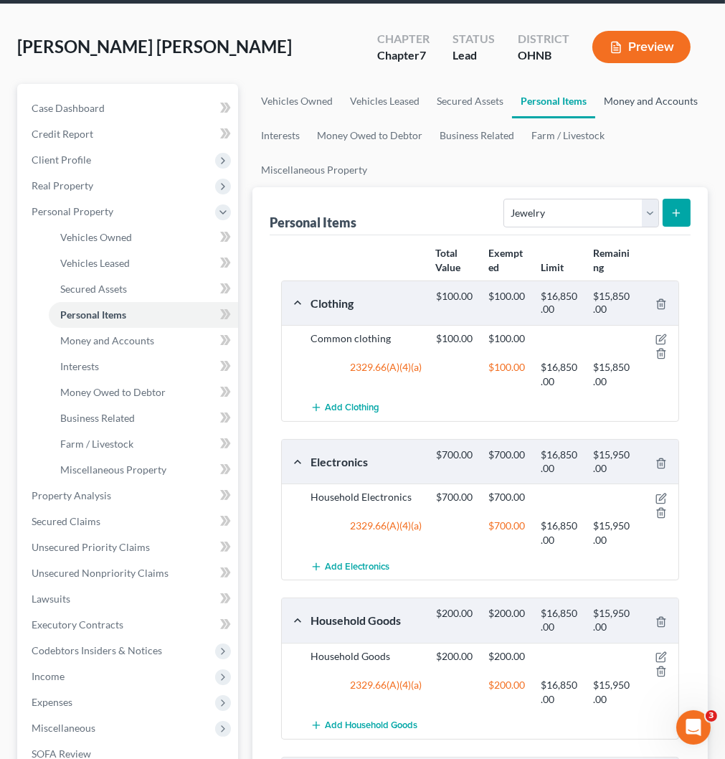
click at [632, 95] on link "Money and Accounts" at bounding box center [650, 101] width 111 height 34
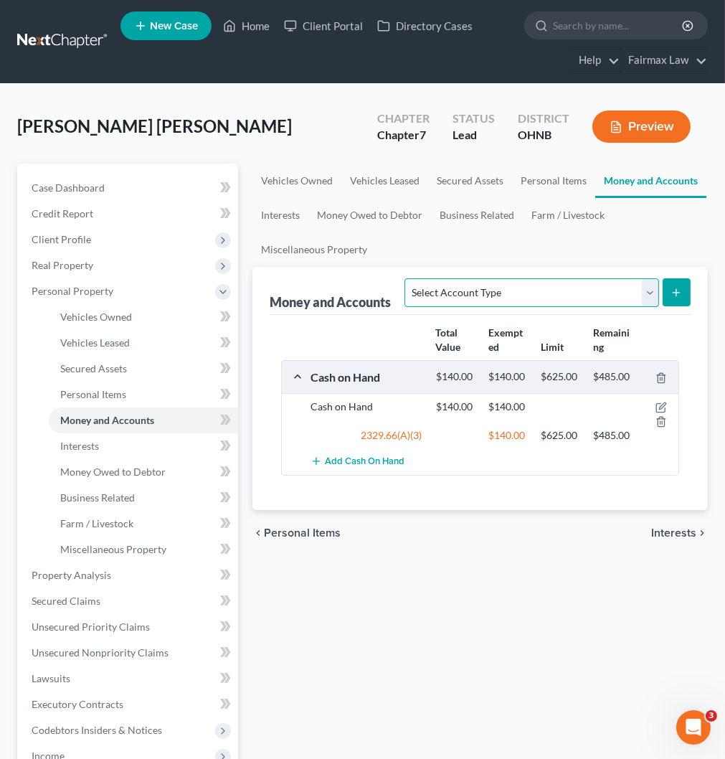
click at [506, 295] on select "Select Account Type Brokerage Cash on Hand Certificates of Deposit Checking Acc…" at bounding box center [532, 292] width 254 height 29
select select "checking"
click at [407, 278] on select "Select Account Type Brokerage Cash on Hand Certificates of Deposit Checking Acc…" at bounding box center [532, 292] width 254 height 29
click at [674, 289] on icon "submit" at bounding box center [676, 292] width 11 height 11
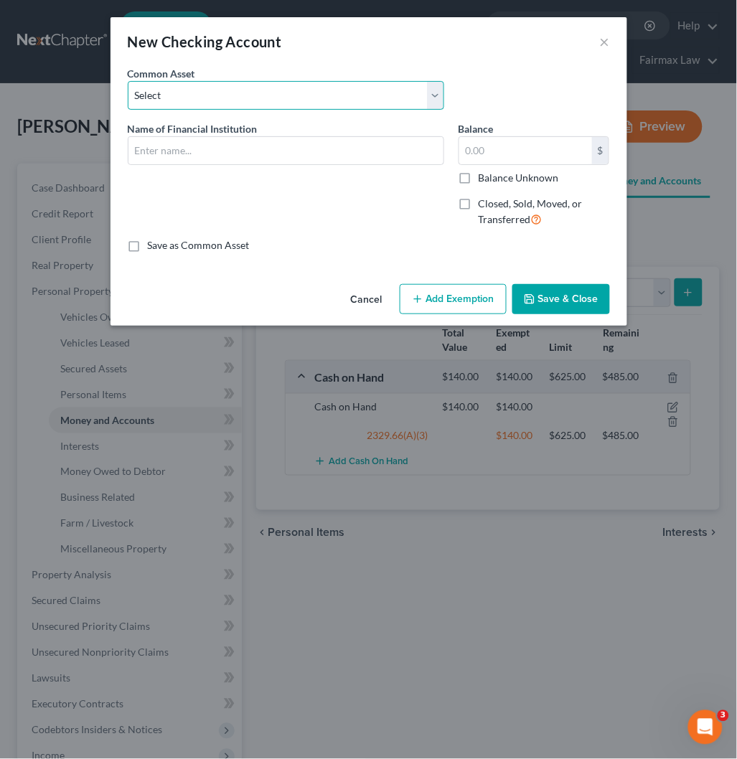
click at [201, 89] on select "Select Day Air FCU Daily Pay So-Fi So-Fi Dollar Bank Wisely Comerica Bank USAA …" at bounding box center [286, 95] width 316 height 29
select select "8"
click at [128, 81] on select "Select Day Air FCU Daily Pay So-Fi So-Fi Dollar Bank Wisely Comerica Bank USAA …" at bounding box center [286, 95] width 316 height 29
type input "Huntington Bank"
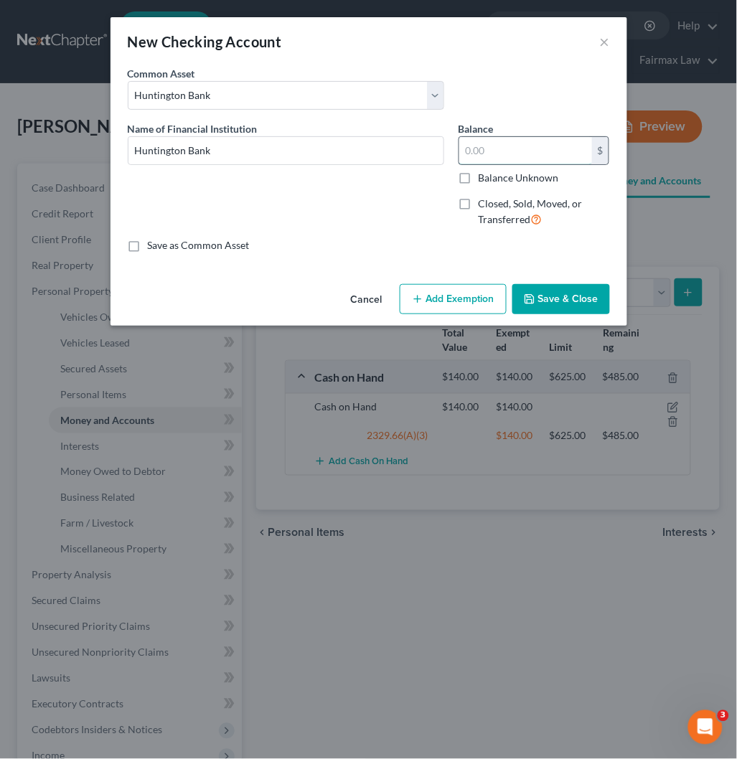
click at [510, 153] on input "text" at bounding box center [525, 150] width 133 height 27
paste input "296.75"
type input "296.75"
click at [453, 300] on button "Add Exemption" at bounding box center [453, 299] width 107 height 30
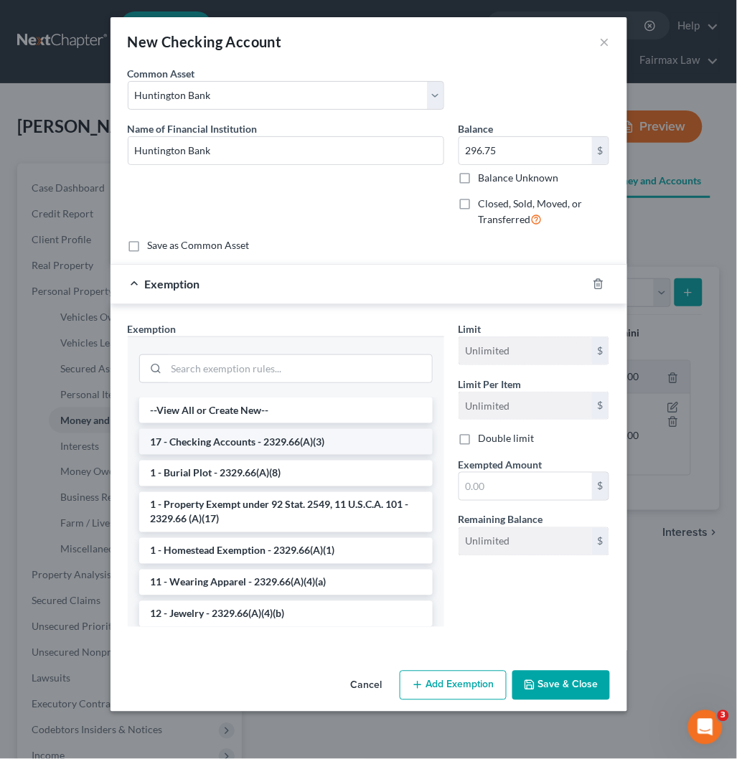
click at [288, 443] on li "17 - Checking Accounts - 2329.66(A)(3)" at bounding box center [285, 442] width 293 height 26
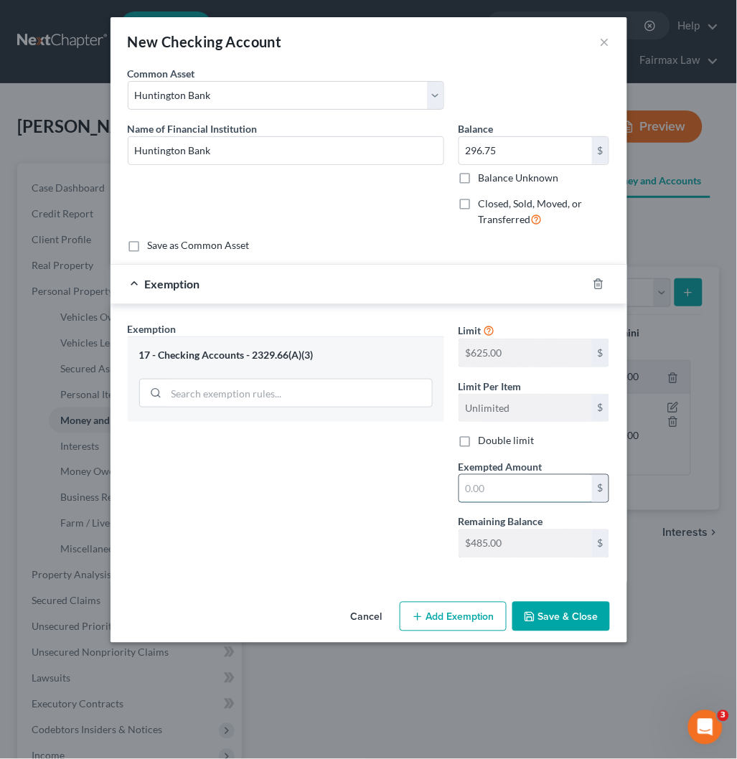
click at [475, 500] on input "text" at bounding box center [525, 488] width 133 height 27
paste input "296.75"
type input "296.75"
click at [549, 626] on button "Save & Close" at bounding box center [561, 617] width 98 height 30
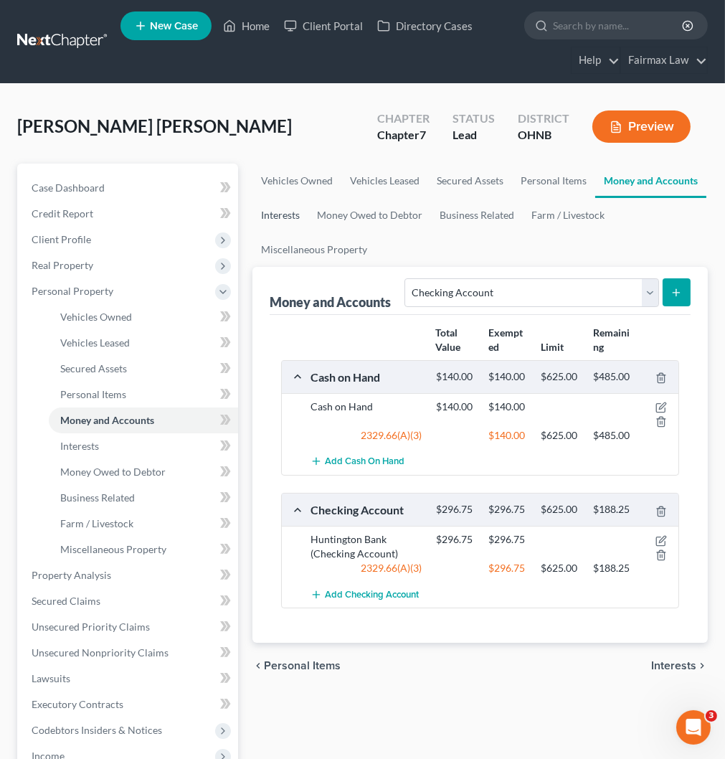
click at [267, 212] on link "Interests" at bounding box center [280, 215] width 56 height 34
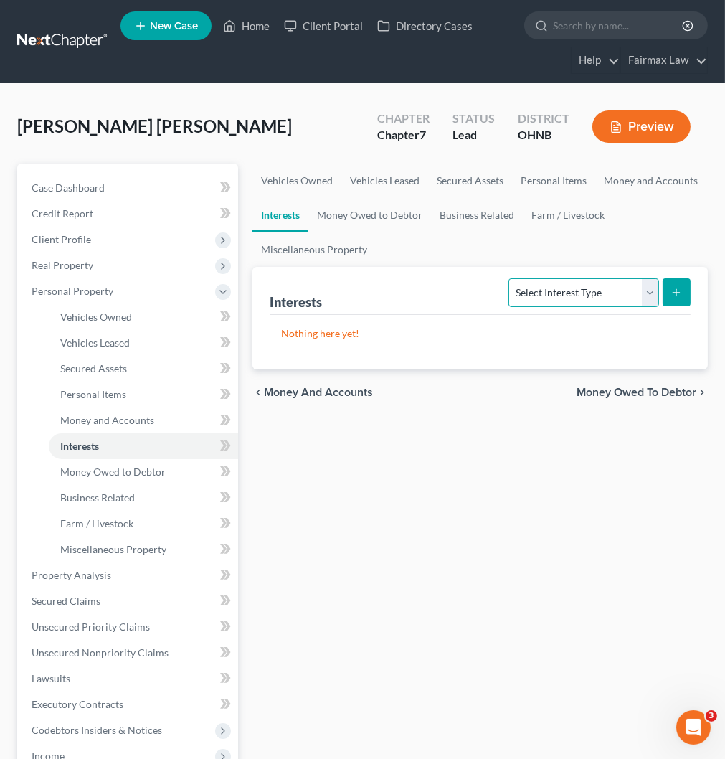
click at [603, 296] on select "Select Interest Type 401K Annuity Bond Education IRA Government Bond Government…" at bounding box center [584, 292] width 150 height 29
select select "401k"
click at [511, 278] on select "Select Interest Type 401K Annuity Bond Education IRA Government Bond Government…" at bounding box center [584, 292] width 150 height 29
click at [671, 290] on icon "submit" at bounding box center [676, 292] width 11 height 11
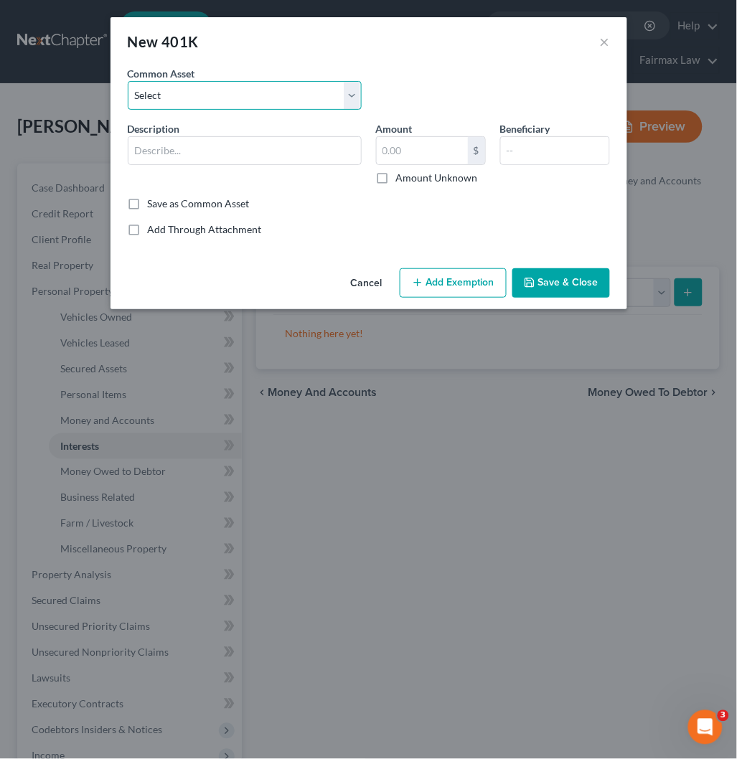
click at [154, 95] on select "Select Sentry Sodexo Retirement Plant Fidelity Vanguard [PERSON_NAME] 401K Prof…" at bounding box center [245, 95] width 234 height 29
click at [128, 81] on select "Select Sentry Sodexo Retirement Plant Fidelity Vanguard [PERSON_NAME] 401K Prof…" at bounding box center [245, 95] width 234 height 29
click at [223, 156] on input "text" at bounding box center [244, 150] width 232 height 27
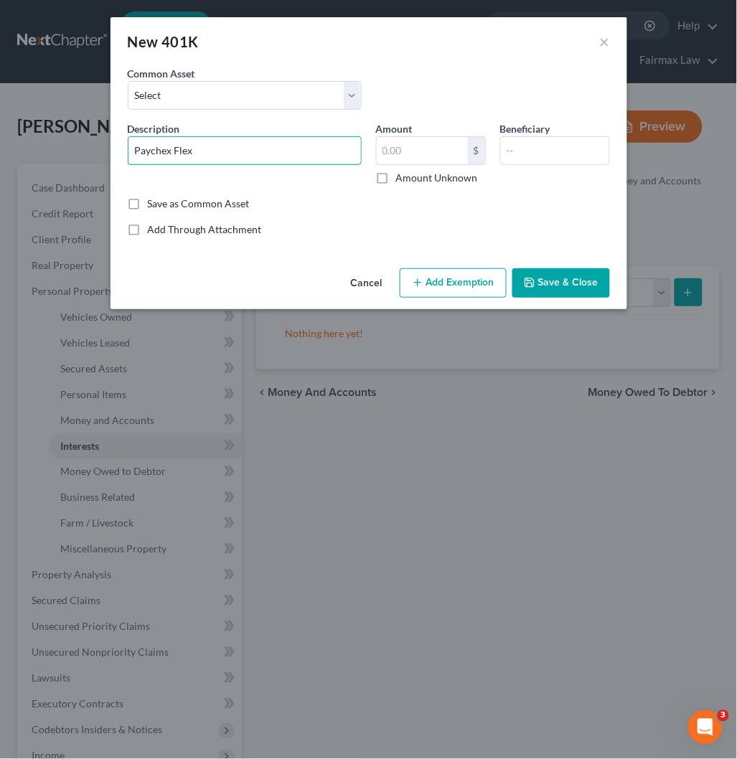
type input "Paychex Flex"
drag, startPoint x: 402, startPoint y: 156, endPoint x: 410, endPoint y: 164, distance: 10.7
click at [402, 156] on input "text" at bounding box center [422, 150] width 91 height 27
paste input "12919.07"
type input "12,919.07"
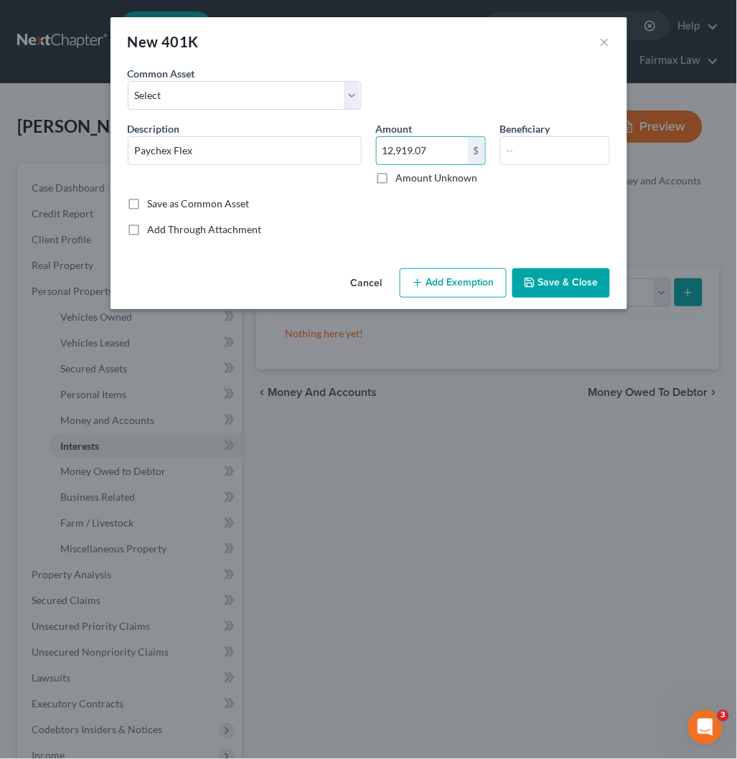
click at [148, 202] on label "Save as Common Asset" at bounding box center [199, 204] width 102 height 14
click at [153, 202] on input "Save as Common Asset" at bounding box center [157, 201] width 9 height 9
checkbox input "true"
click at [445, 276] on button "Add Exemption" at bounding box center [453, 283] width 107 height 30
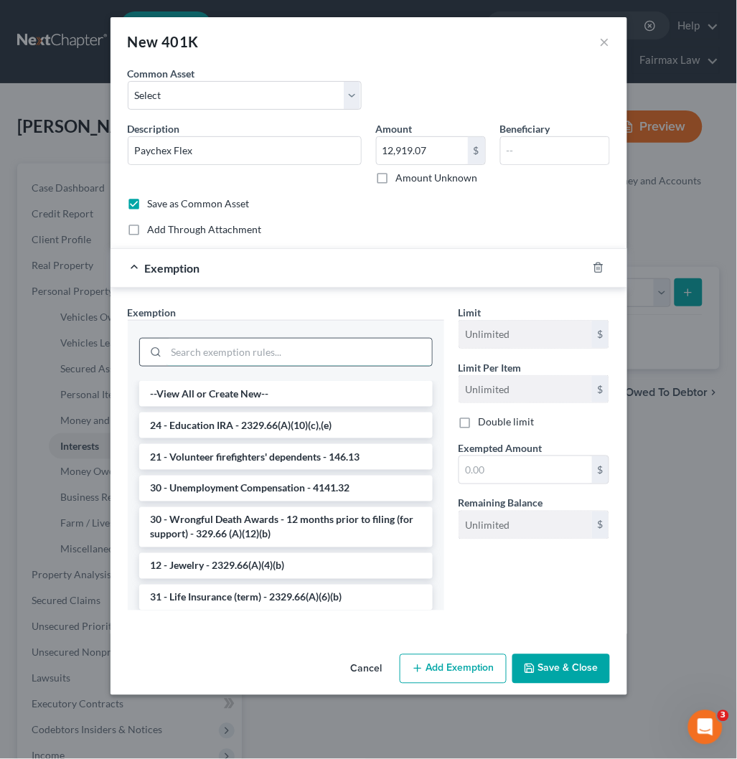
click at [232, 347] on input "search" at bounding box center [298, 352] width 265 height 27
type input "t"
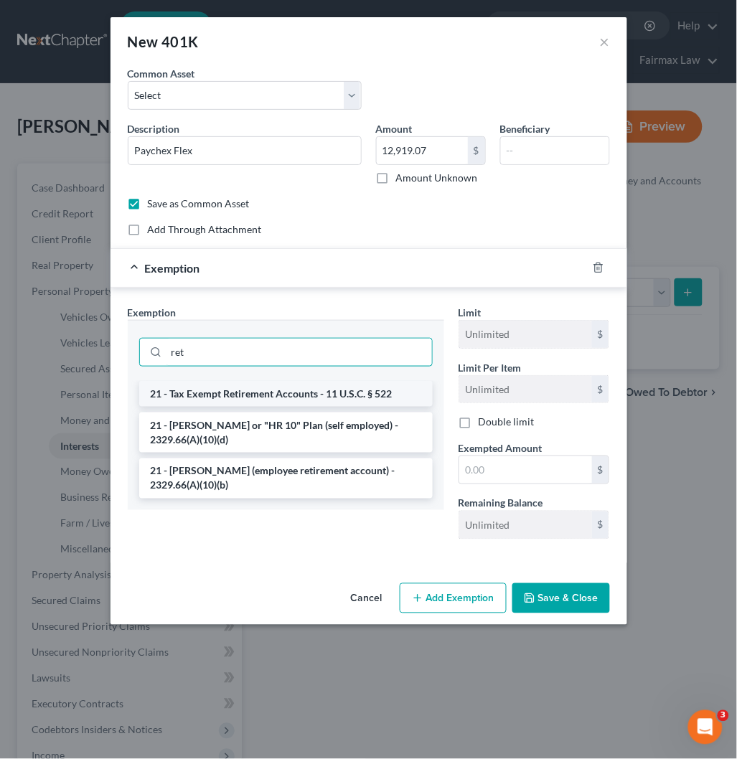
type input "ret"
click at [253, 394] on li "21 - Tax Exempt Retirement Accounts - 11 U.S.C. § 522" at bounding box center [285, 394] width 293 height 26
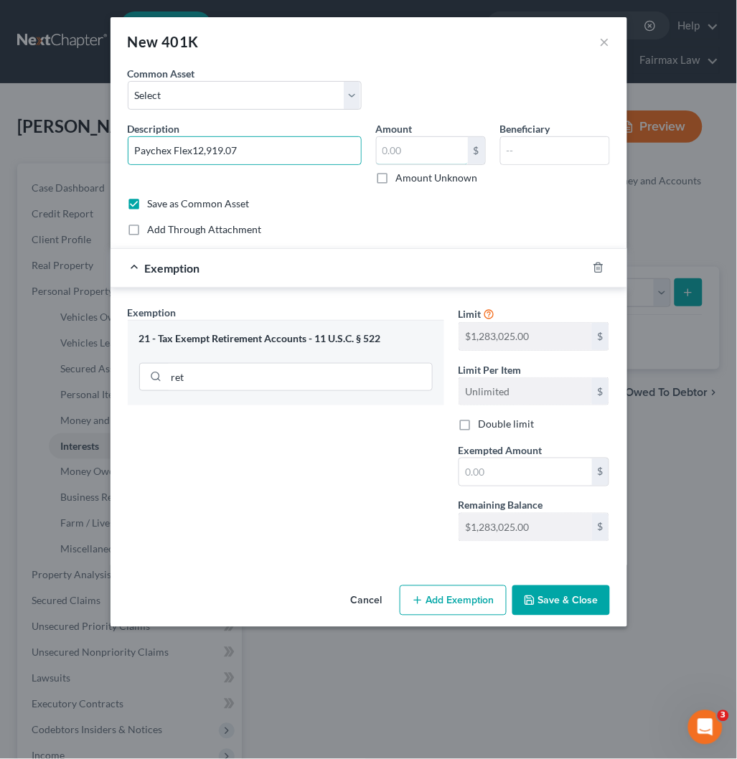
type input "Paychex Flex"
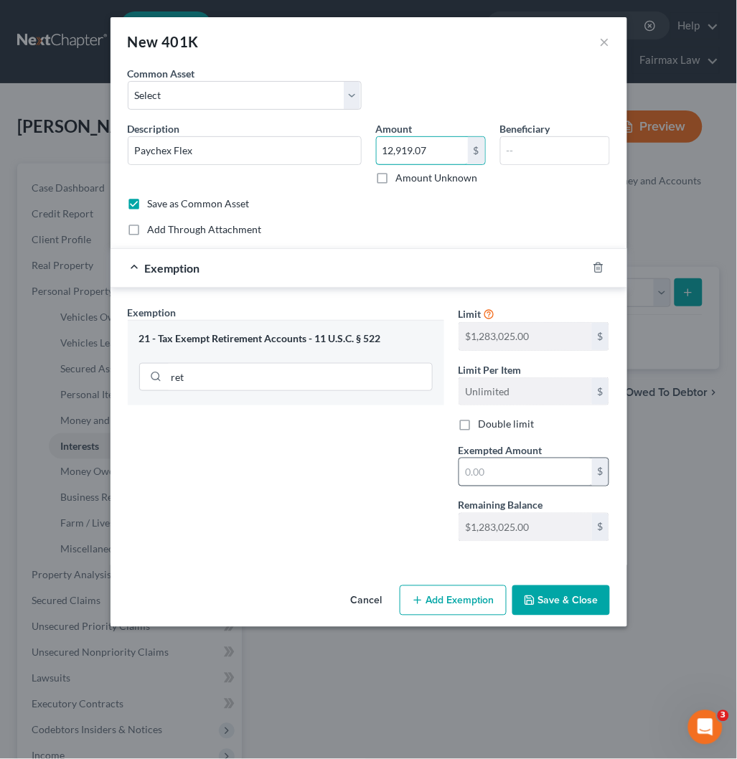
type input "12,919.07"
click at [505, 481] on input "text" at bounding box center [525, 471] width 133 height 27
paste input "12,919.07"
type input "12,919.07"
click at [557, 601] on button "Save & Close" at bounding box center [561, 600] width 98 height 30
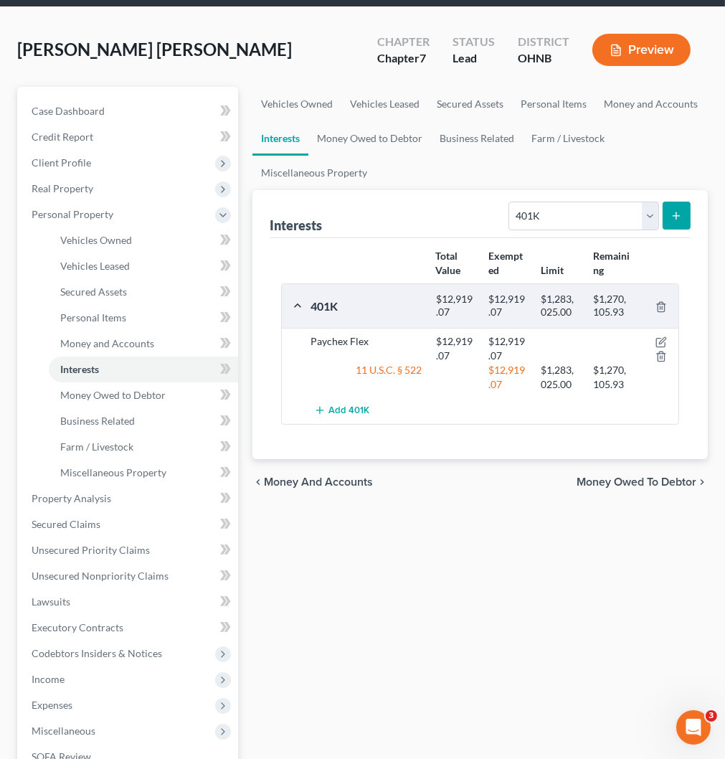
scroll to position [80, 0]
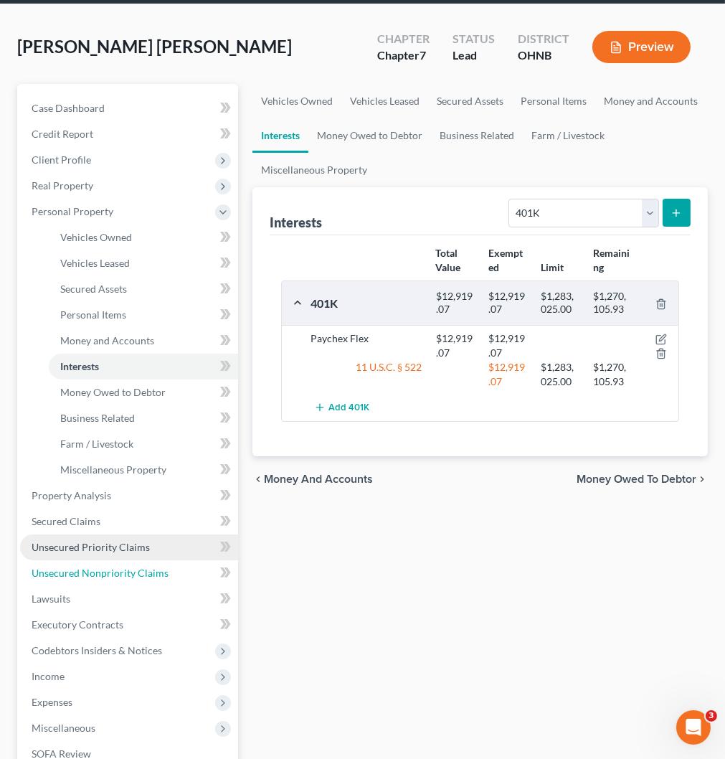
drag, startPoint x: 61, startPoint y: 576, endPoint x: 80, endPoint y: 554, distance: 28.9
click at [61, 576] on span "Unsecured Nonpriority Claims" at bounding box center [100, 573] width 137 height 12
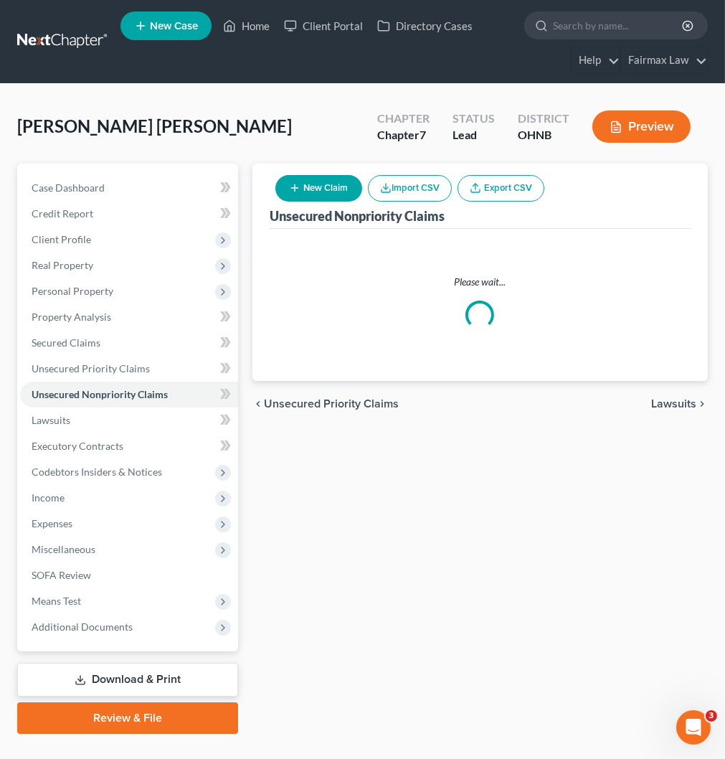
click at [403, 194] on button "Import CSV" at bounding box center [410, 188] width 84 height 27
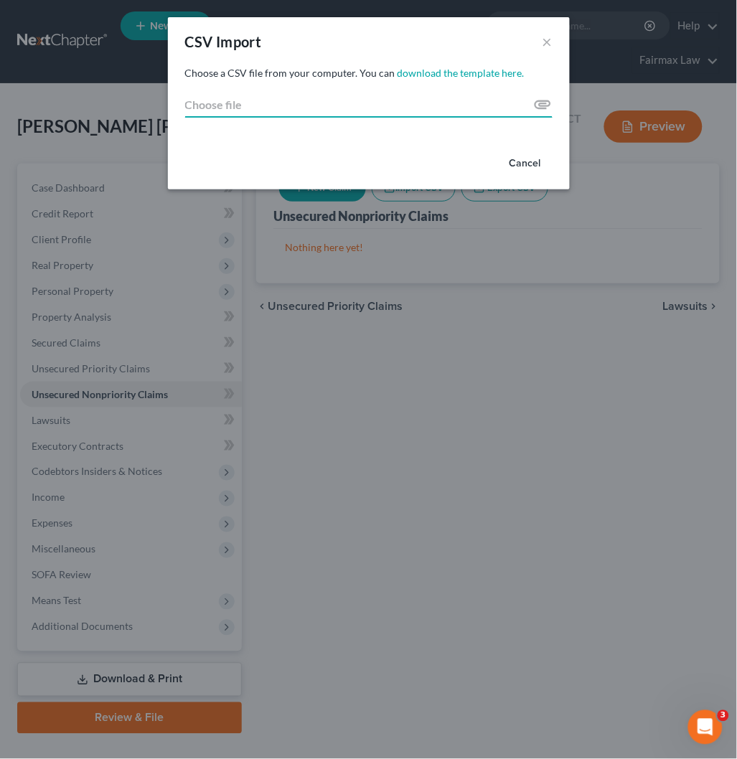
click at [545, 103] on input "Choose file" at bounding box center [368, 105] width 367 height 26
type input "C:\fakepath\2025.csv"
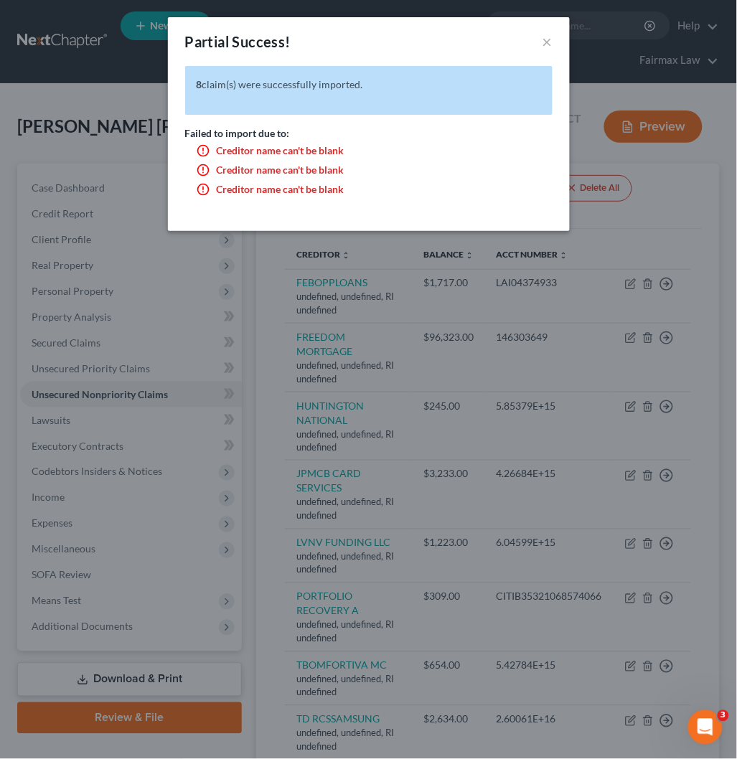
click at [668, 204] on div "Partial Success! × 8 claim(s) were successfully imported. Failed to import due …" at bounding box center [368, 379] width 737 height 759
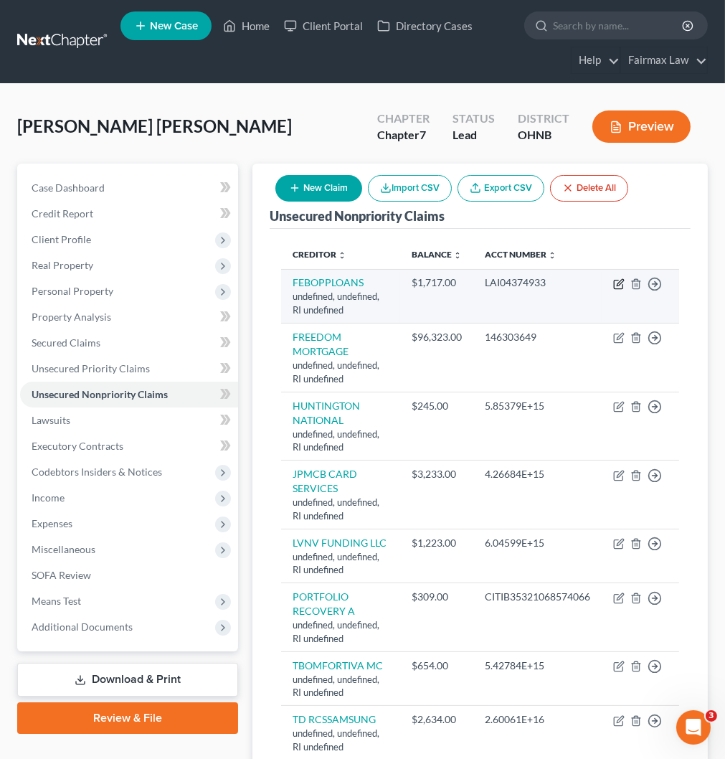
click at [615, 288] on icon "button" at bounding box center [618, 283] width 11 height 11
select select "41"
select select "14"
select select "0"
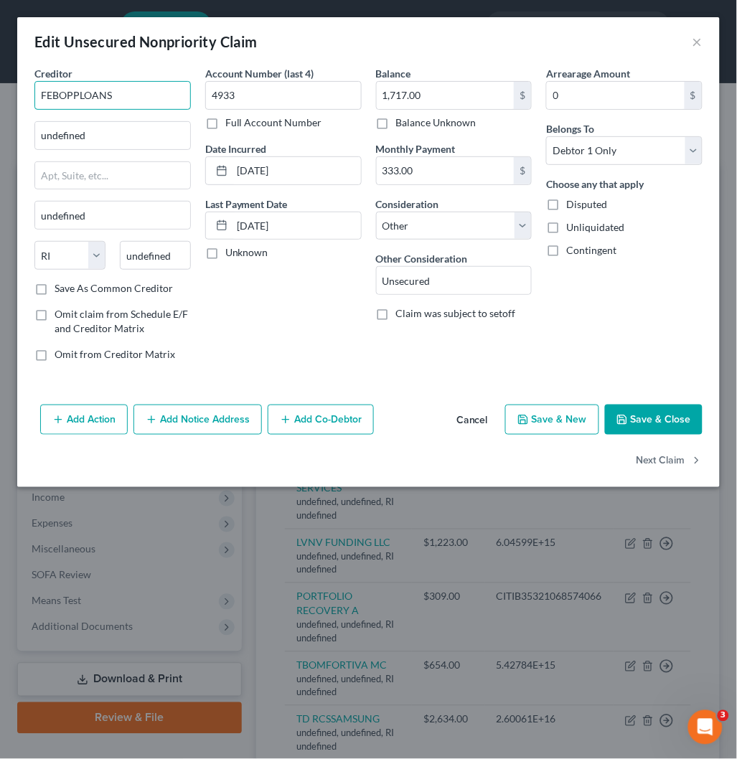
drag, startPoint x: 118, startPoint y: 96, endPoint x: 4, endPoint y: 96, distance: 114.0
click at [6, 96] on div "Edit Unsecured Nonpriority Claim × Creditor * FEBOPPLOANS undefined undefined S…" at bounding box center [368, 379] width 737 height 759
paste input "FEBOPPLOANS"
type input "FEBOPPLOANS"
click at [705, 38] on div "Edit Unsecured Nonpriority Claim ×" at bounding box center [368, 41] width 702 height 49
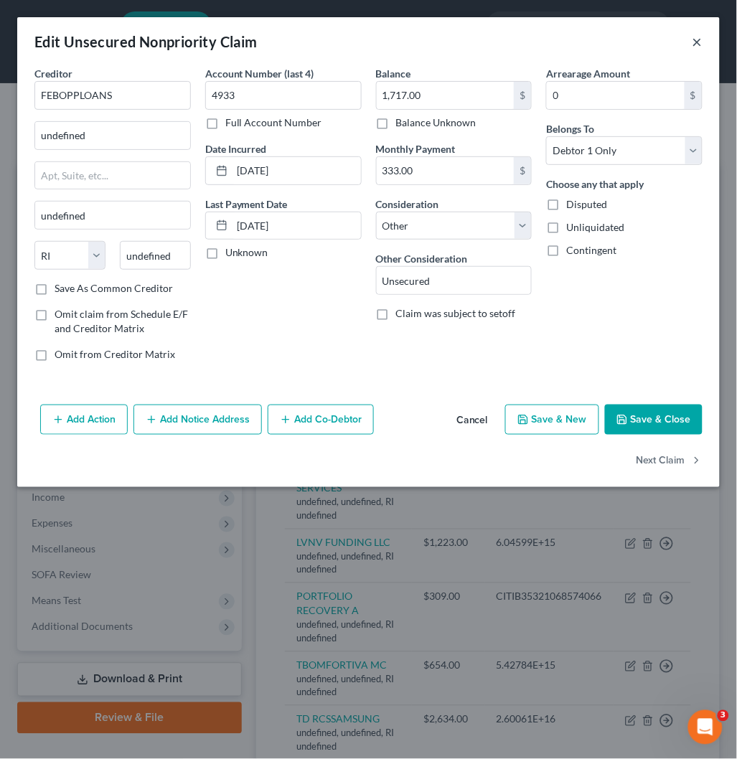
click at [694, 44] on button "×" at bounding box center [697, 41] width 10 height 17
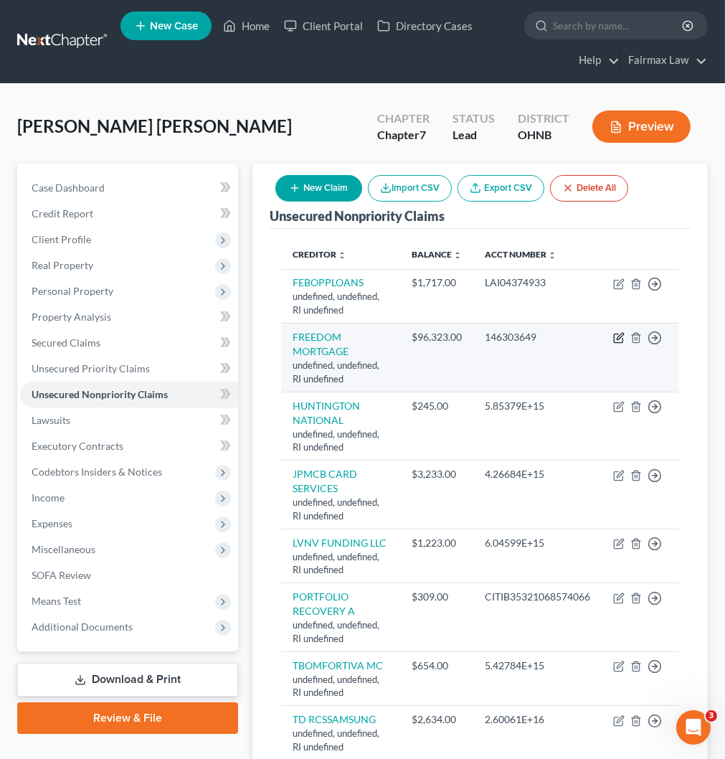
click at [618, 339] on icon "button" at bounding box center [620, 337] width 6 height 6
select select "41"
select select "14"
select select "0"
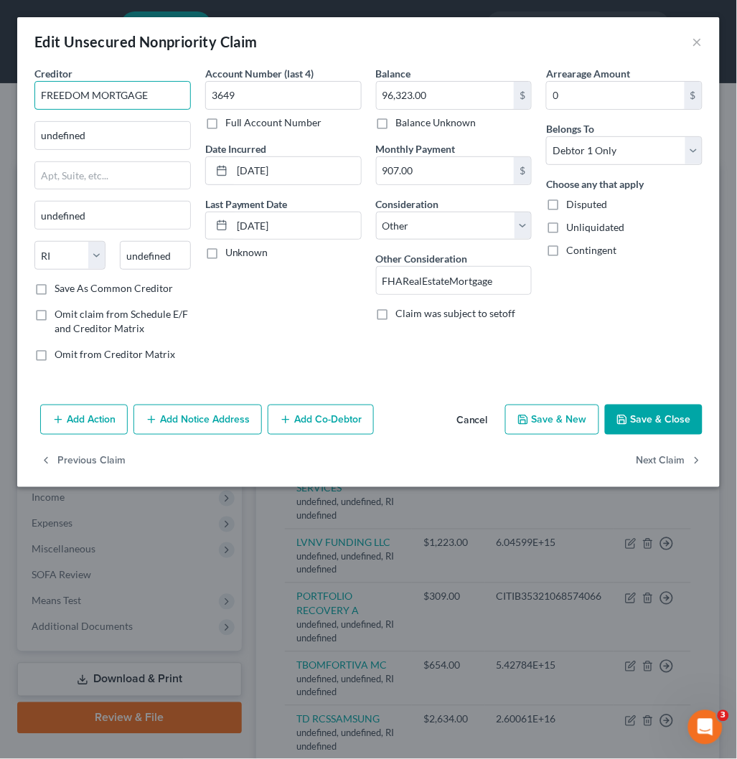
drag, startPoint x: 161, startPoint y: 94, endPoint x: -4, endPoint y: 95, distance: 165.7
click at [0, 95] on html "Home New Case Client Portal Directory Cases Fairmax Law [EMAIL_ADDRESS][DOMAIN_…" at bounding box center [368, 457] width 737 height 915
paste input "FREEDOM MORTGAGE"
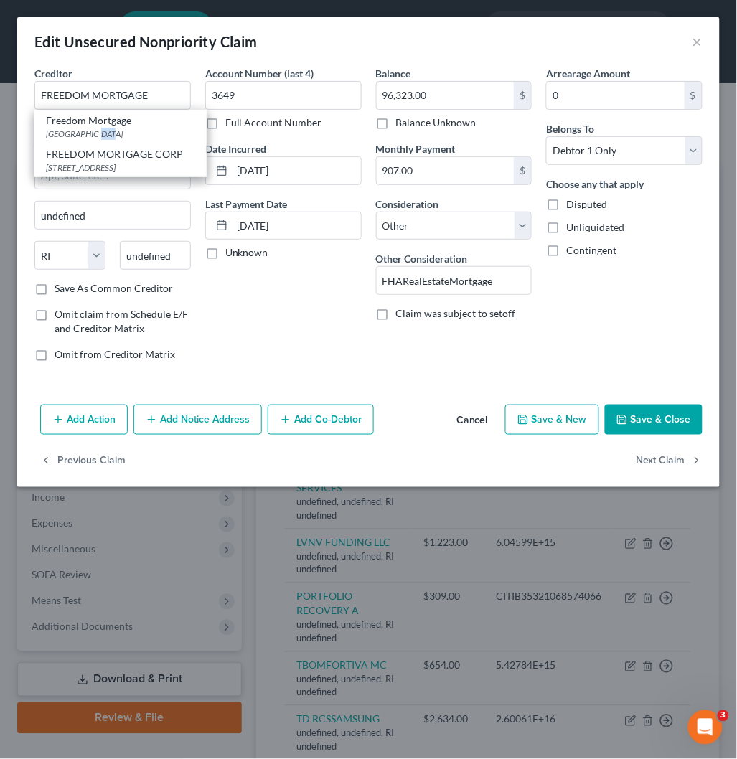
click at [103, 131] on div "[GEOGRAPHIC_DATA]" at bounding box center [120, 134] width 149 height 12
type input "Freedom Mortgage"
type input "PO Box 50428"
type input "[GEOGRAPHIC_DATA]"
select select "15"
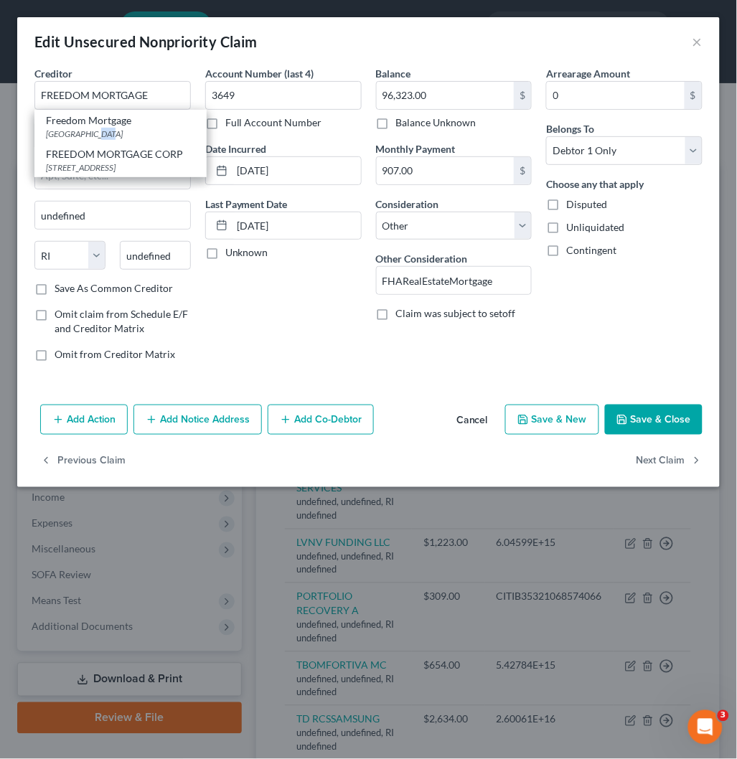
type input "46250"
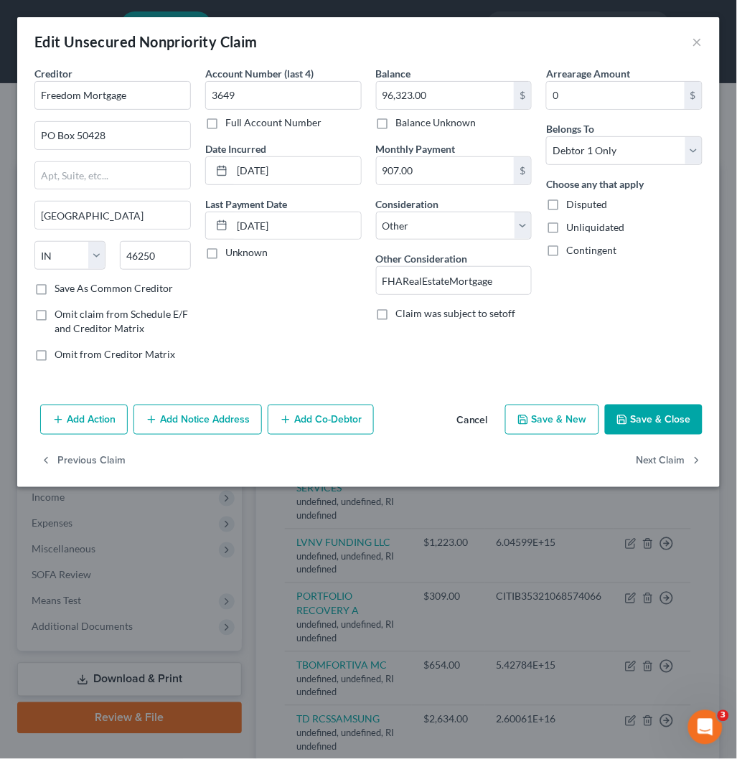
click at [660, 413] on button "Save & Close" at bounding box center [654, 420] width 98 height 30
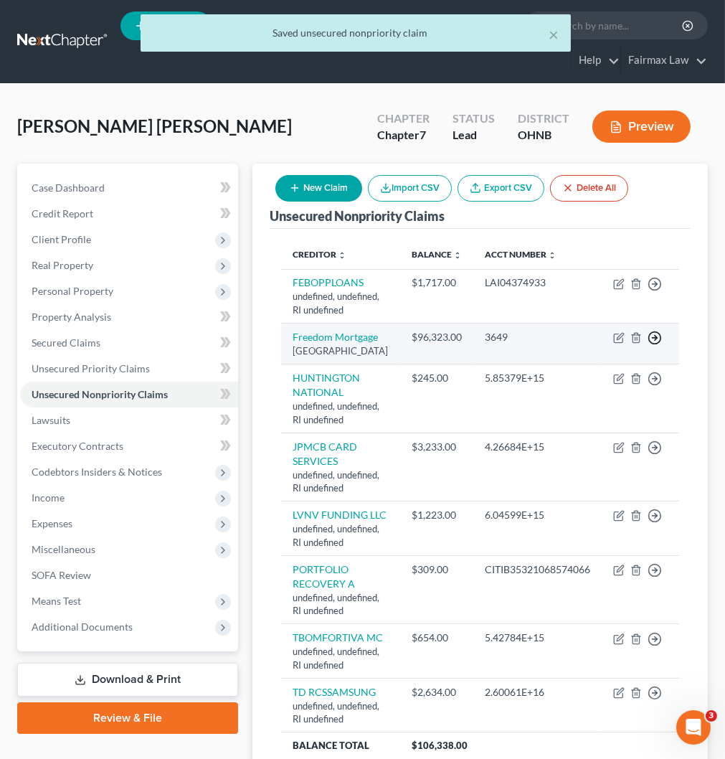
click at [653, 338] on line "button" at bounding box center [655, 338] width 5 height 0
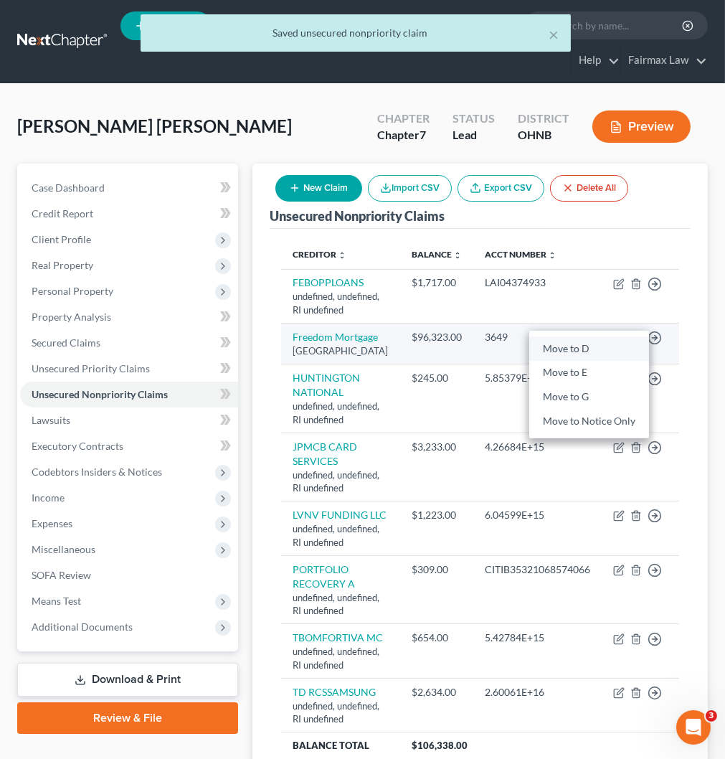
click at [588, 346] on link "Move to D" at bounding box center [589, 348] width 120 height 24
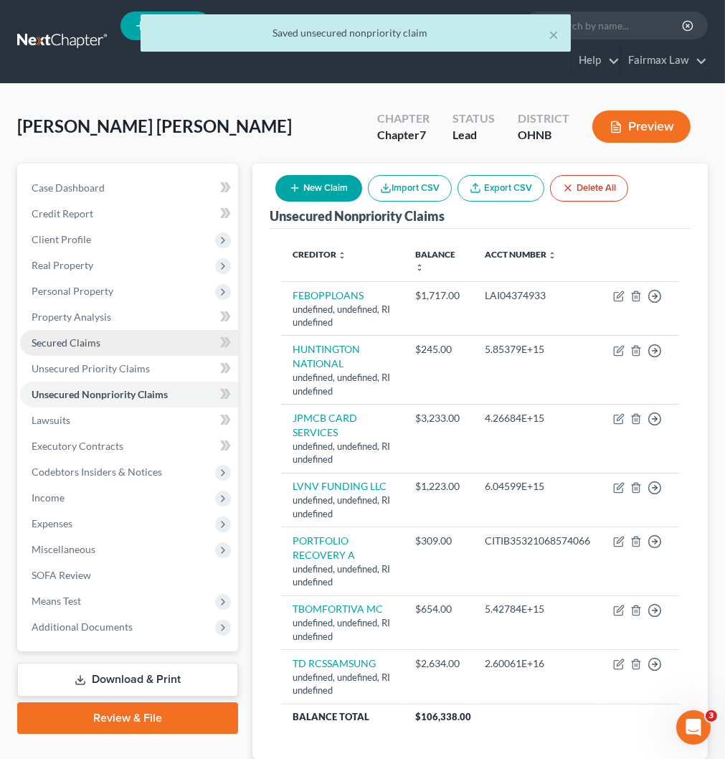
click at [65, 339] on span "Secured Claims" at bounding box center [66, 342] width 69 height 12
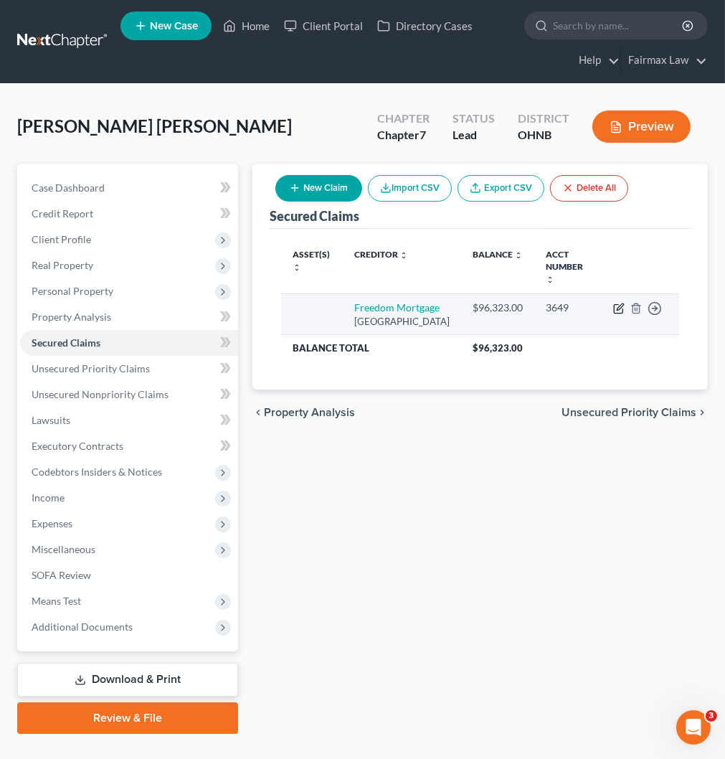
click at [621, 303] on icon "button" at bounding box center [618, 308] width 11 height 11
select select "15"
select select "0"
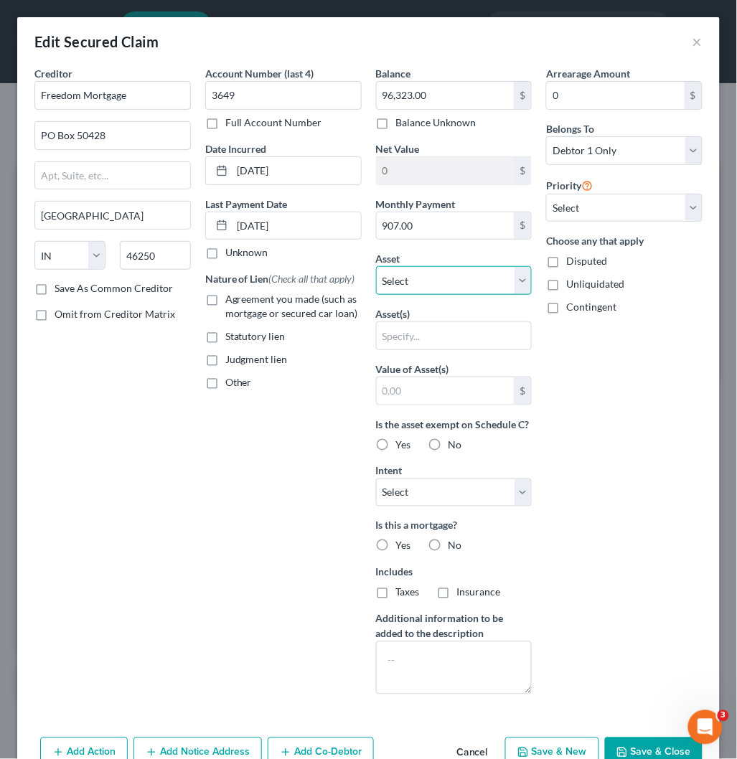
click at [461, 285] on select "Select Other Multiple Assets Paychex Flex - $12919.07 Jewelry - Common jewelry …" at bounding box center [454, 280] width 156 height 29
select select "4"
click at [376, 266] on select "Select Other Multiple Assets Paychex Flex - $12919.07 Jewelry - Common jewelry …" at bounding box center [454, 280] width 156 height 29
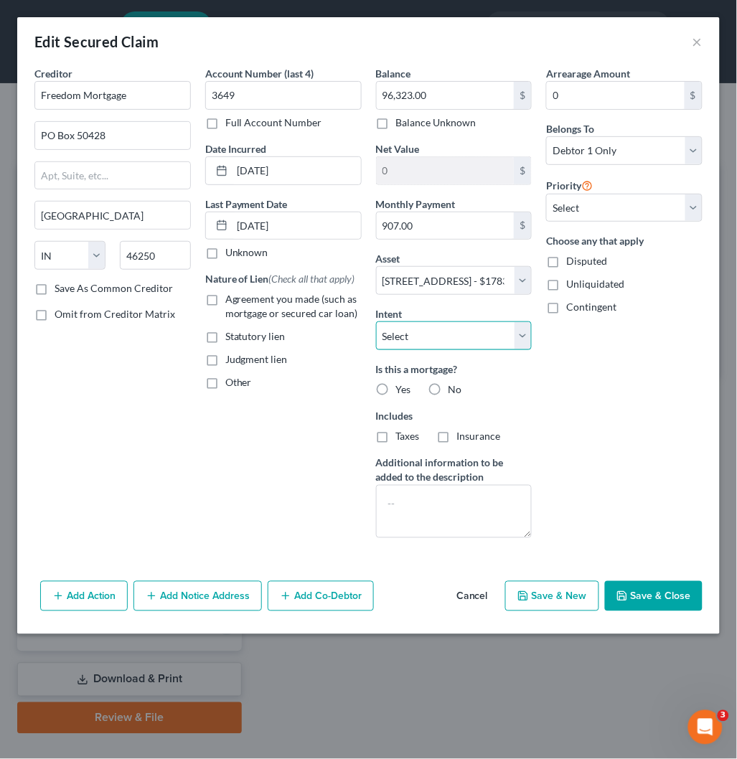
click at [445, 337] on select "Select Surrender Redeem Reaffirm Avoid Other" at bounding box center [454, 335] width 156 height 29
select select "2"
click at [376, 321] on select "Select Surrender Redeem Reaffirm Avoid Other" at bounding box center [454, 335] width 156 height 29
drag, startPoint x: 636, startPoint y: 593, endPoint x: 595, endPoint y: 564, distance: 50.4
click at [636, 593] on button "Save & Close" at bounding box center [654, 596] width 98 height 30
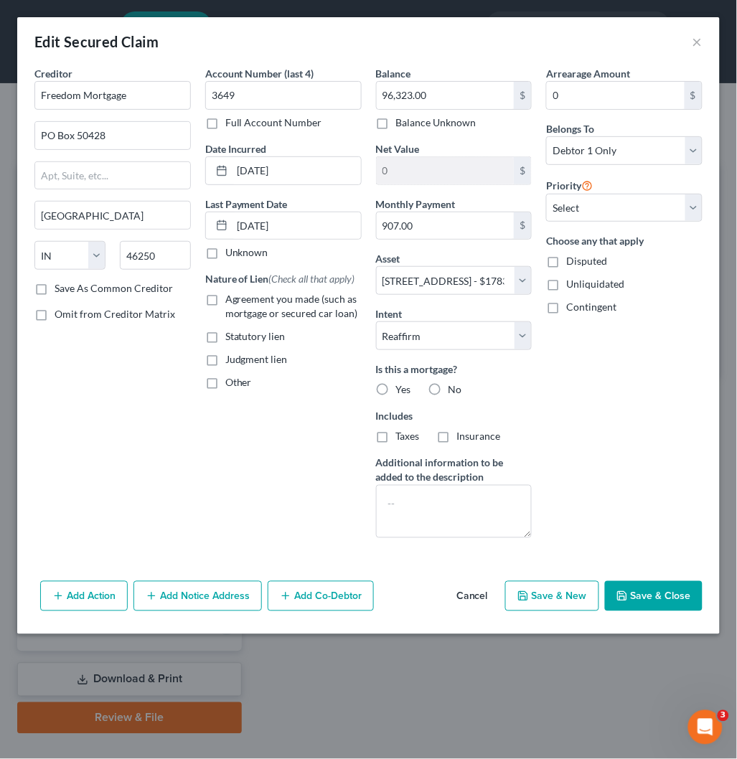
select select
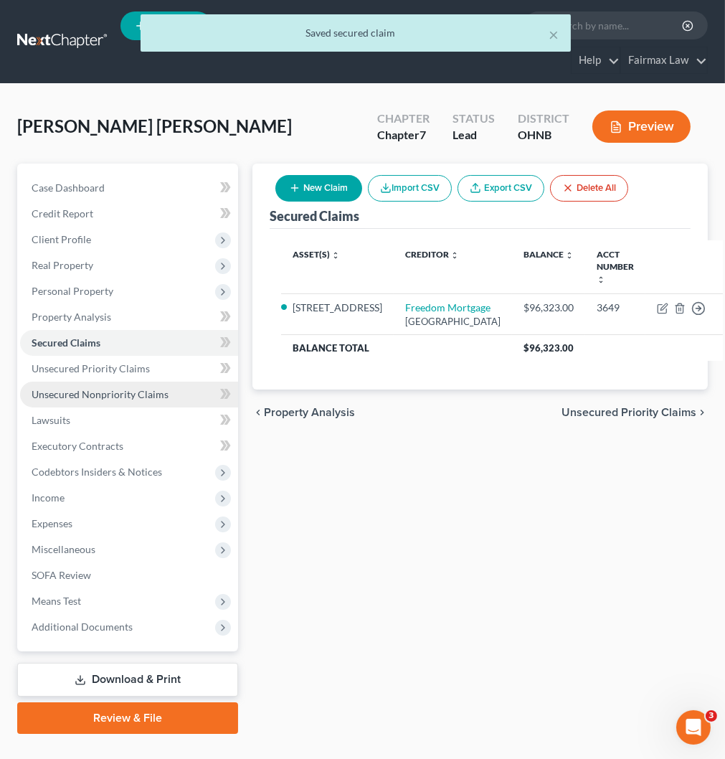
click at [90, 397] on span "Unsecured Nonpriority Claims" at bounding box center [100, 394] width 137 height 12
